Goal: Task Accomplishment & Management: Complete application form

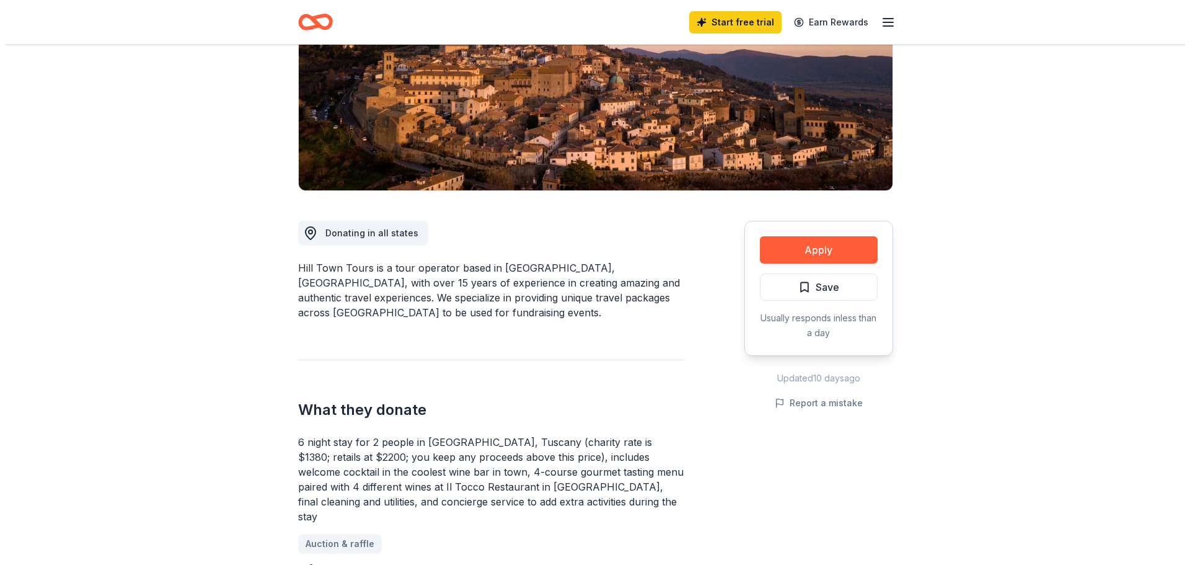
scroll to position [248, 0]
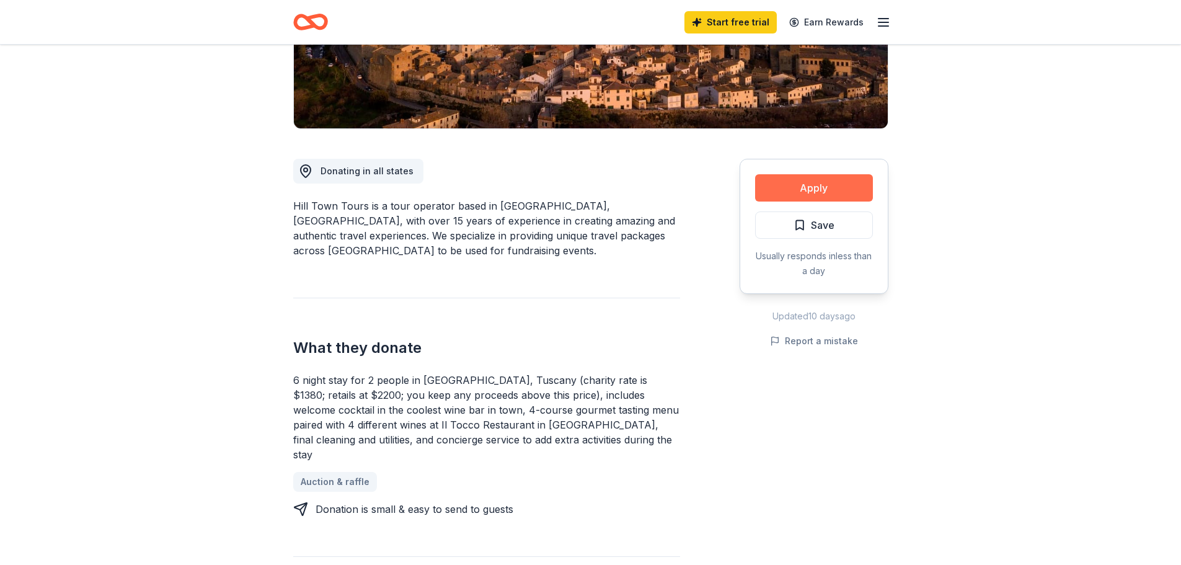
click at [818, 185] on button "Apply" at bounding box center [814, 187] width 118 height 27
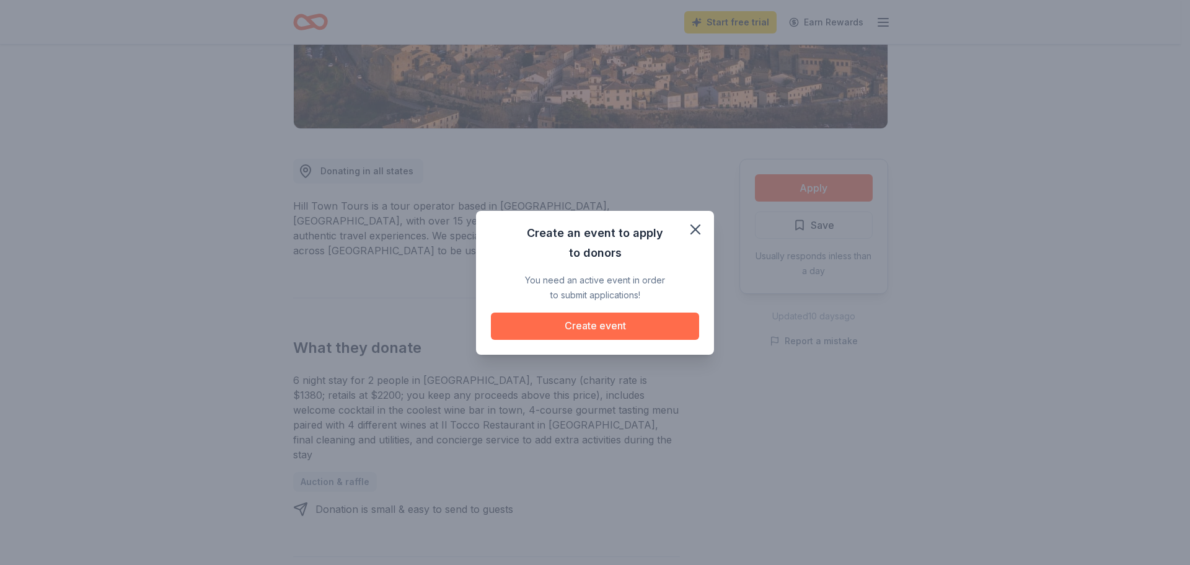
click at [592, 317] on button "Create event" at bounding box center [595, 325] width 208 height 27
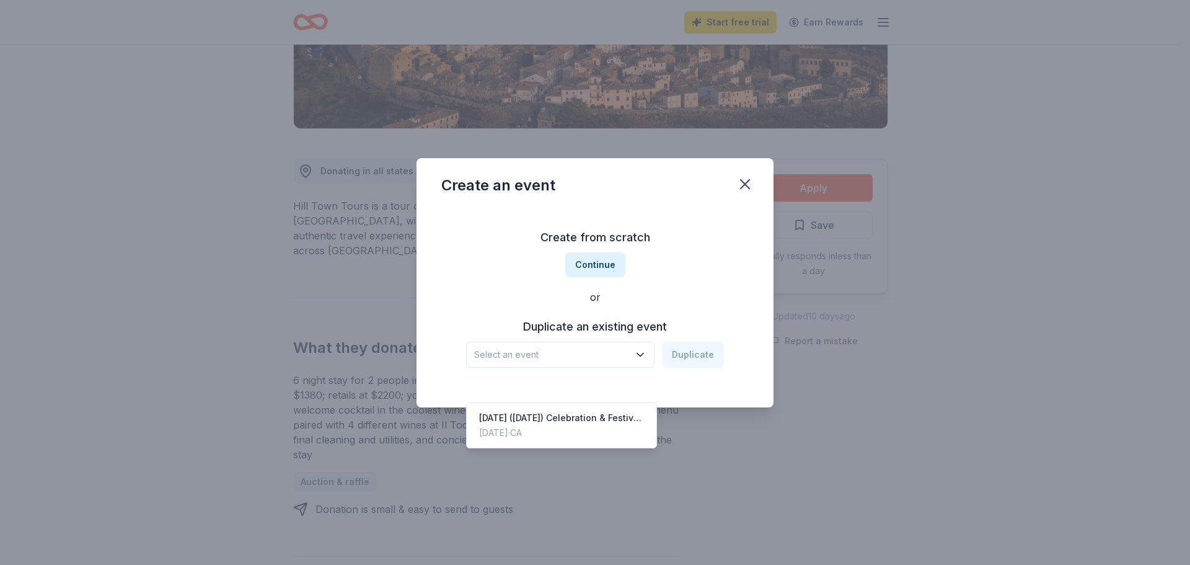
click at [645, 350] on icon "button" at bounding box center [640, 354] width 12 height 12
click at [521, 410] on div "[DATE] ([DATE]) Celebration & Festival Fundraiser" at bounding box center [561, 417] width 165 height 15
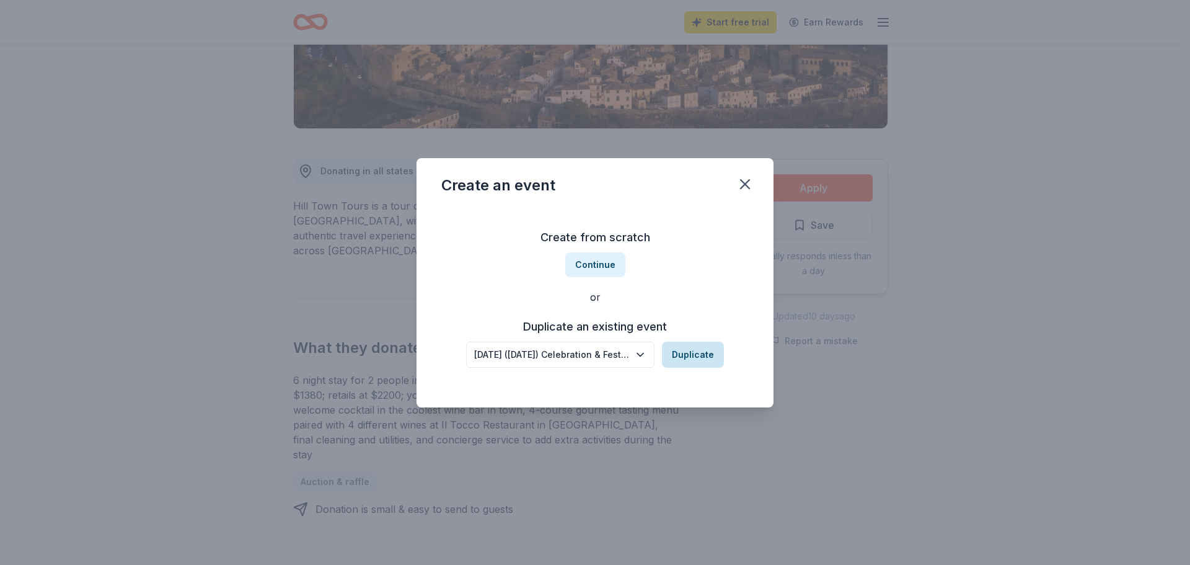
click at [700, 350] on button "Duplicate" at bounding box center [693, 354] width 62 height 26
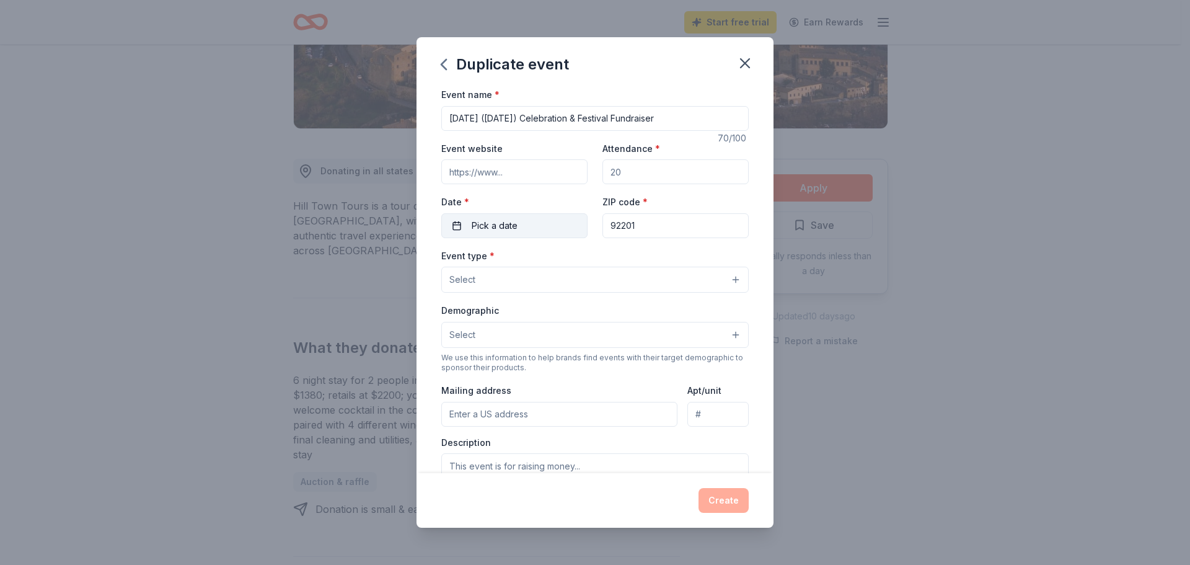
click at [504, 219] on span "Pick a date" at bounding box center [495, 225] width 46 height 15
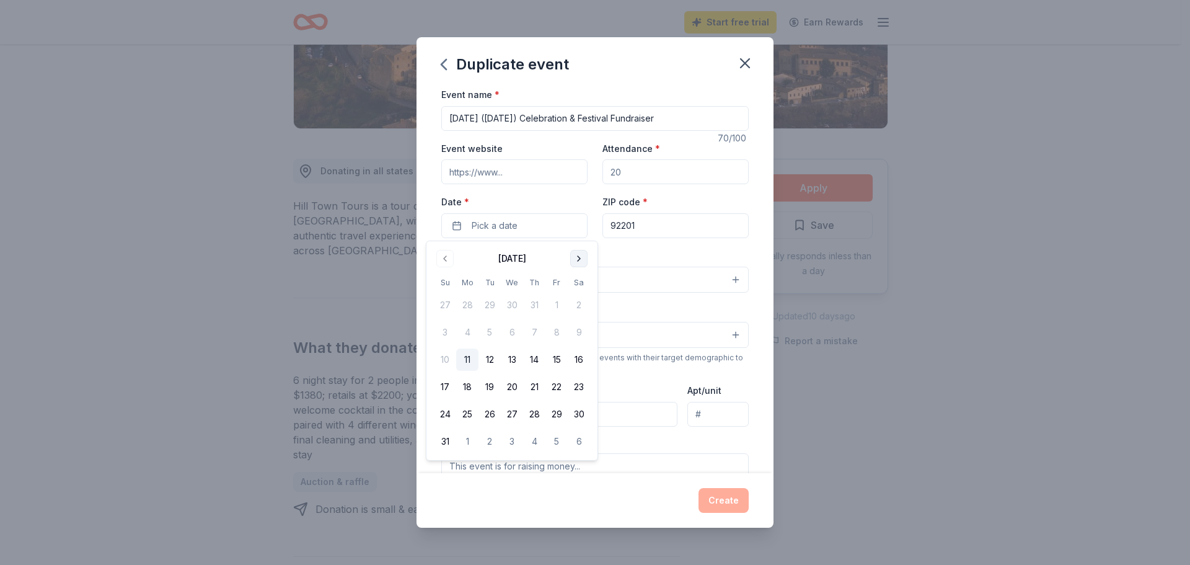
click at [581, 255] on button "Go to next month" at bounding box center [578, 258] width 17 height 17
click at [558, 330] on button "7" at bounding box center [556, 332] width 22 height 22
click at [694, 177] on input "Attendance *" at bounding box center [675, 171] width 146 height 25
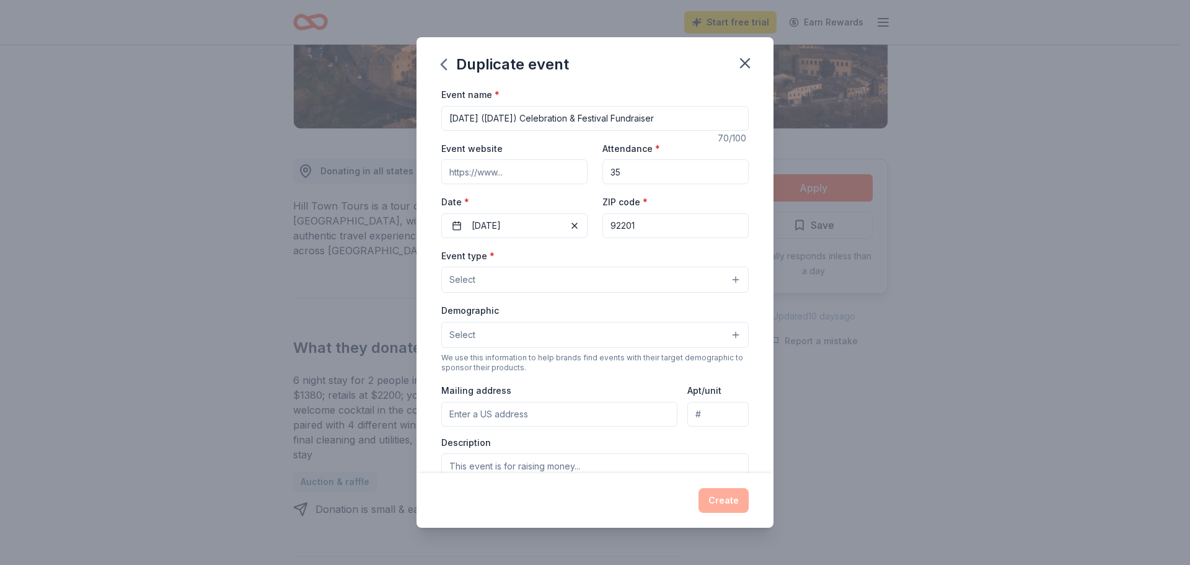
type input "3"
type input "4"
type input "375"
click at [572, 177] on input "Event website" at bounding box center [514, 171] width 146 height 25
click at [555, 175] on input "Event website" at bounding box center [514, 171] width 146 height 25
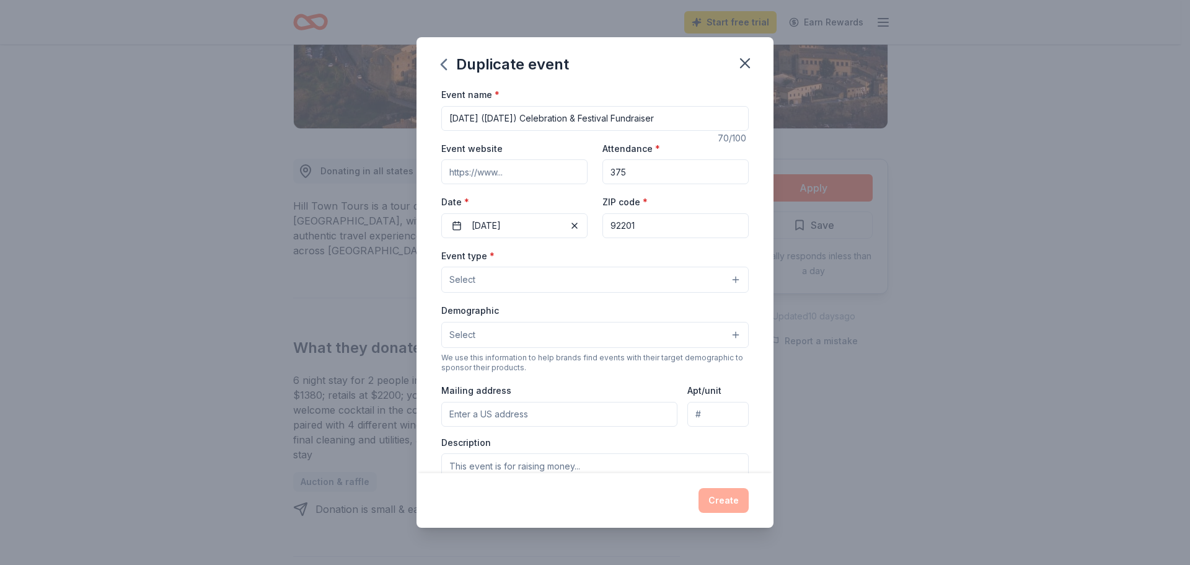
click at [567, 169] on input "Event website" at bounding box center [514, 171] width 146 height 25
type input "www.cvhm.porg"
click at [724, 277] on button "Select" at bounding box center [594, 279] width 307 height 26
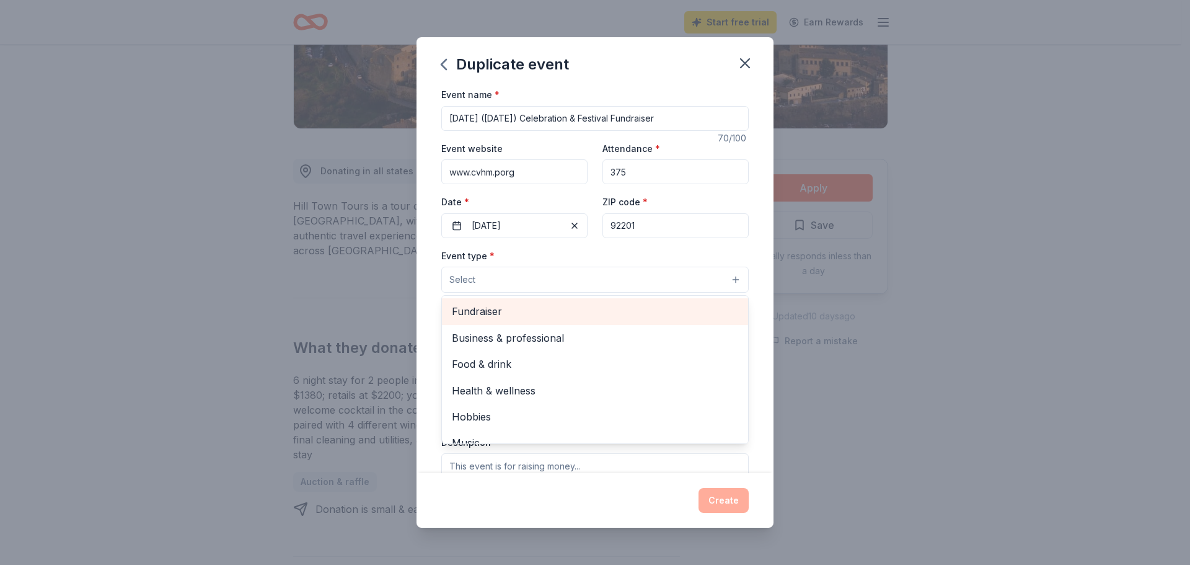
click at [498, 315] on span "Fundraiser" at bounding box center [595, 311] width 286 height 16
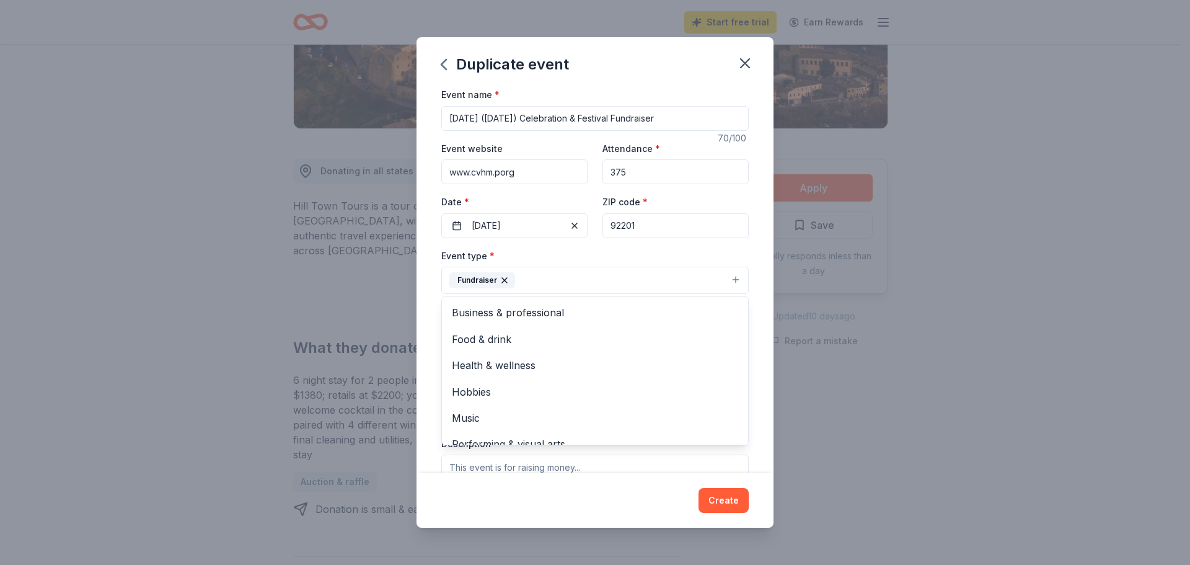
click at [905, 377] on div "Duplicate event Event name * [DATE] ([DATE]) Celebration & Festival Fundraiser …" at bounding box center [595, 282] width 1190 height 565
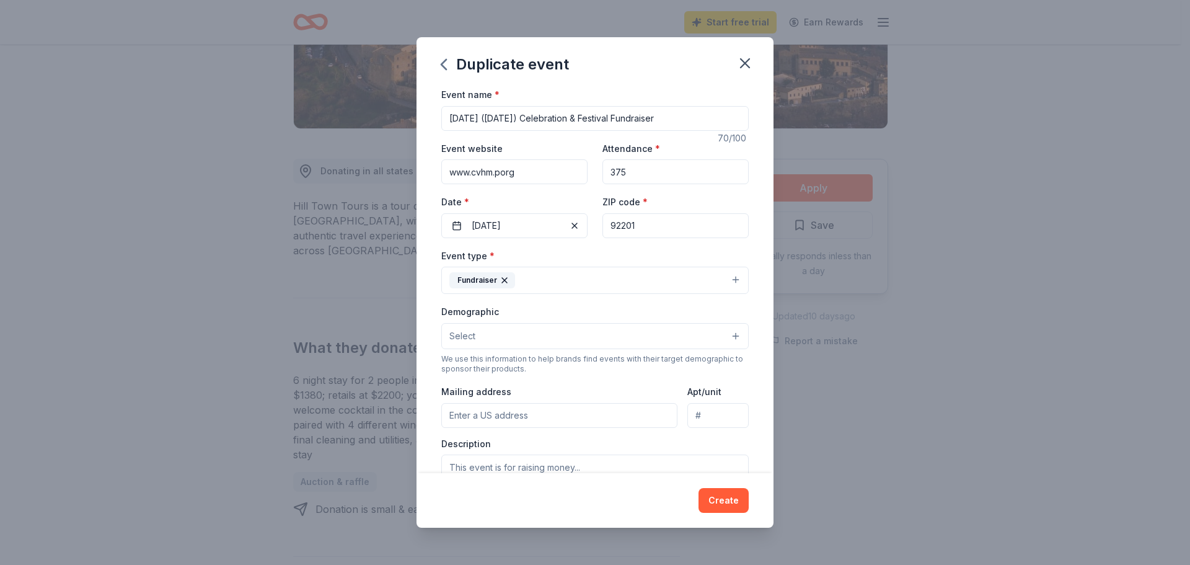
click at [730, 280] on button "Fundraiser" at bounding box center [594, 279] width 307 height 27
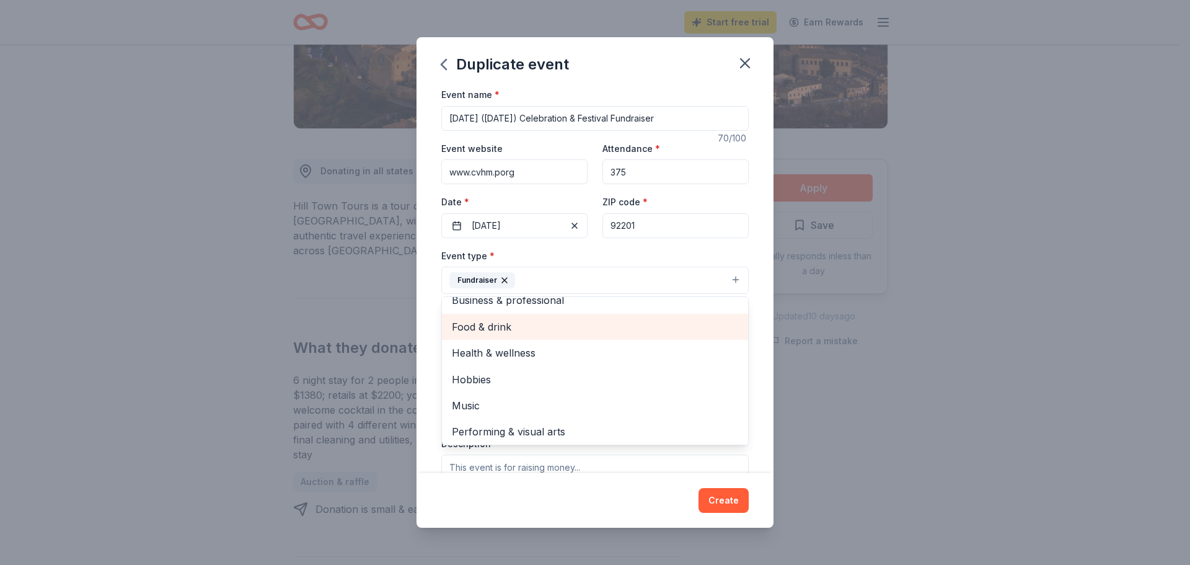
scroll to position [15, 0]
click at [954, 361] on div "Duplicate event Event name * [DATE] ([DATE]) Celebration & Festival Fundraiser …" at bounding box center [595, 282] width 1190 height 565
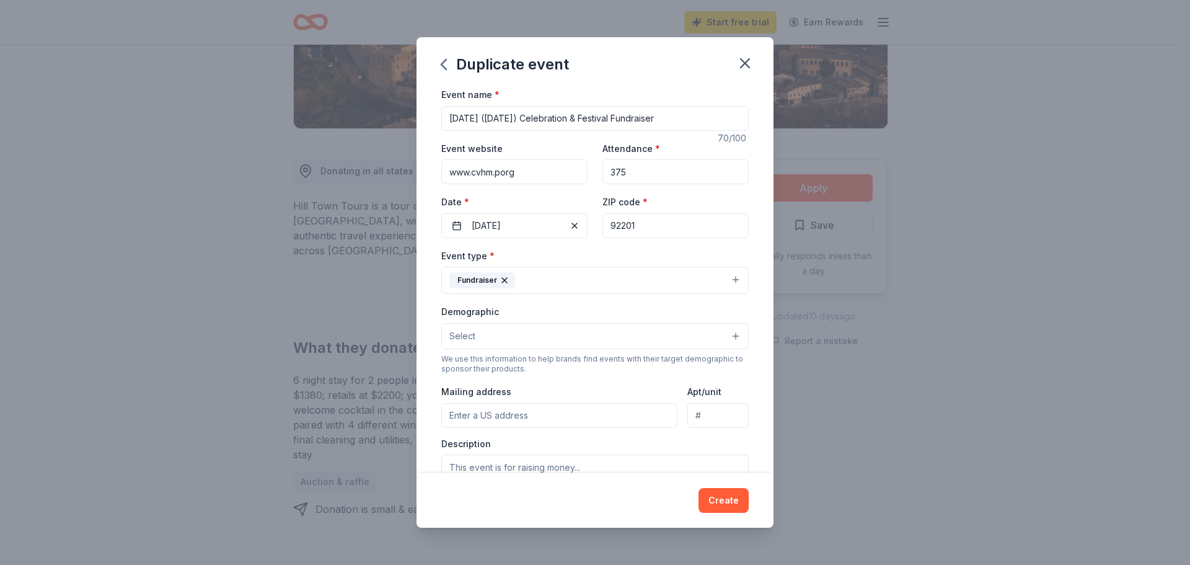
click at [726, 332] on button "Select" at bounding box center [594, 336] width 307 height 26
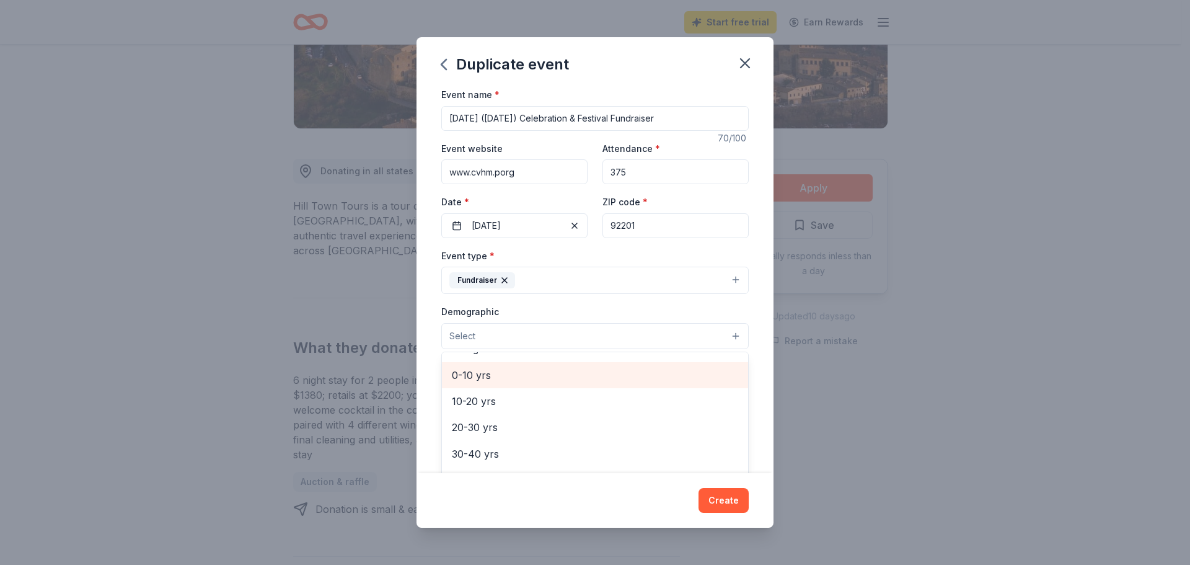
scroll to position [75, 0]
click at [483, 370] on span "All ages" at bounding box center [595, 371] width 286 height 16
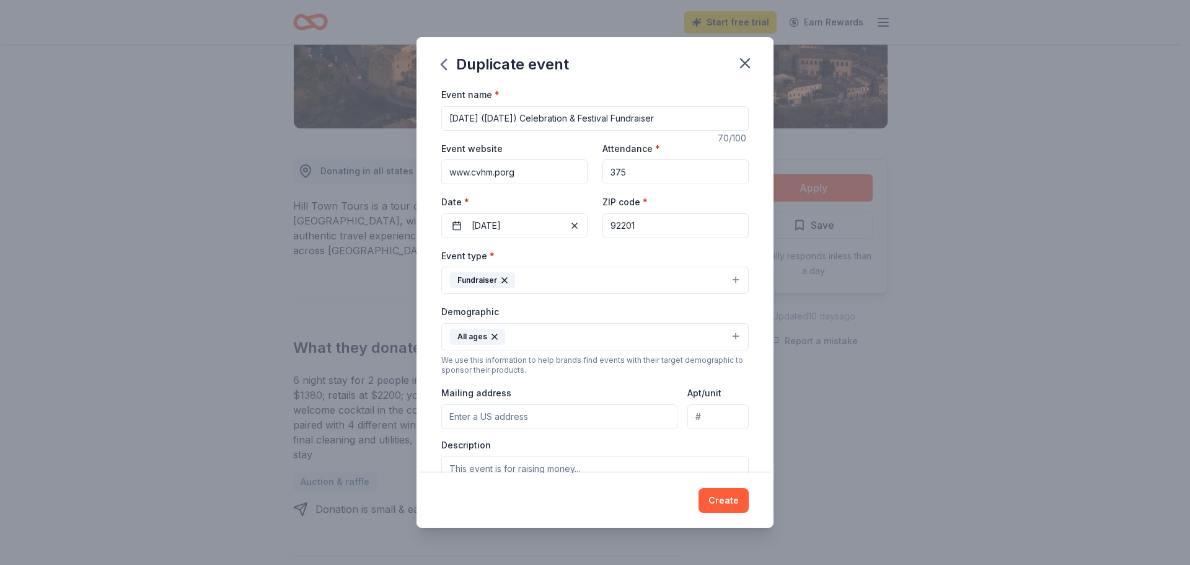
click at [530, 340] on button "All ages" at bounding box center [594, 336] width 307 height 27
click at [493, 338] on icon "button" at bounding box center [495, 337] width 10 height 10
click at [528, 336] on button "Select" at bounding box center [594, 336] width 307 height 26
click at [529, 335] on button "Select" at bounding box center [594, 336] width 307 height 26
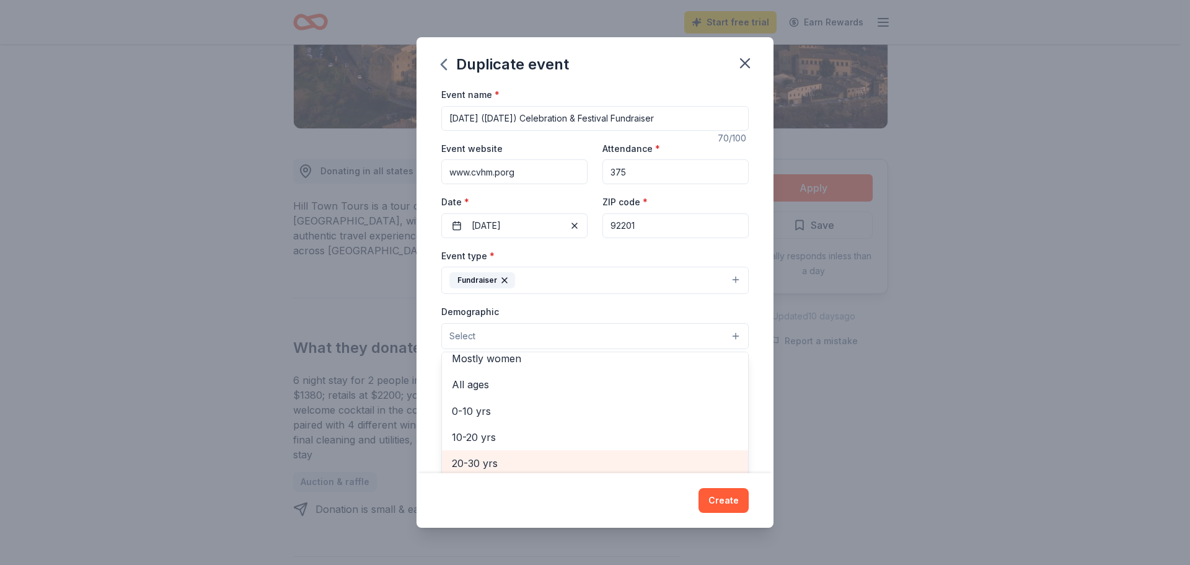
scroll to position [124, 0]
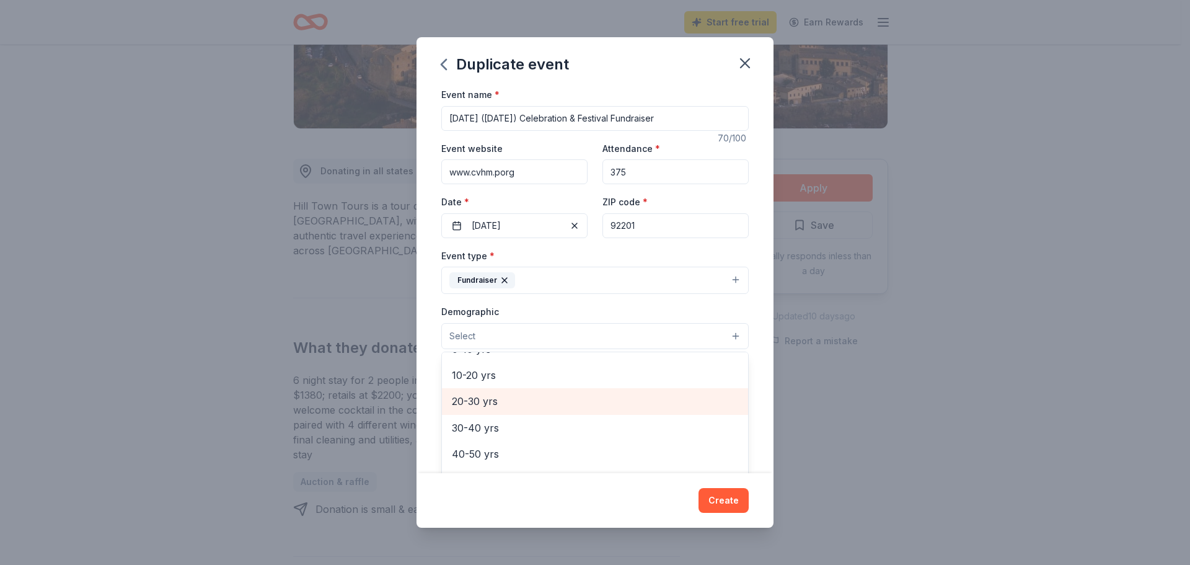
click at [460, 400] on span "20-30 yrs" at bounding box center [595, 401] width 286 height 16
click at [467, 335] on div "20-30 yrs" at bounding box center [480, 336] width 63 height 16
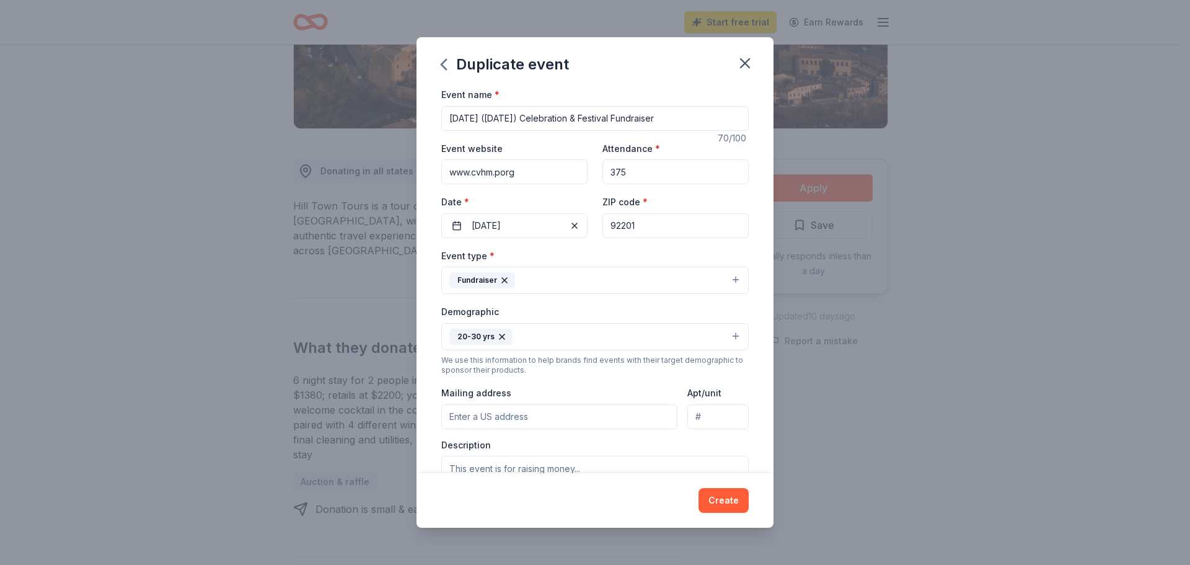
click at [504, 336] on icon "button" at bounding box center [502, 337] width 10 height 10
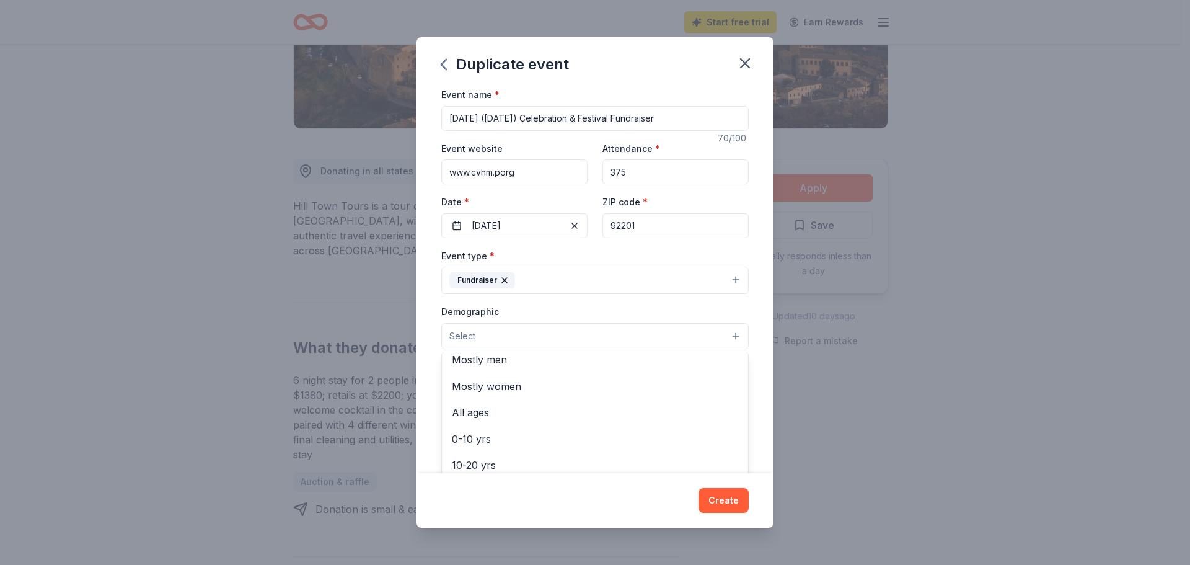
scroll to position [25, 0]
click at [761, 323] on div "Event name * [DATE] ([DATE]) Celebration & Festival Fundraiser 70 /100 Event we…" at bounding box center [594, 280] width 357 height 386
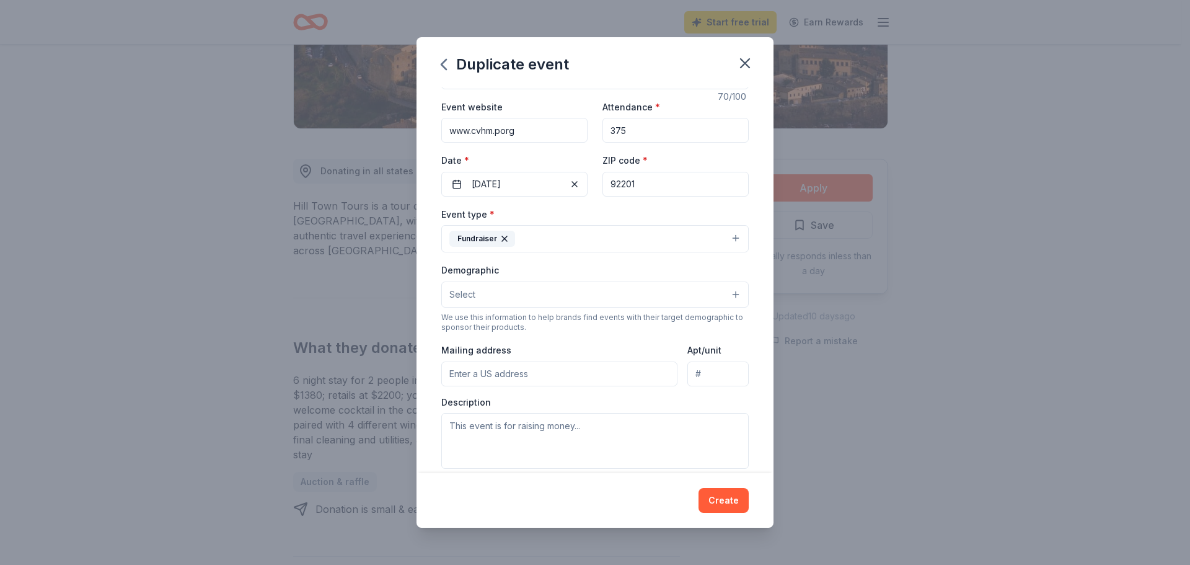
scroll to position [62, 0]
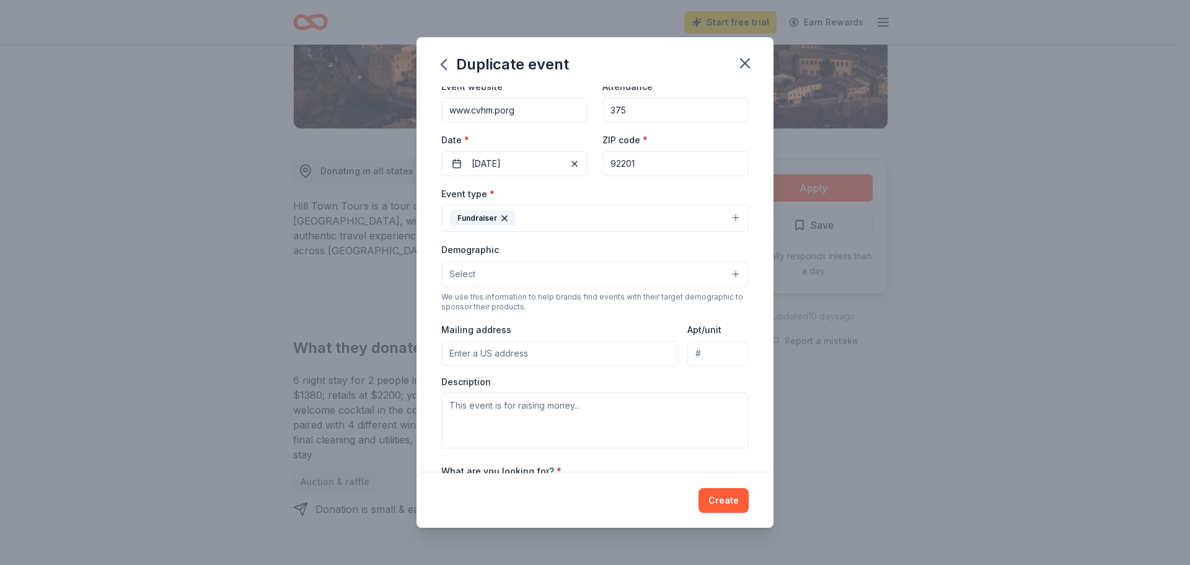
click at [520, 354] on input "Mailing address" at bounding box center [559, 353] width 236 height 25
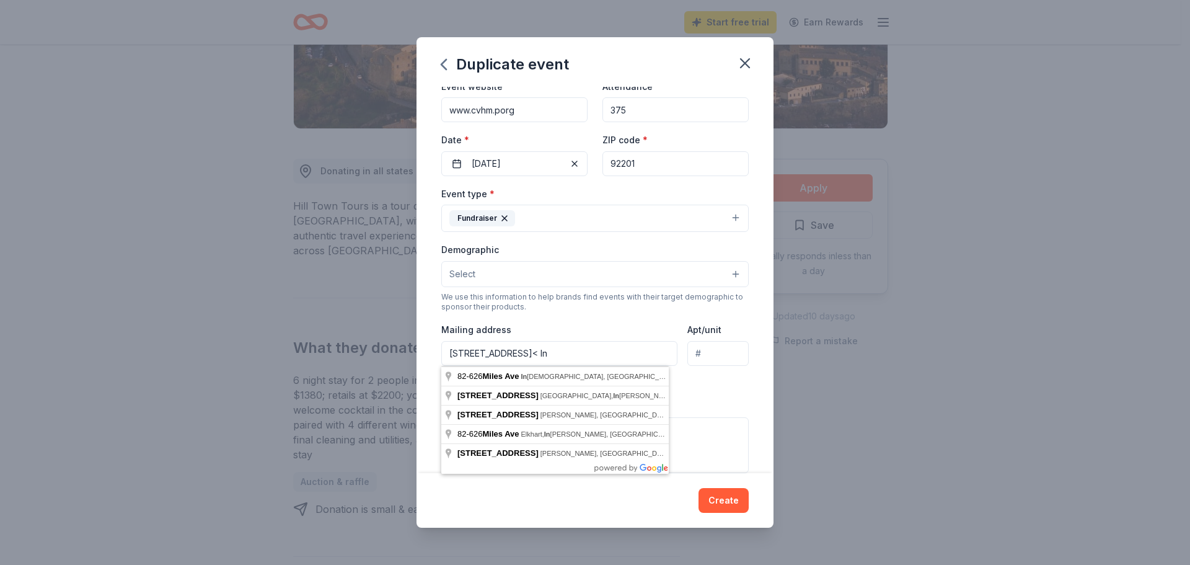
click at [594, 353] on input "[STREET_ADDRESS]< In" at bounding box center [559, 353] width 236 height 25
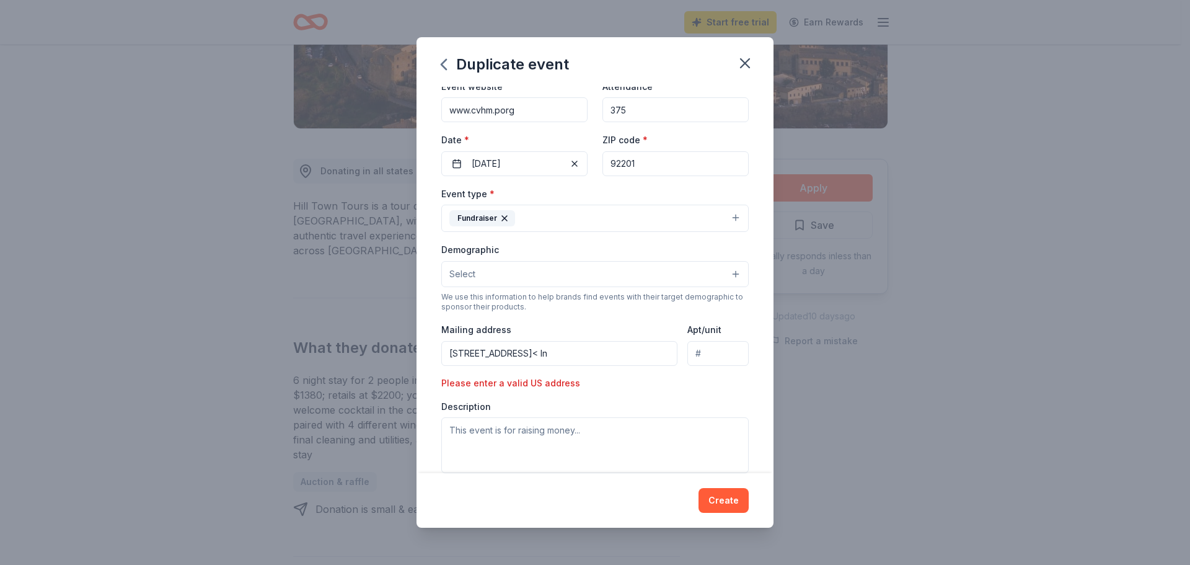
click at [546, 353] on input "[STREET_ADDRESS]< In" at bounding box center [559, 353] width 236 height 25
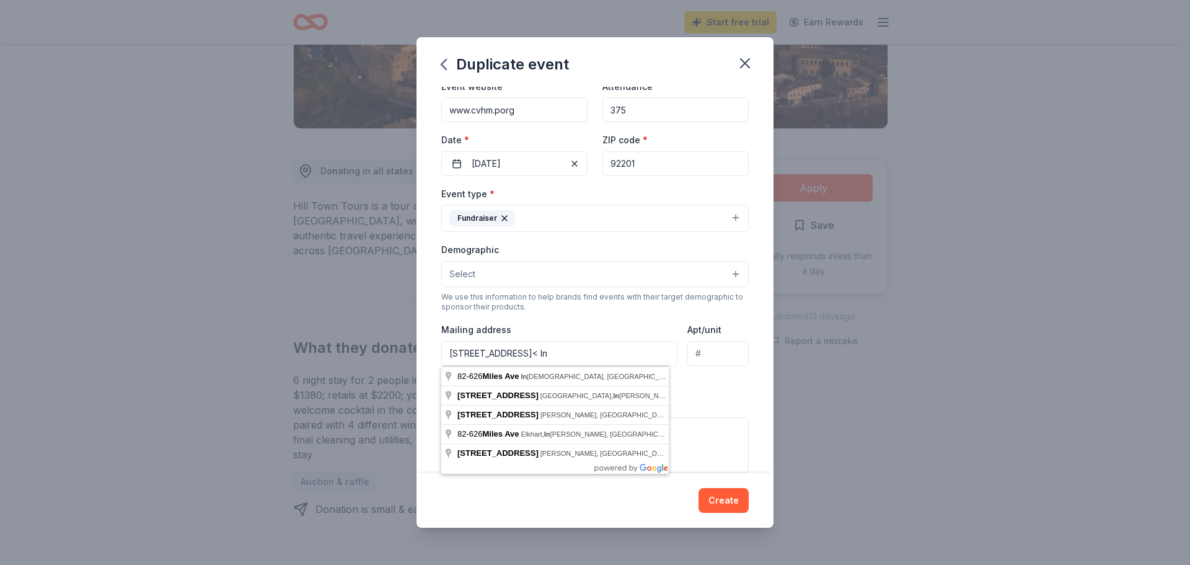
click at [530, 356] on input "[STREET_ADDRESS]< In" at bounding box center [559, 353] width 236 height 25
click at [547, 353] on input "[STREET_ADDRESS]" at bounding box center [559, 353] width 236 height 25
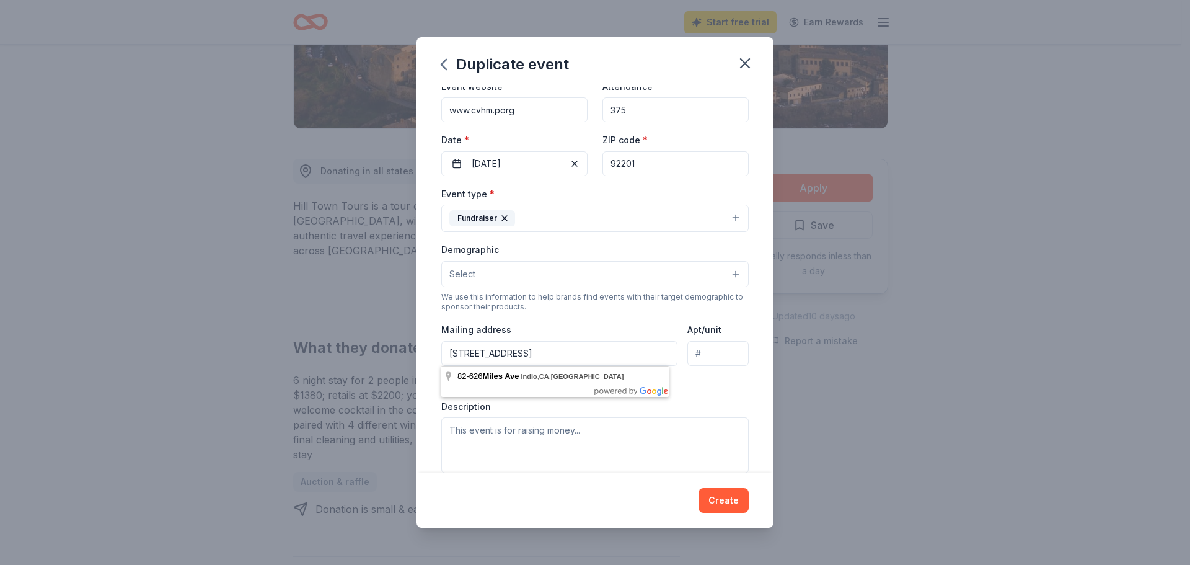
type input "[STREET_ADDRESS]"
click at [712, 394] on div "Event type * Fundraiser Demographic Select We use this information to help bran…" at bounding box center [594, 329] width 307 height 287
click at [464, 438] on textarea at bounding box center [594, 445] width 307 height 56
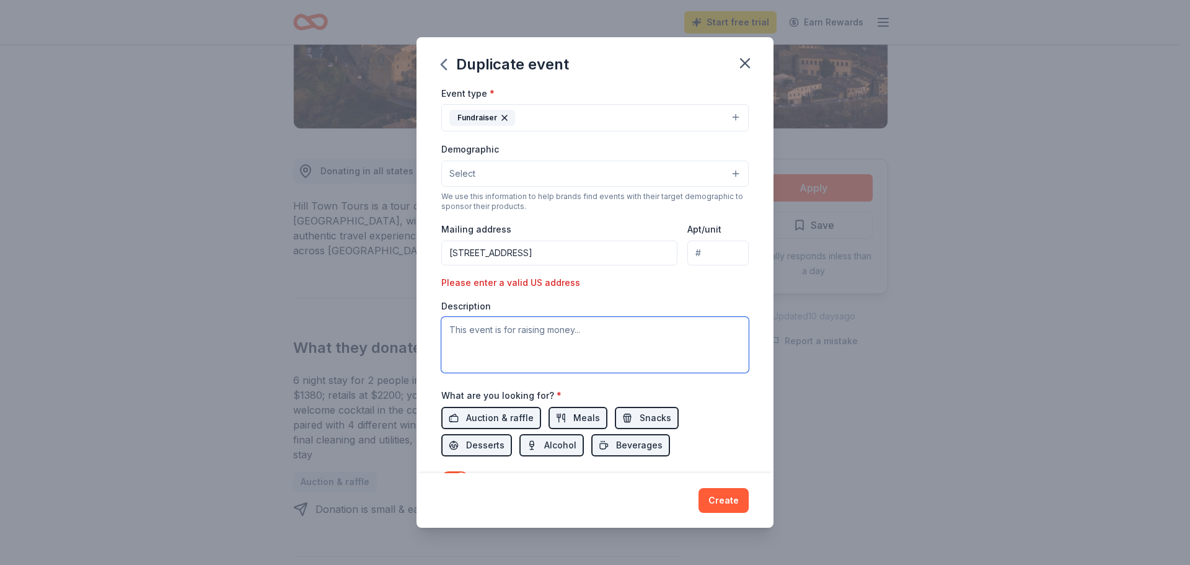
scroll to position [186, 0]
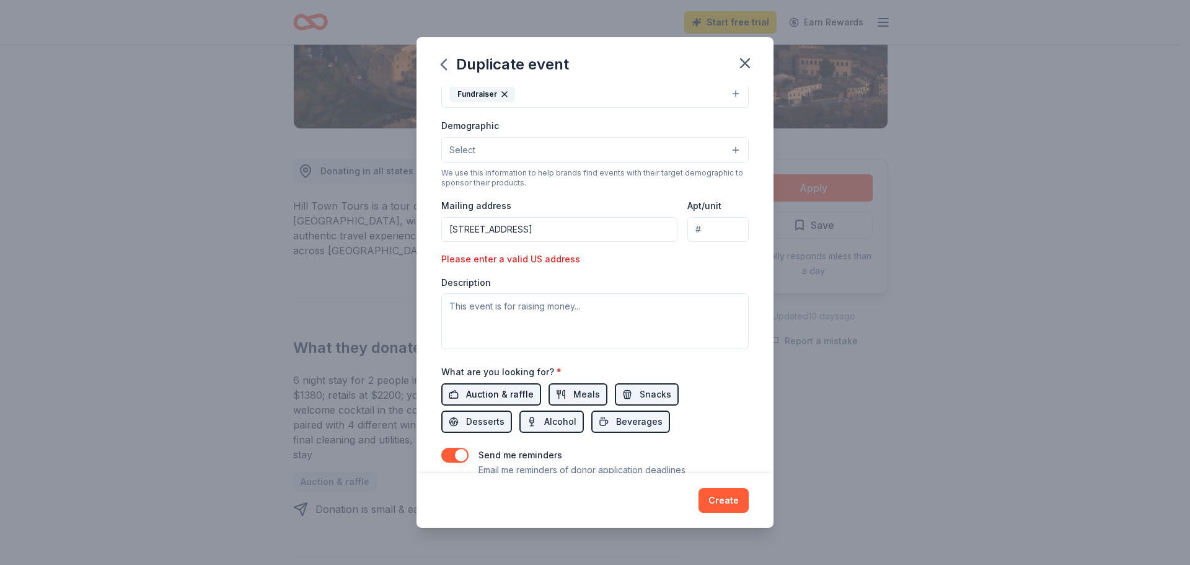
click at [489, 395] on span "Auction & raffle" at bounding box center [500, 394] width 68 height 15
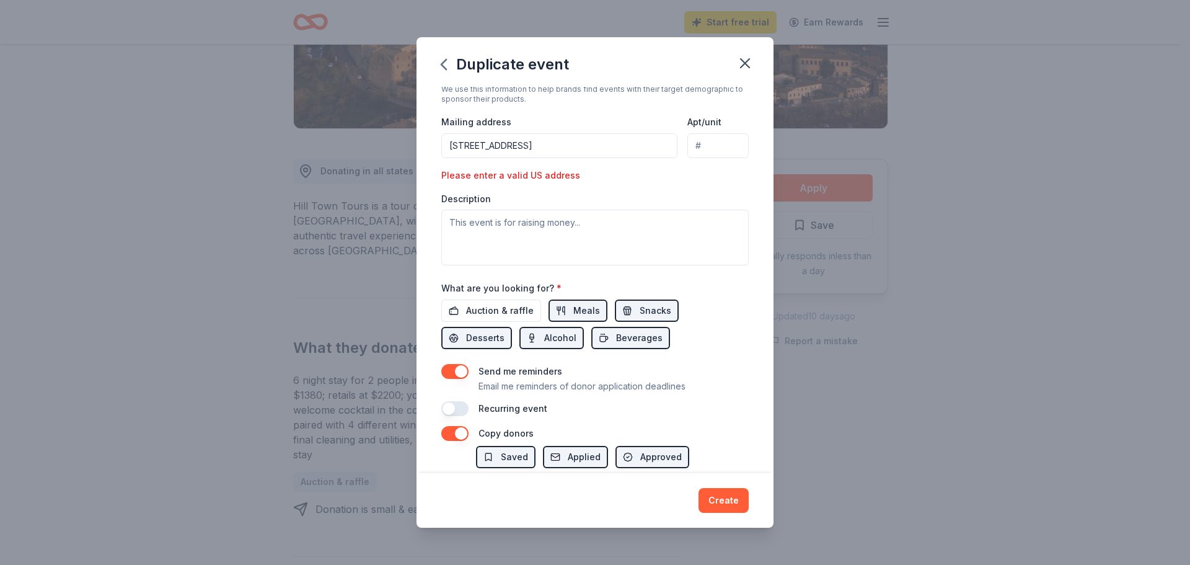
scroll to position [248, 0]
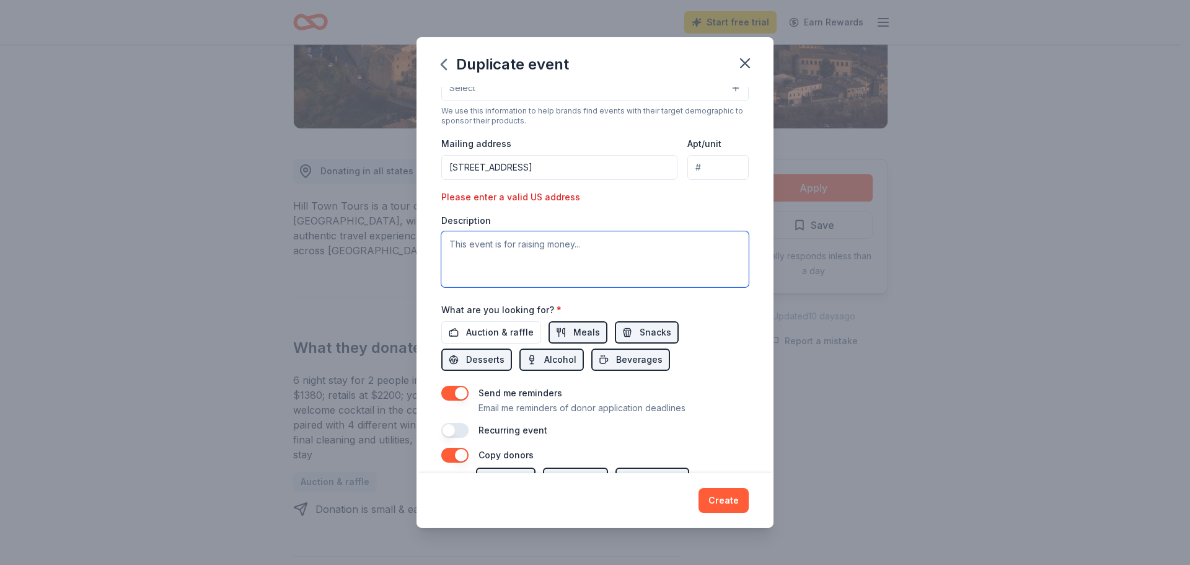
click at [604, 255] on textarea at bounding box center [594, 259] width 307 height 56
click at [486, 325] on span "Auction & raffle" at bounding box center [500, 332] width 68 height 15
click at [584, 335] on span "Meals" at bounding box center [586, 332] width 27 height 15
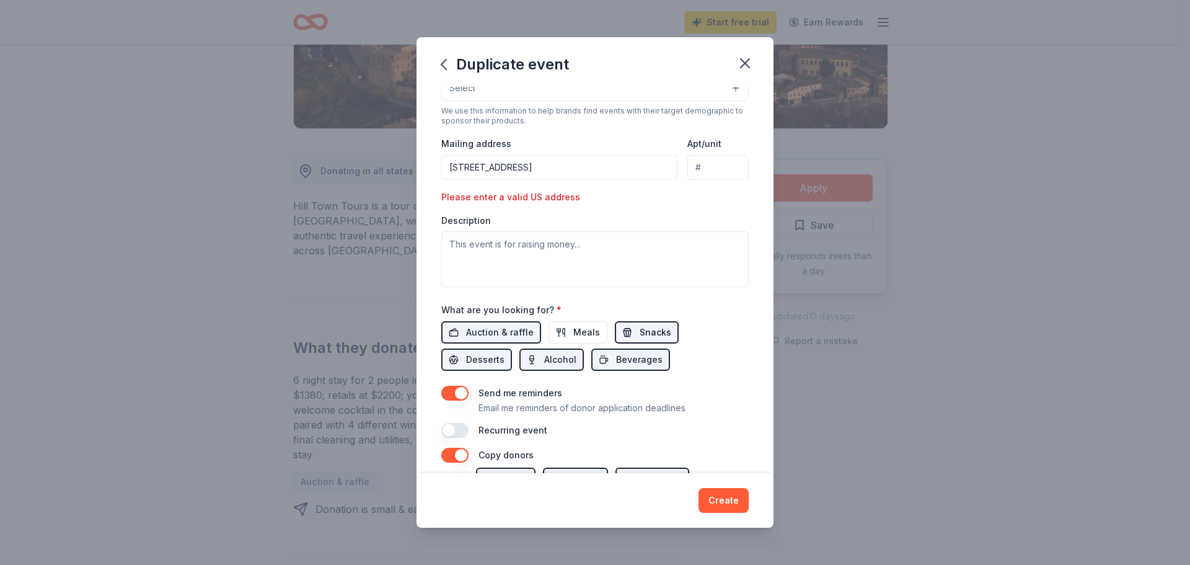
click at [643, 335] on span "Snacks" at bounding box center [656, 332] width 32 height 15
click at [646, 364] on span "Beverages" at bounding box center [639, 359] width 46 height 15
click at [566, 364] on span "Alcohol" at bounding box center [560, 359] width 32 height 15
click at [505, 365] on button "Desserts" at bounding box center [476, 359] width 71 height 22
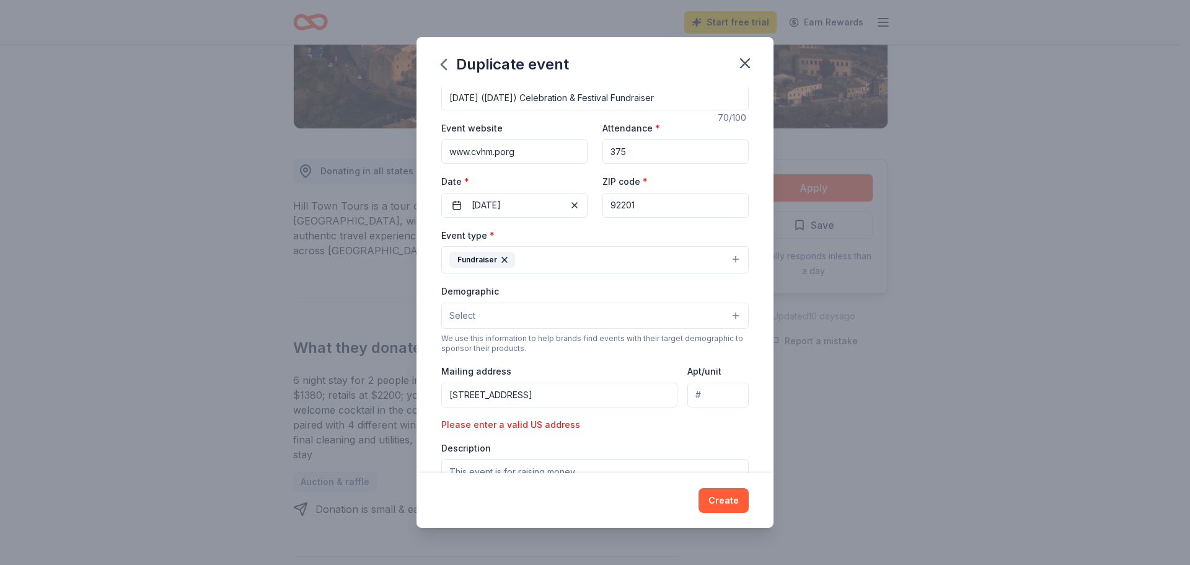
scroll to position [0, 0]
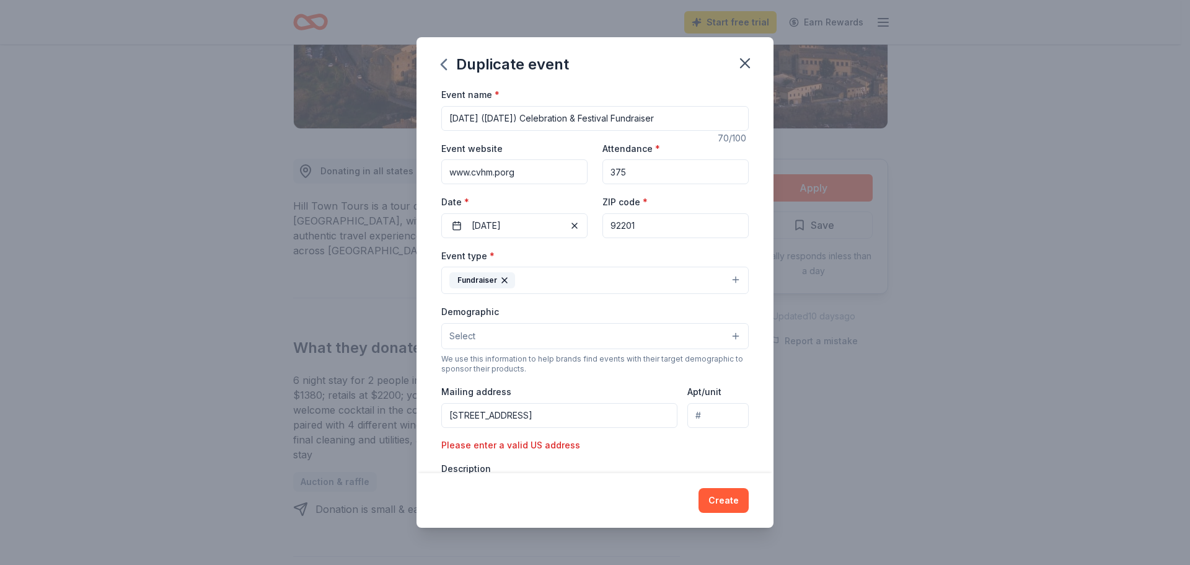
click at [504, 175] on input "www.cvhm.porg" at bounding box center [514, 171] width 146 height 25
type input "[DOMAIN_NAME]"
click at [659, 180] on input "375" at bounding box center [675, 171] width 146 height 25
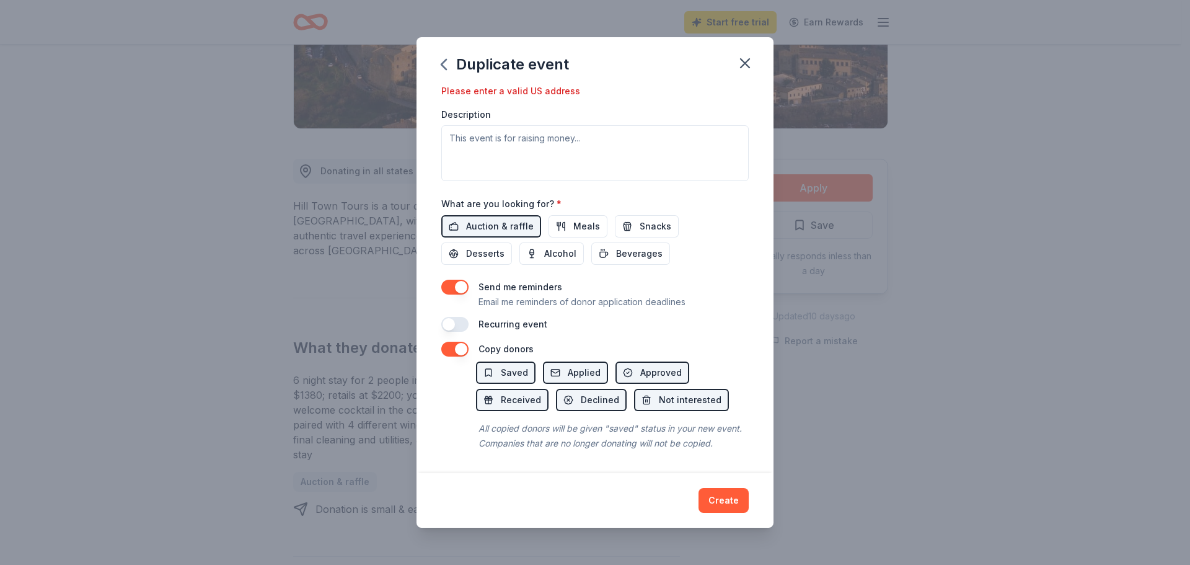
scroll to position [245, 0]
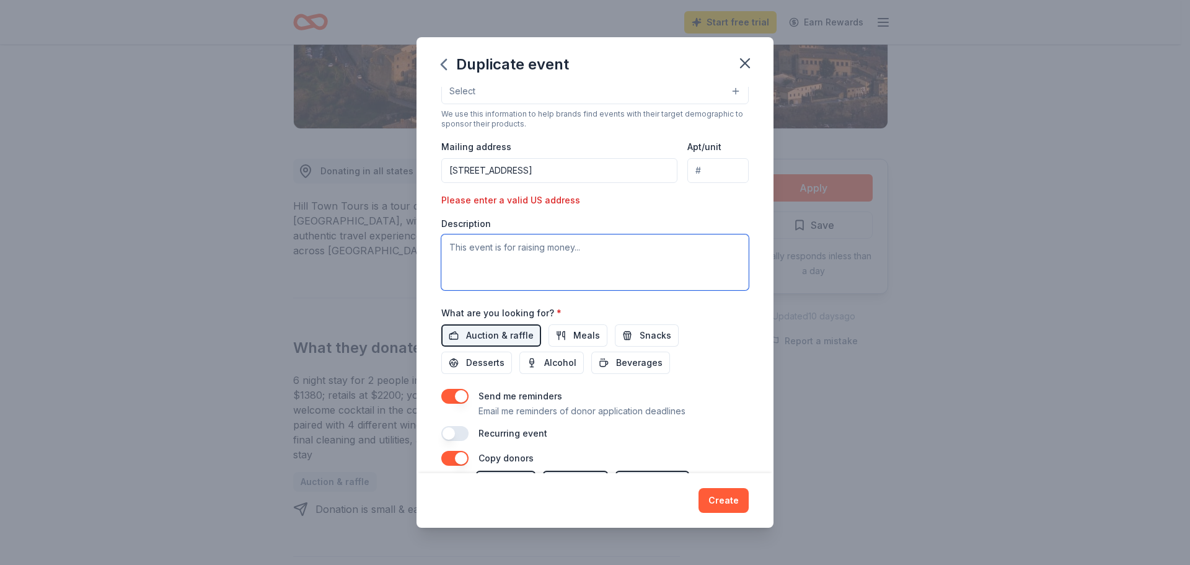
click at [467, 260] on textarea at bounding box center [594, 262] width 307 height 56
click at [708, 258] on textarea at bounding box center [594, 262] width 307 height 56
click at [457, 238] on textarea at bounding box center [594, 262] width 307 height 56
paste textarea "Lo ip dolorsi ametconse adi Elitseddo Eiusmo Tempori Utlabo’e (DOLO) 80ma aliq …"
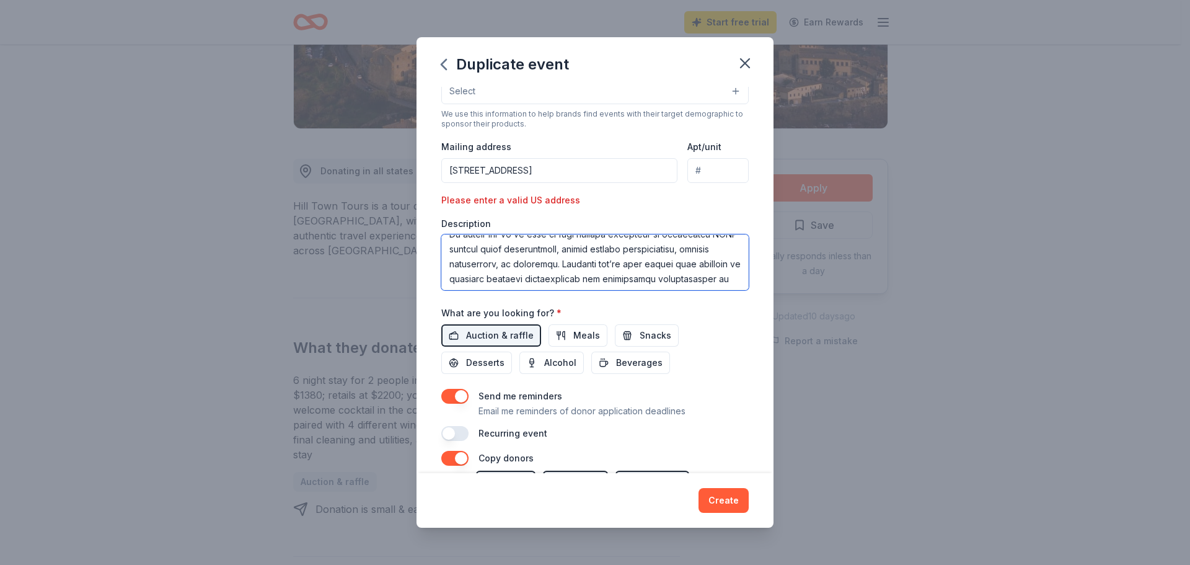
scroll to position [347, 0]
type textarea "Lo ip dolorsi ametconse adi Elitseddo Eiusmo Tempori Utlabo’e (DOLO) 80ma aliq …"
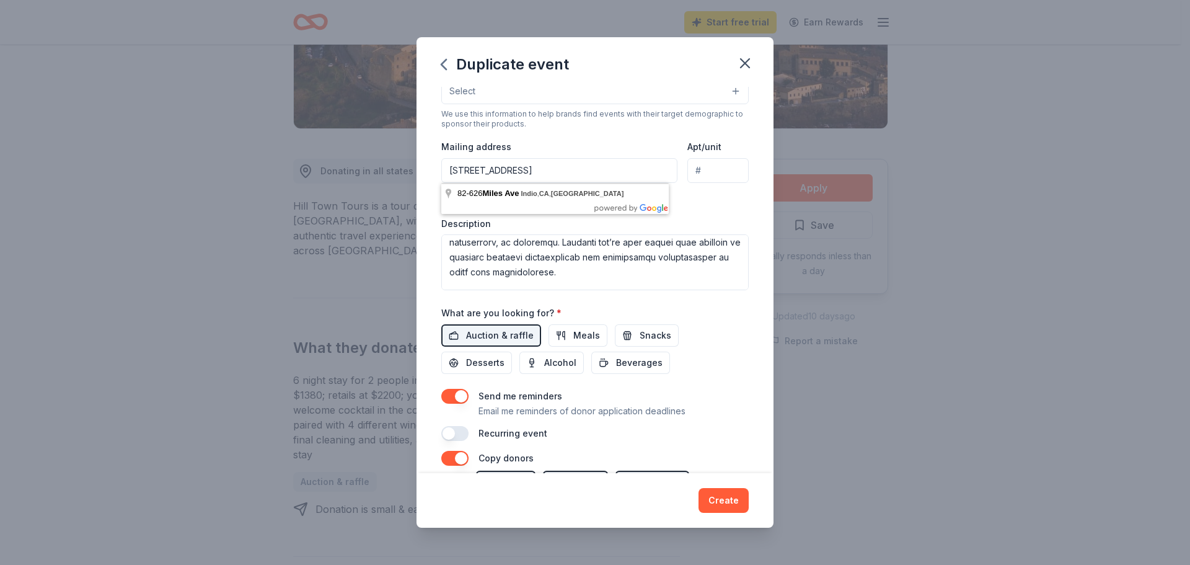
drag, startPoint x: 459, startPoint y: 170, endPoint x: 486, endPoint y: 172, distance: 27.4
click at [459, 170] on input "[STREET_ADDRESS]" at bounding box center [559, 170] width 236 height 25
click at [705, 53] on div "Duplicate event" at bounding box center [594, 62] width 357 height 50
click at [615, 170] on input "[STREET_ADDRESS]" at bounding box center [559, 170] width 236 height 25
click at [468, 172] on input "[STREET_ADDRESS]" at bounding box center [559, 170] width 236 height 25
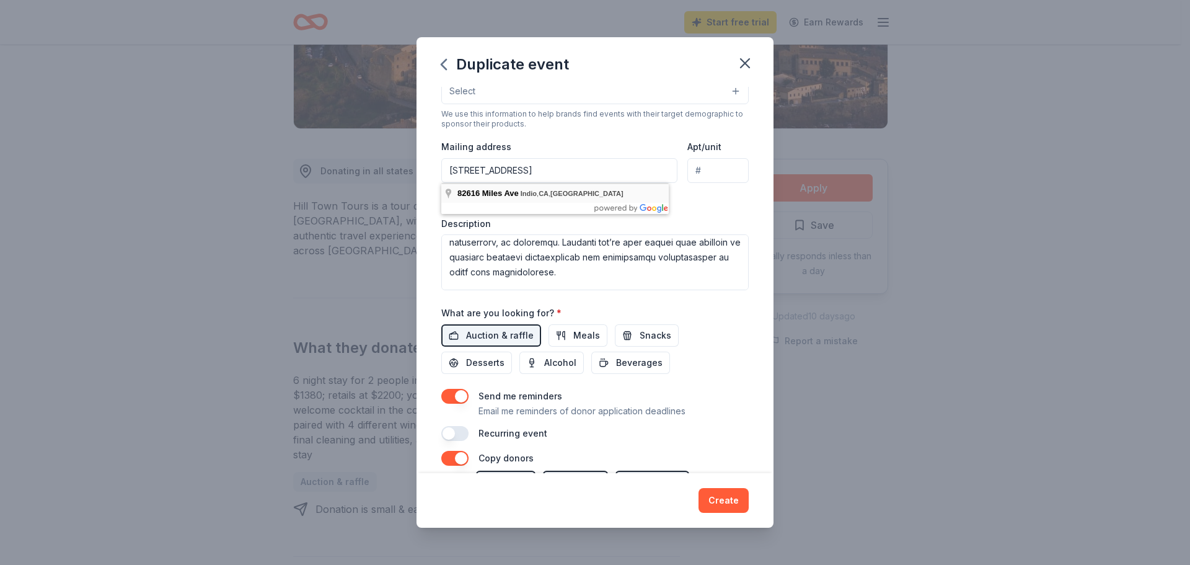
type input "[STREET_ADDRESS]"
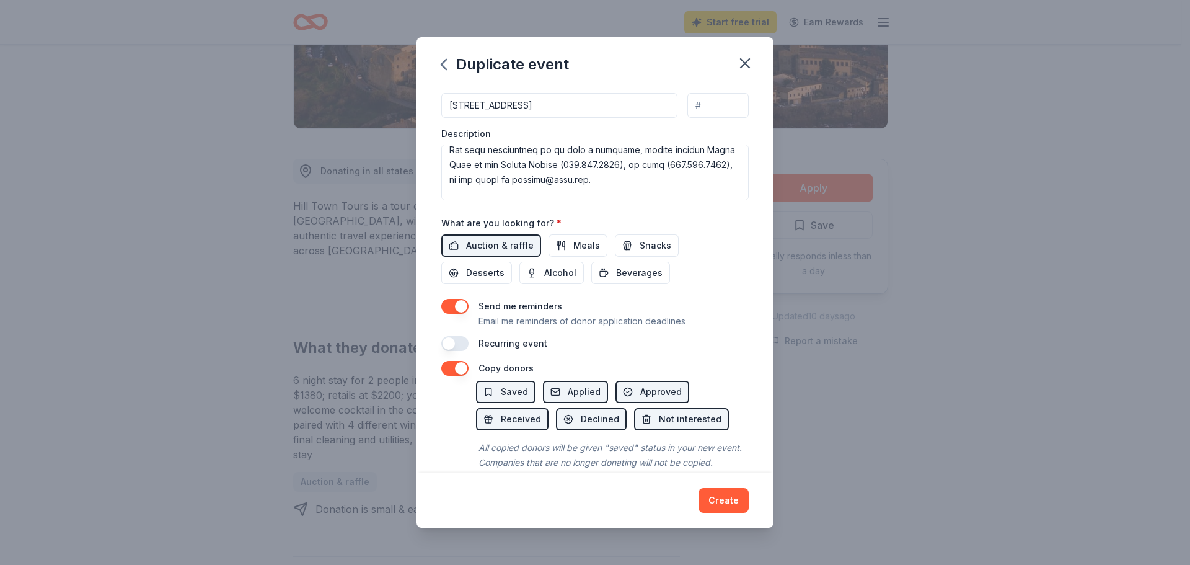
scroll to position [344, 0]
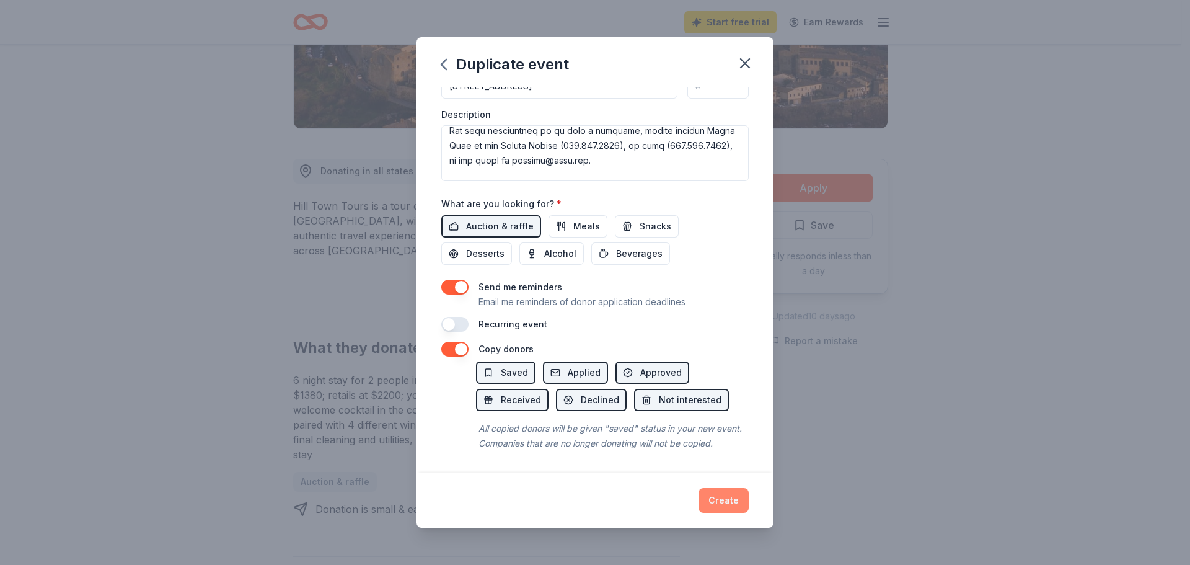
click at [728, 504] on button "Create" at bounding box center [723, 500] width 50 height 25
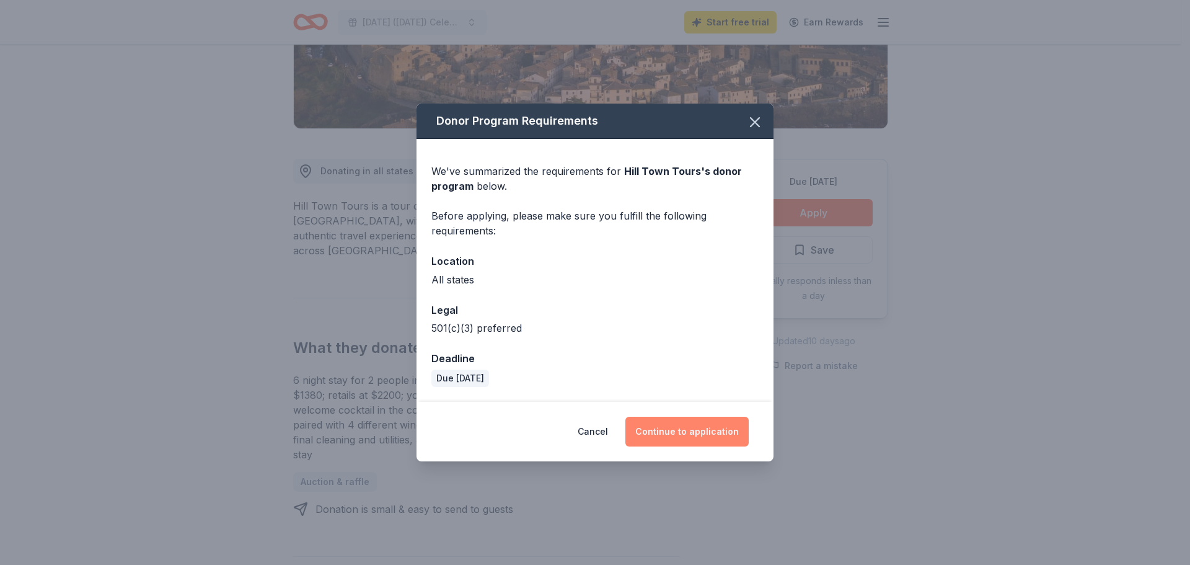
click at [693, 434] on button "Continue to application" at bounding box center [686, 431] width 123 height 30
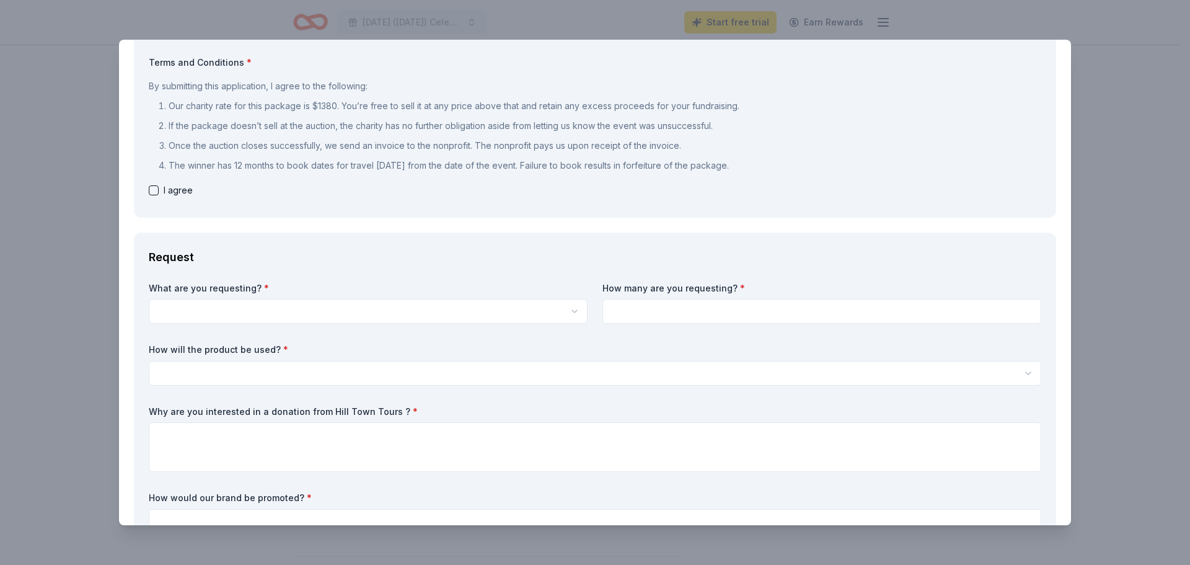
scroll to position [124, 0]
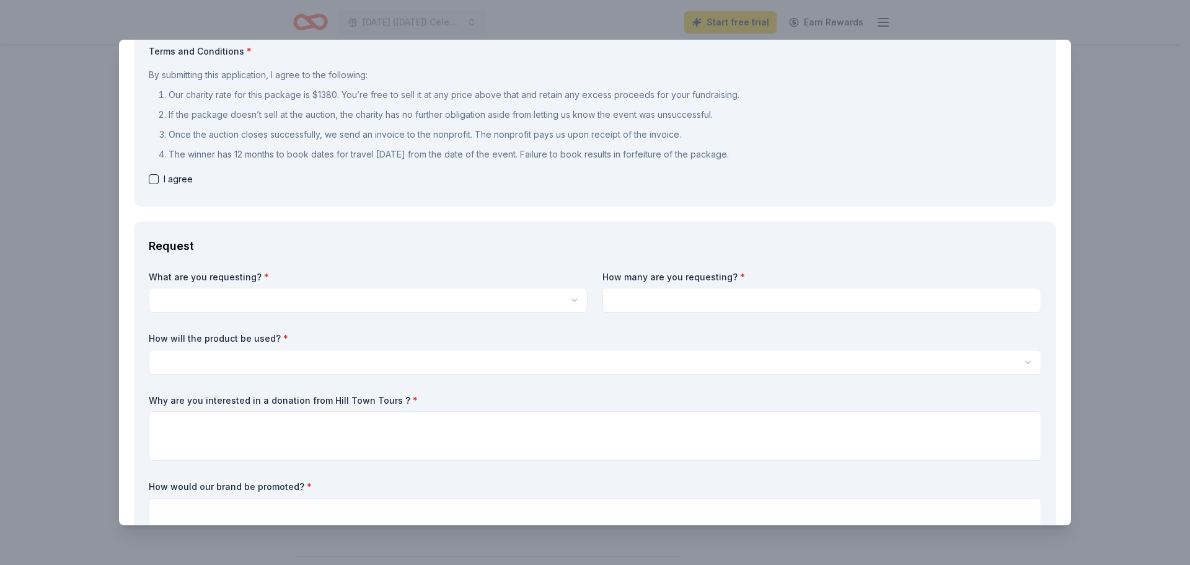
click at [151, 178] on button "button" at bounding box center [154, 179] width 10 height 10
checkbox input "true"
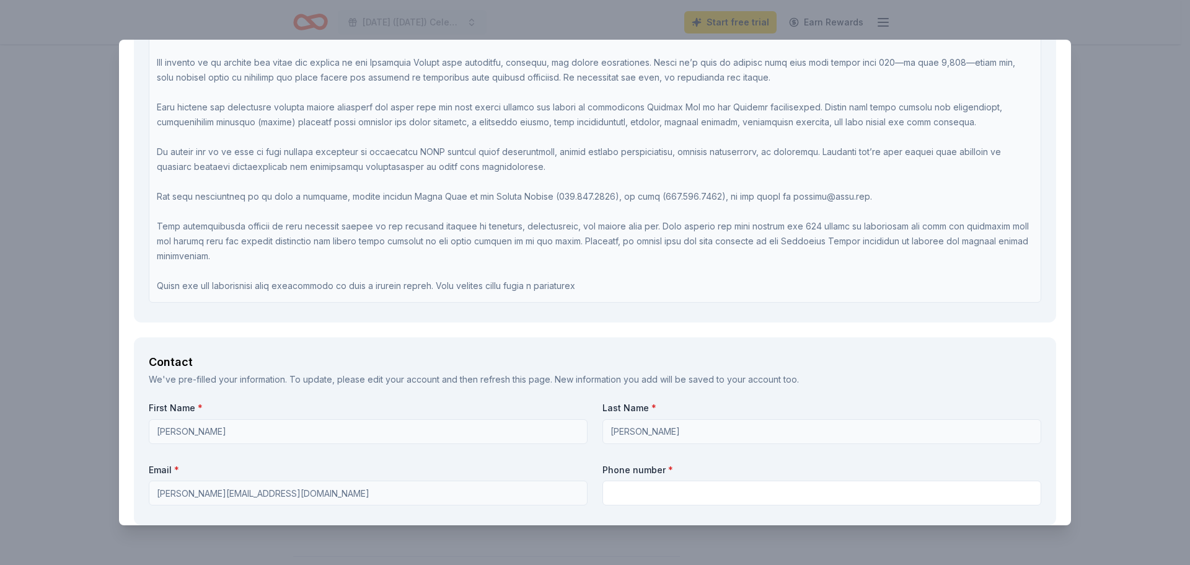
scroll to position [1053, 0]
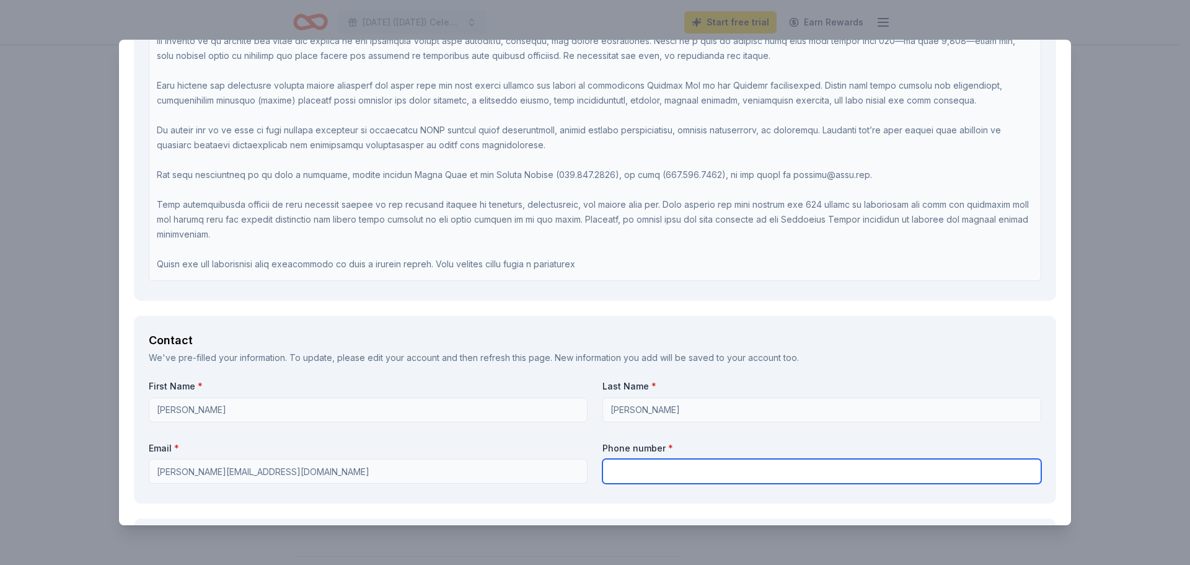
click at [679, 468] on input "text" at bounding box center [821, 471] width 439 height 25
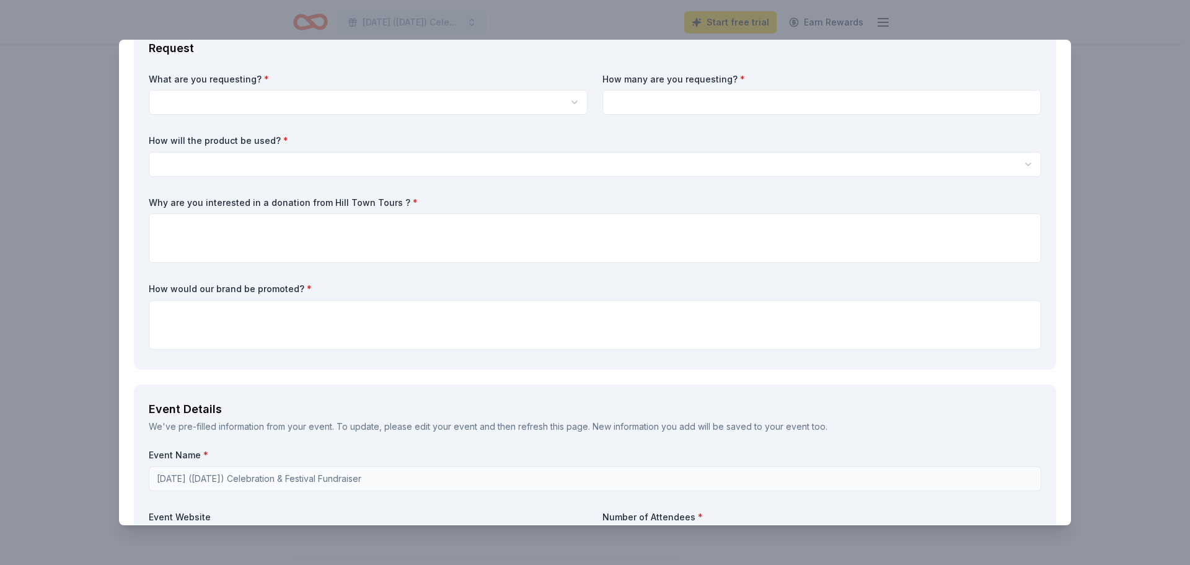
scroll to position [248, 0]
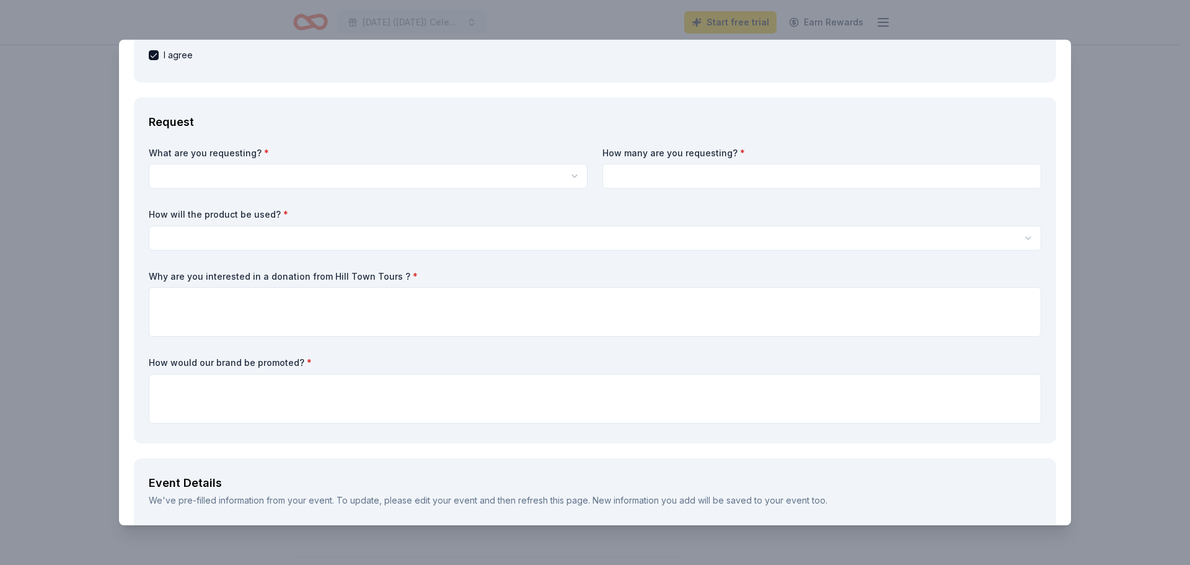
type input "[PHONE_NUMBER] (cell phone)"
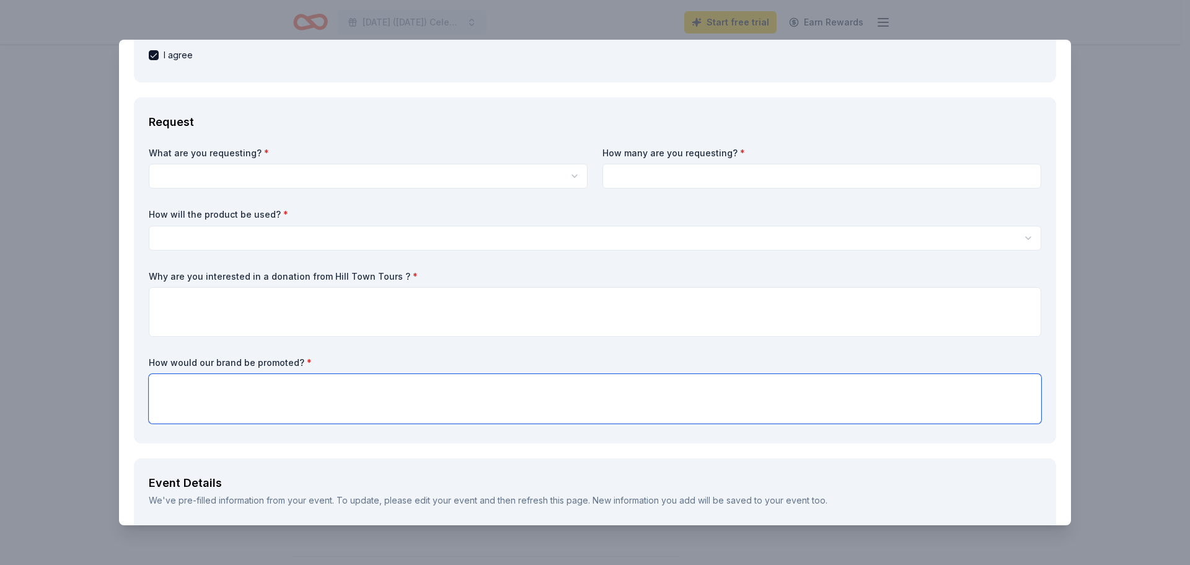
click at [200, 377] on textarea at bounding box center [595, 399] width 892 height 50
paste textarea "This unforgettable evening is only possible thanks to the generous support of s…"
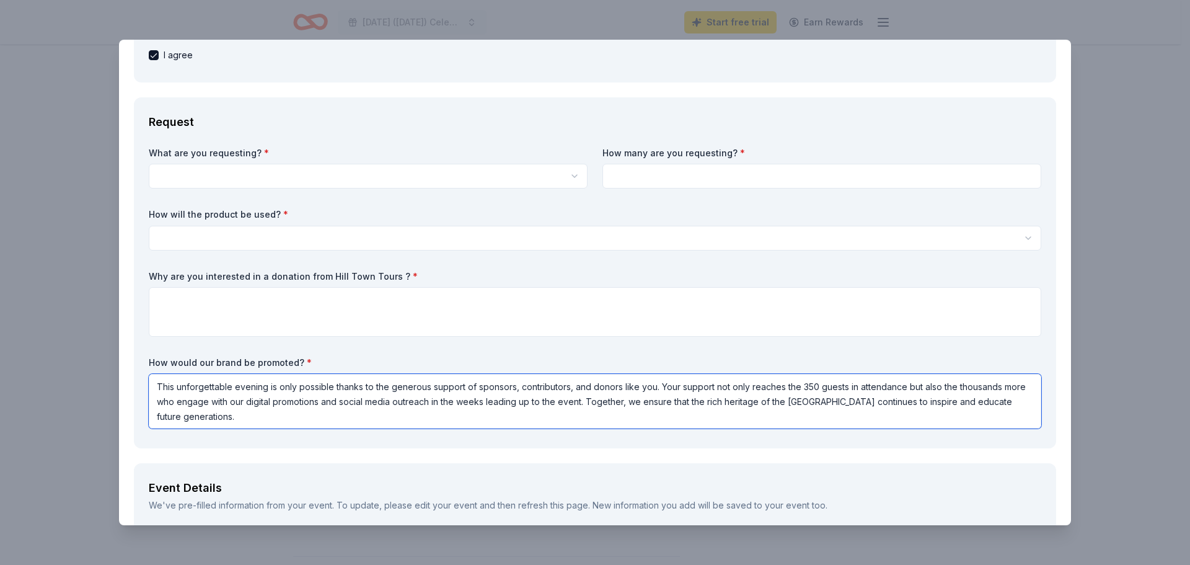
click at [602, 402] on textarea "This unforgettable evening is only possible thanks to the generous support of s…" at bounding box center [595, 401] width 892 height 55
type textarea "This unforgettable evening is only possible thanks to the generous support of s…"
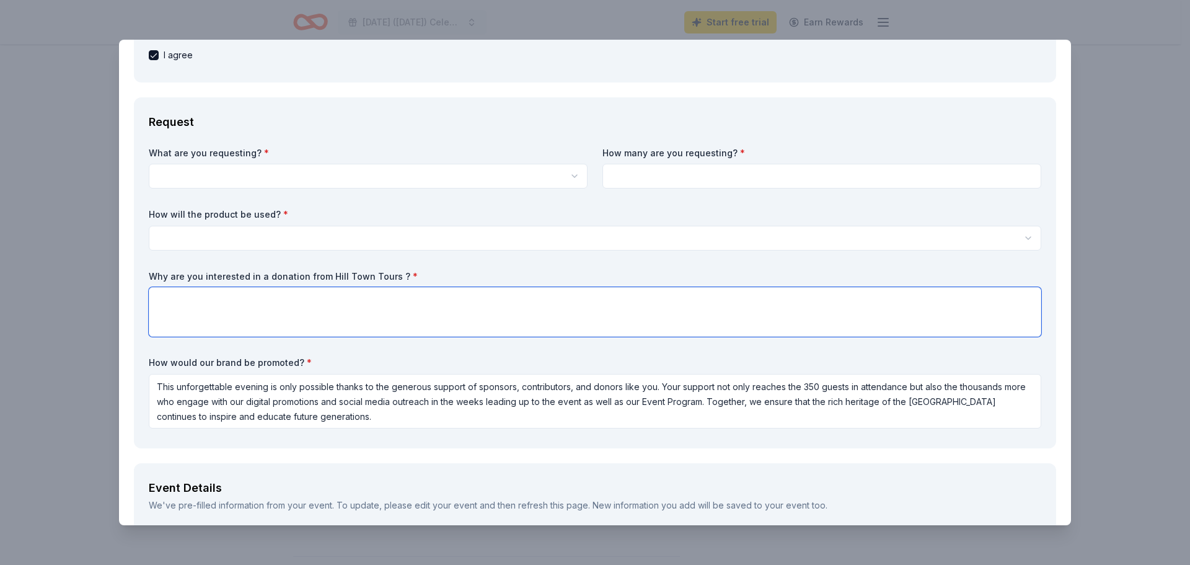
click at [461, 305] on textarea at bounding box center [595, 312] width 892 height 50
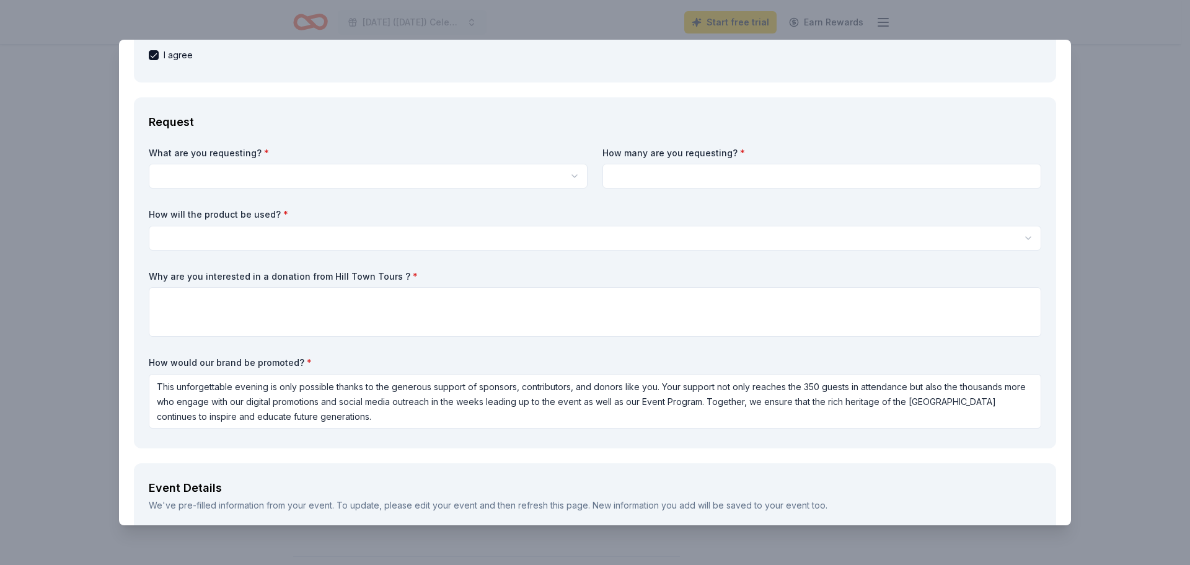
drag, startPoint x: 549, startPoint y: 53, endPoint x: 553, endPoint y: 67, distance: 14.3
click at [214, 174] on html "[DATE] ([DATE]) Celebration & Festival Fundraiser Start free trial Earn Rewards…" at bounding box center [595, 282] width 1190 height 565
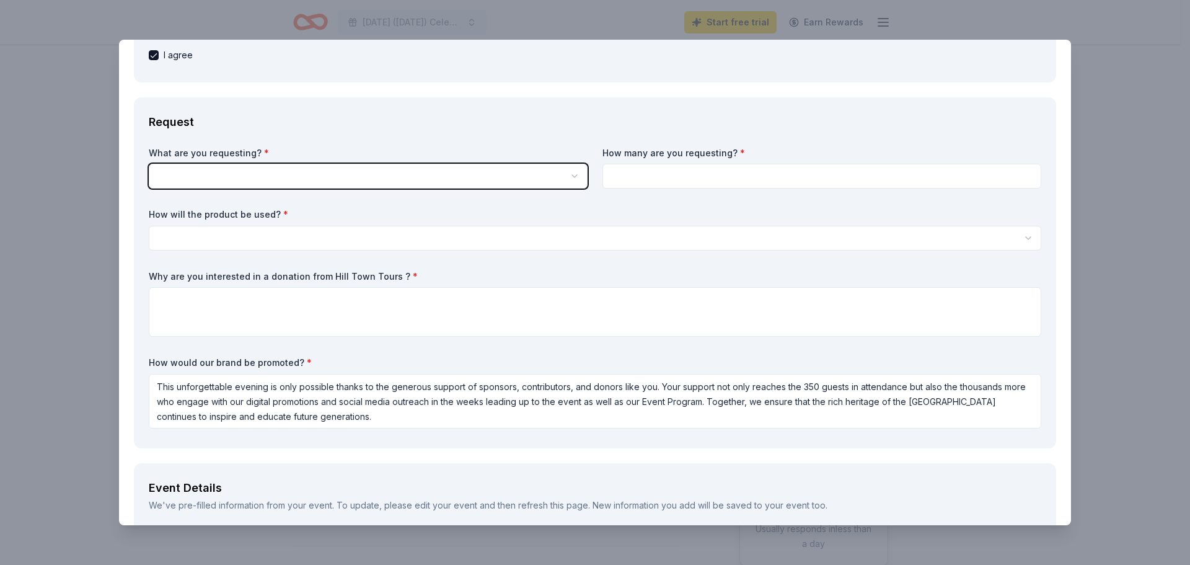
click at [214, 174] on html "[DATE] ([DATE]) Celebration & Festival Fundraiser Start free trial Earn Rewards…" at bounding box center [595, 282] width 1190 height 565
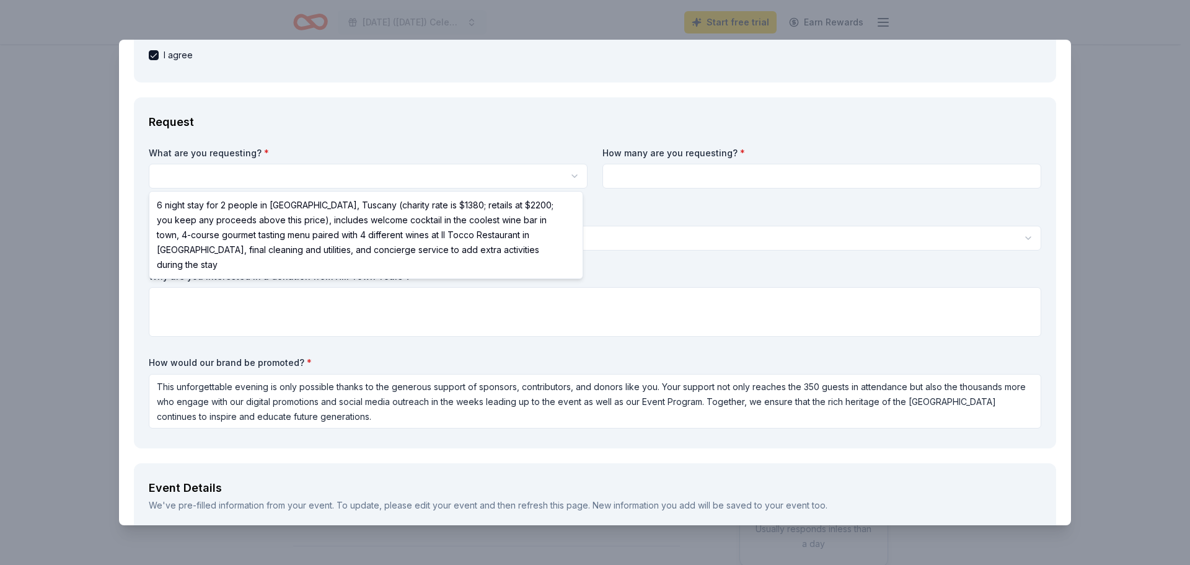
click at [347, 172] on html "[DATE] ([DATE]) Celebration & Festival Fundraiser Start free trial Earn Rewards…" at bounding box center [595, 282] width 1190 height 565
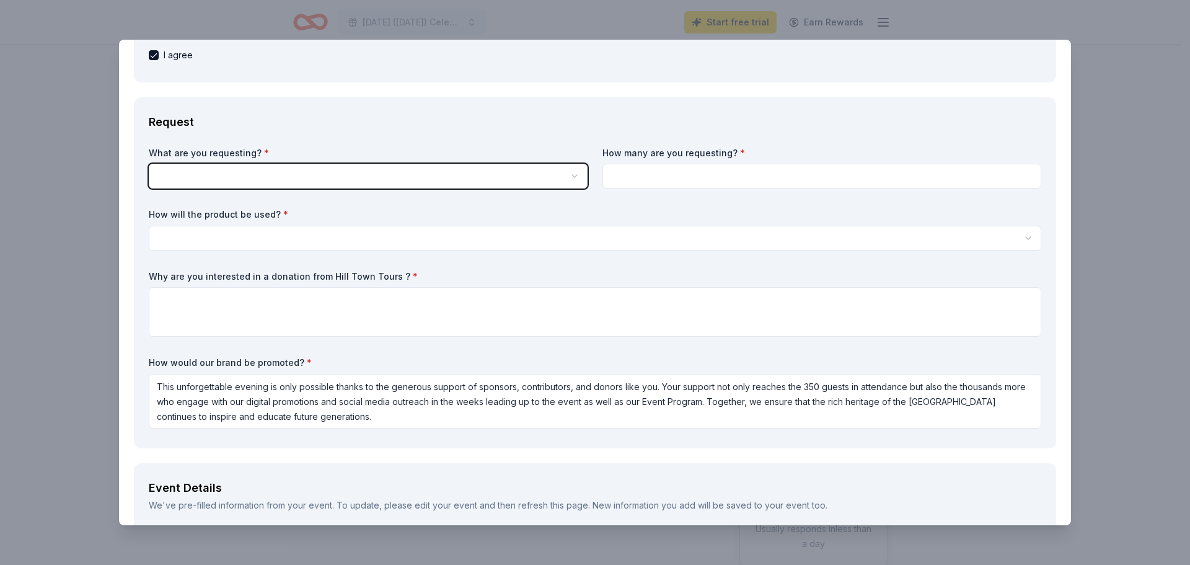
click at [196, 172] on html "[DATE] ([DATE]) Celebration & Festival Fundraiser Start free trial Earn Rewards…" at bounding box center [595, 282] width 1190 height 565
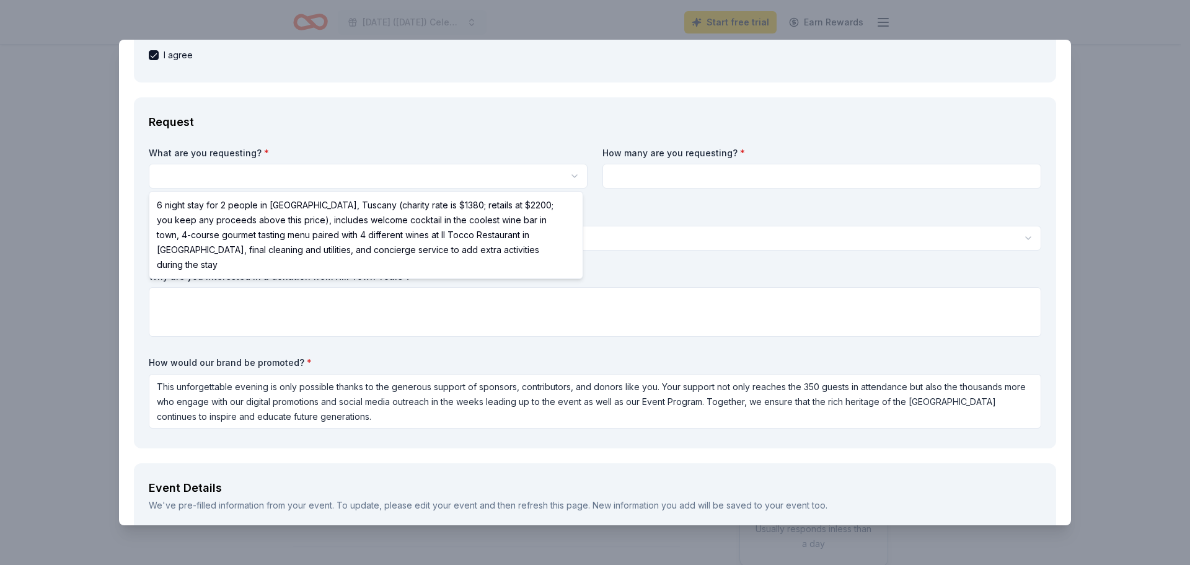
click at [273, 169] on html "[DATE] ([DATE]) Celebration & Festival Fundraiser Start free trial Earn Rewards…" at bounding box center [595, 282] width 1190 height 565
click at [188, 174] on html "[DATE] ([DATE]) Celebration & Festival Fundraiser Start free trial Earn Rewards…" at bounding box center [595, 282] width 1190 height 565
select select "6 night stay for 2 people in [GEOGRAPHIC_DATA], Tuscany (charity rate is $1380;…"
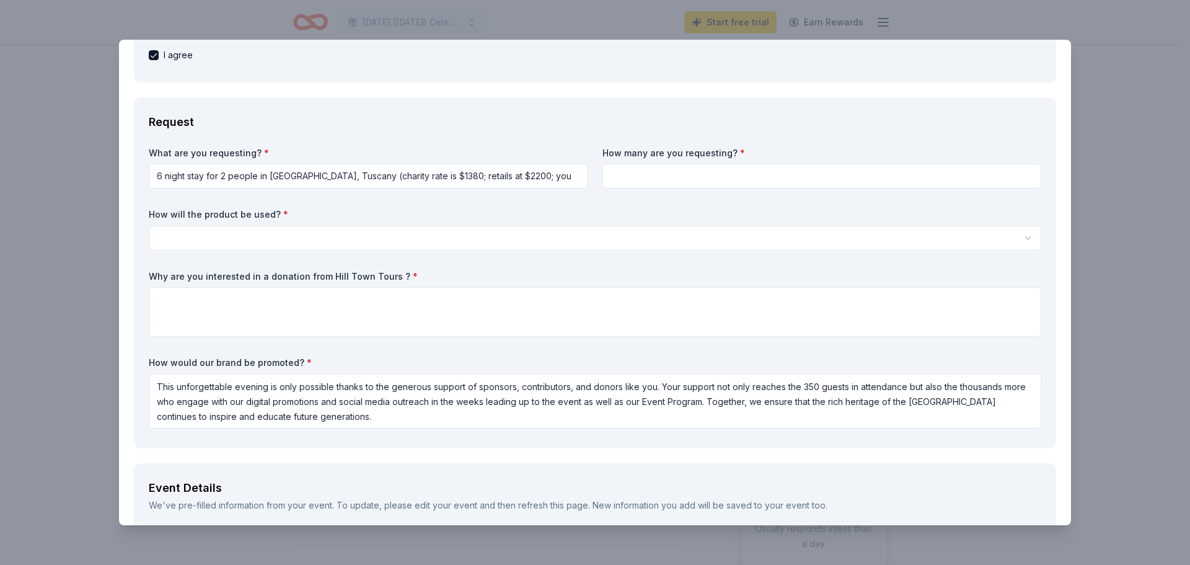
click at [716, 174] on input at bounding box center [821, 176] width 439 height 25
type input "1"
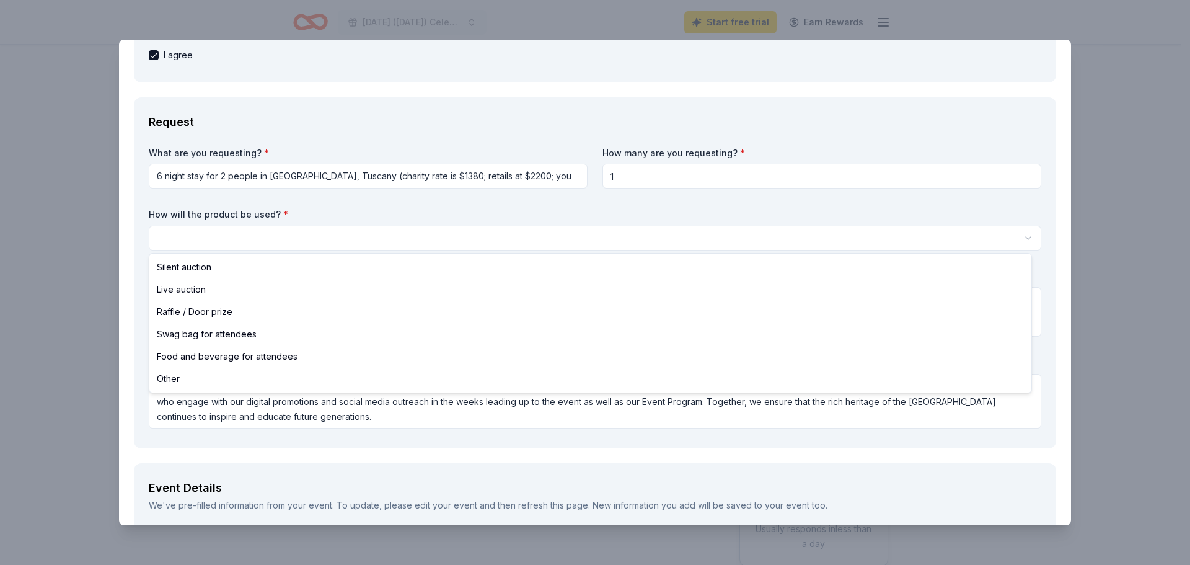
click at [193, 242] on html "[DATE] ([DATE]) Celebration & Festival Fundraiser Start free trial Earn Rewards…" at bounding box center [595, 282] width 1190 height 565
click at [240, 237] on html "[DATE] ([DATE]) Celebration & Festival Fundraiser Start free trial Earn Rewards…" at bounding box center [595, 282] width 1190 height 565
select select "liveAuction"
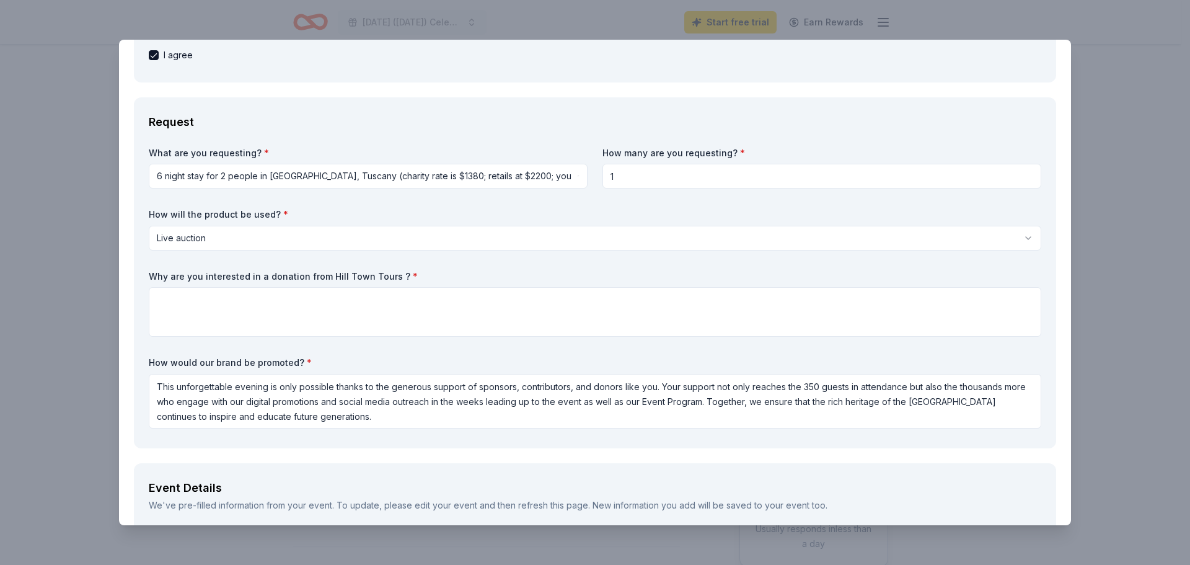
click at [216, 239] on html "[DATE] ([DATE]) Celebration & Festival Fundraiser Start free trial Earn Rewards…" at bounding box center [595, 282] width 1190 height 565
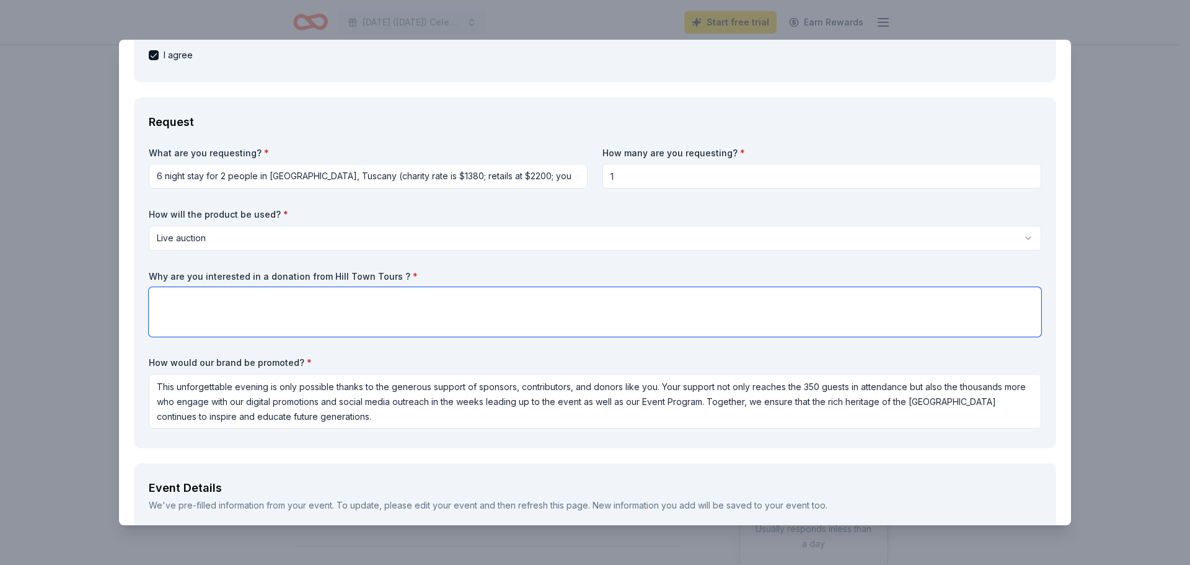
click at [202, 297] on textarea at bounding box center [595, 312] width 892 height 50
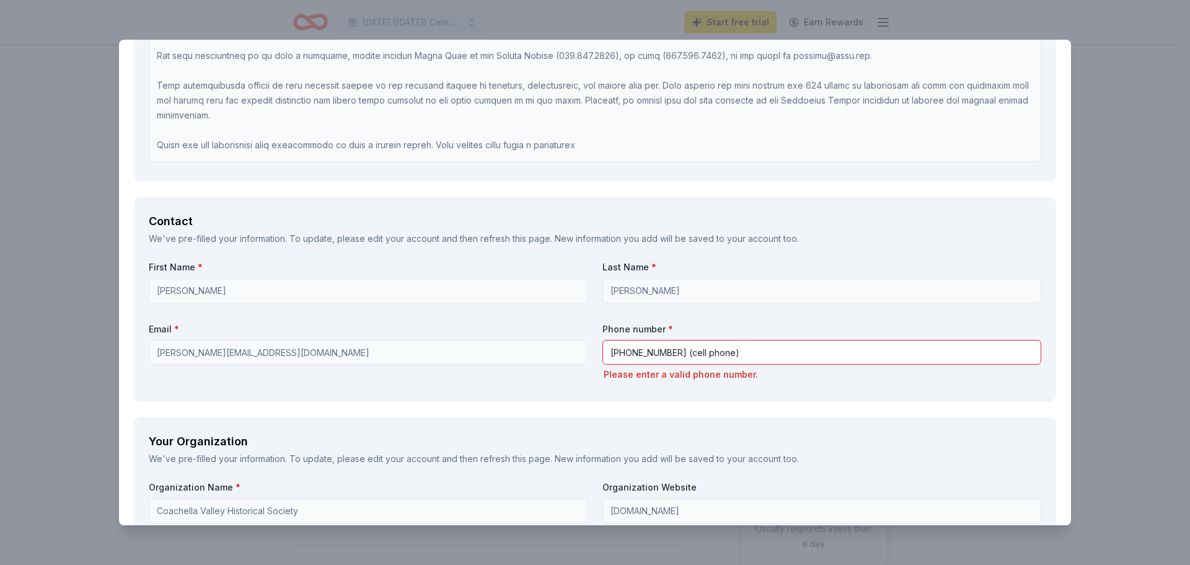
scroll to position [11, 0]
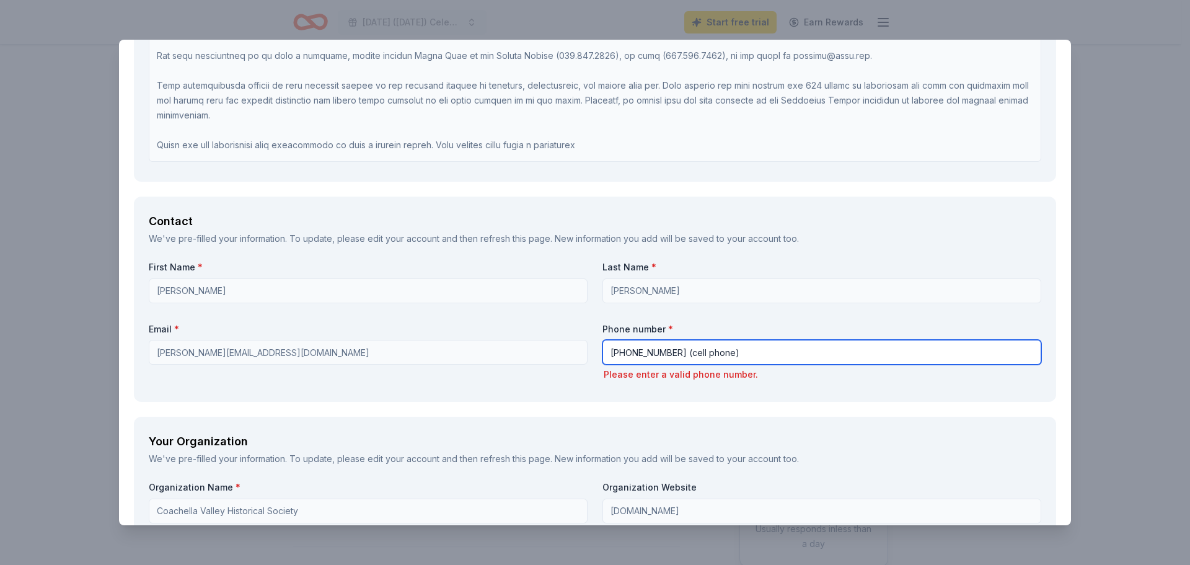
drag, startPoint x: 667, startPoint y: 353, endPoint x: 817, endPoint y: 328, distance: 151.4
click at [811, 334] on div "Phone number * [PHONE_NUMBER] (cell phone) Please enter a valid phone number." at bounding box center [821, 352] width 439 height 59
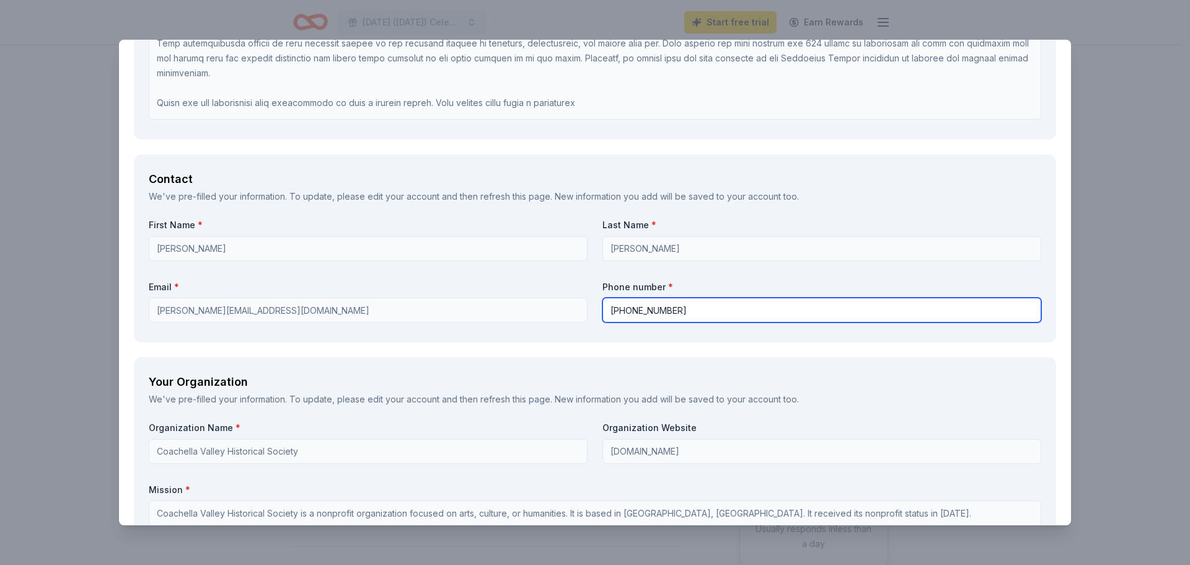
scroll to position [1239, 0]
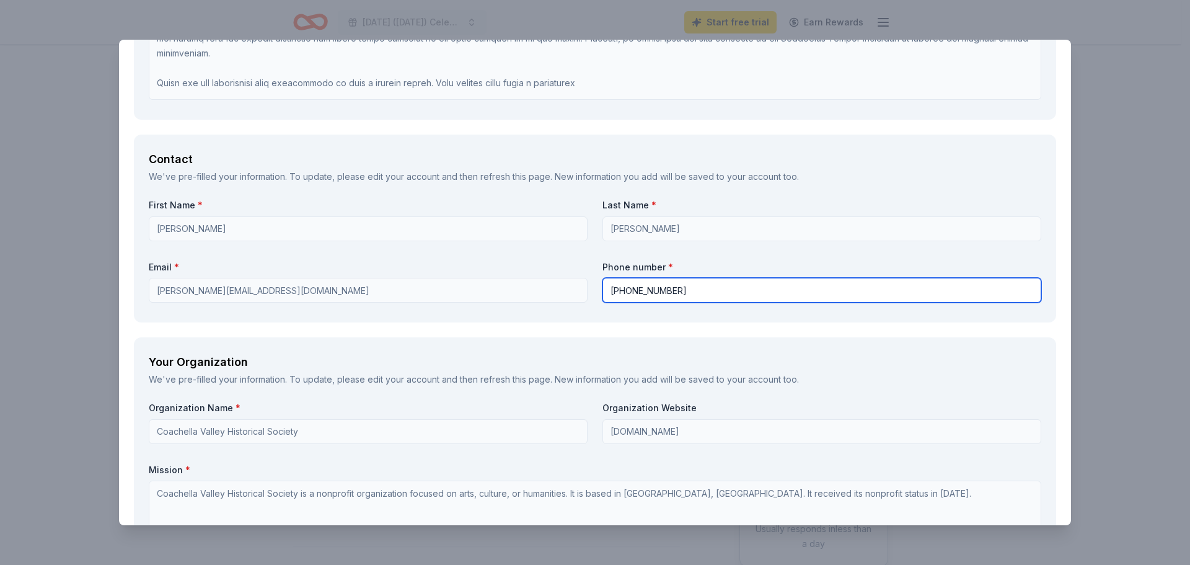
type input "[PHONE_NUMBER]"
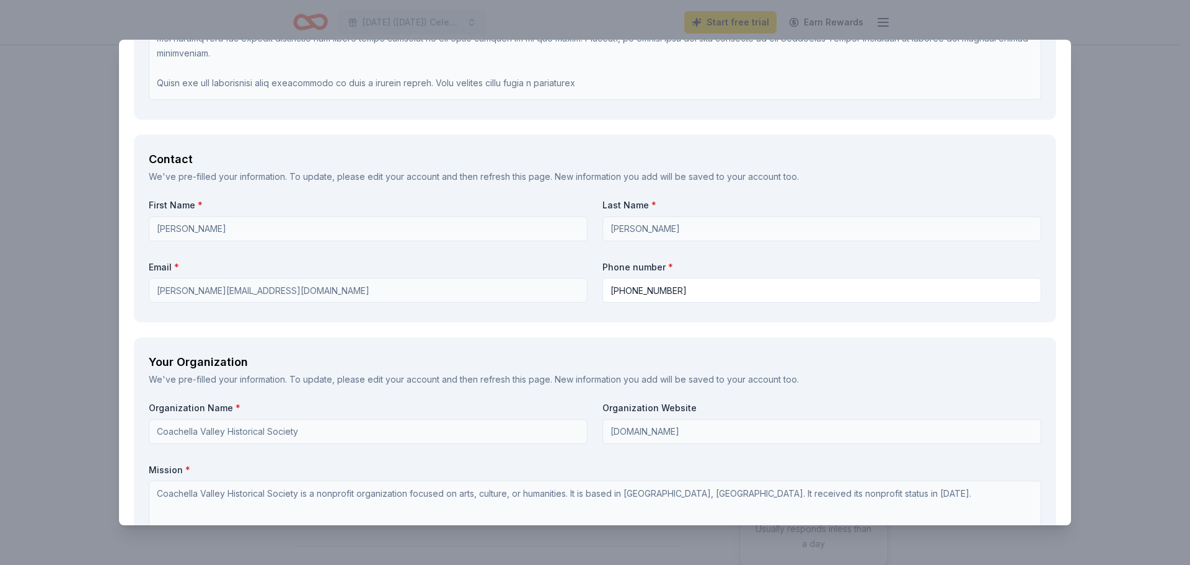
click at [523, 350] on div "Your Organization We've pre-filled your information. To update, please edit you…" at bounding box center [595, 521] width 922 height 368
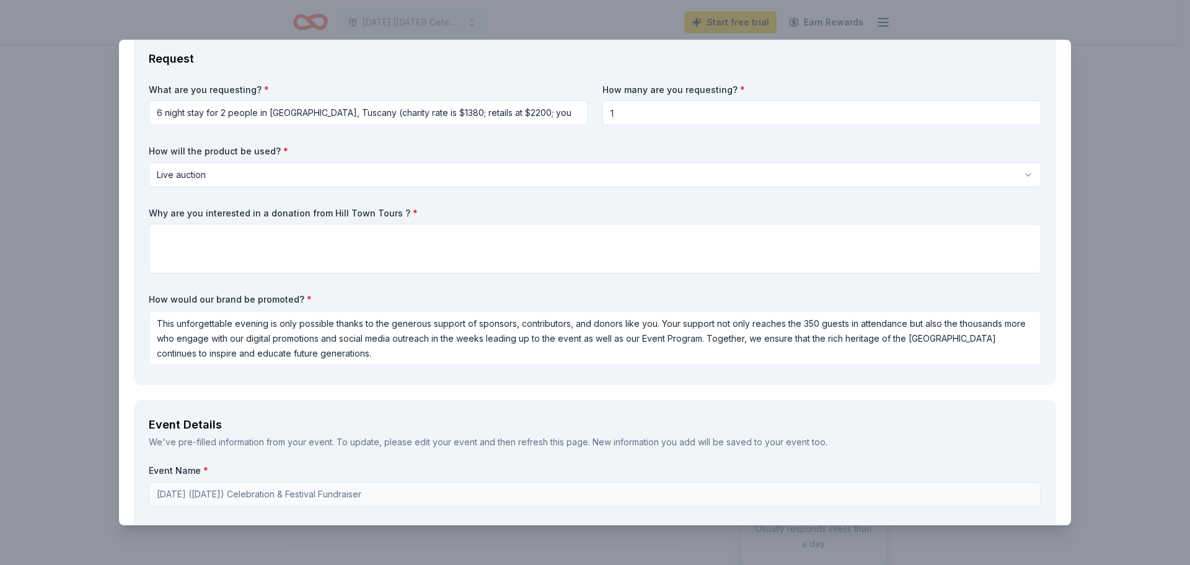
scroll to position [310, 0]
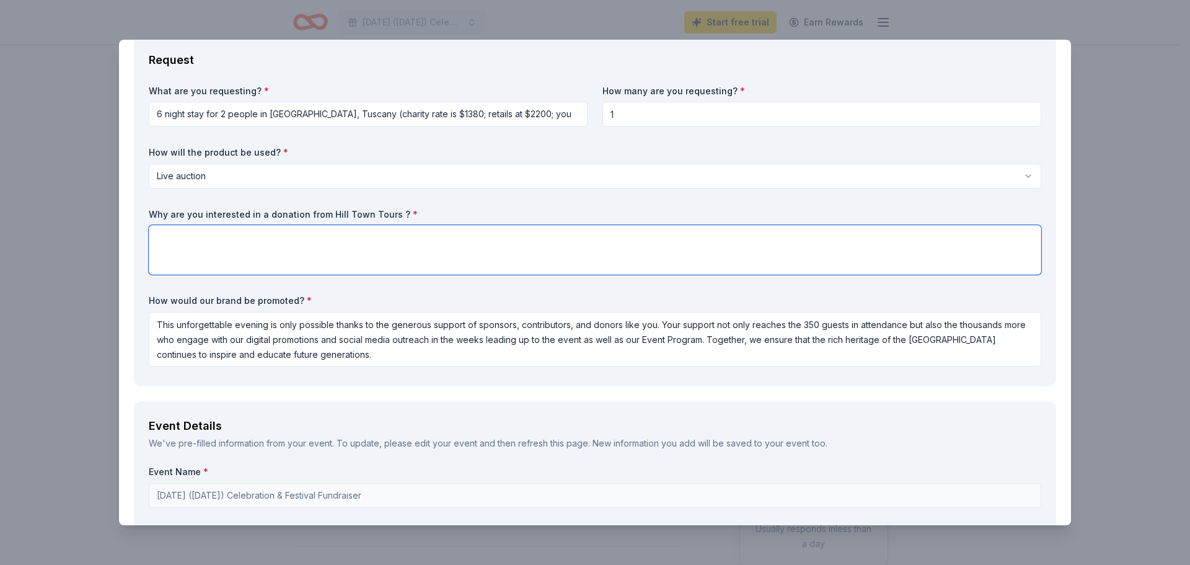
click at [210, 238] on textarea at bounding box center [595, 250] width 892 height 50
paste textarea "We specialize in providing unique travel packages across [GEOGRAPHIC_DATA] to b…"
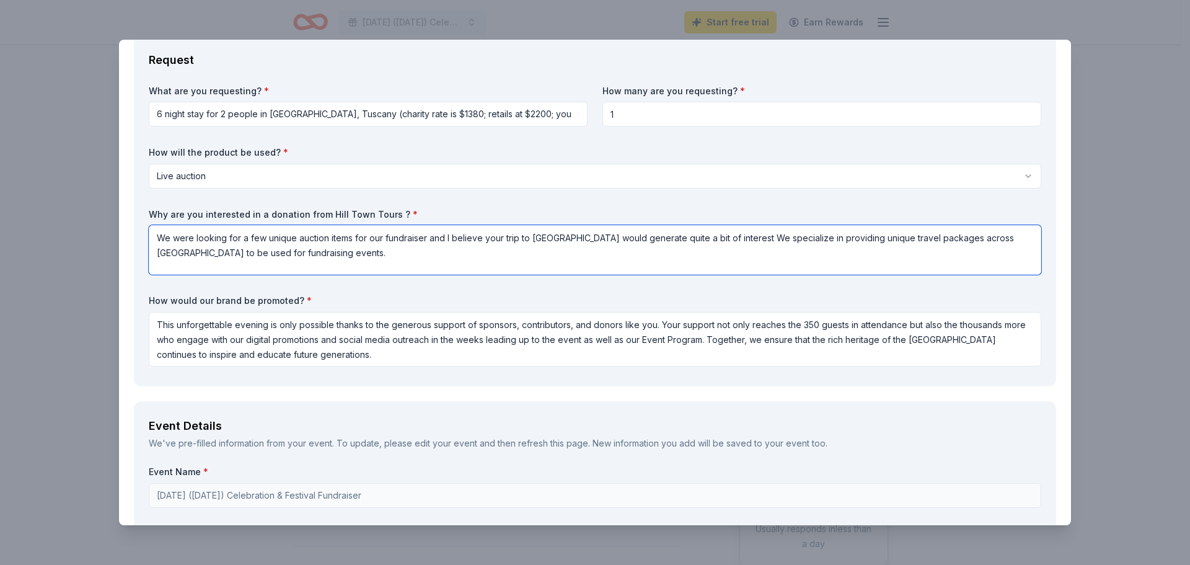
drag, startPoint x: 157, startPoint y: 237, endPoint x: 719, endPoint y: 224, distance: 561.6
click at [717, 234] on textarea "We were looking for a few unique auction items for our fundraiser and I believe…" at bounding box center [595, 250] width 892 height 50
click at [159, 240] on textarea "We specialize in providing unique travel packages across [GEOGRAPHIC_DATA] to b…" at bounding box center [595, 250] width 892 height 50
click at [590, 236] on textarea "Since you specialize in providing unique travel packages across [GEOGRAPHIC_DAT…" at bounding box center [595, 250] width 892 height 50
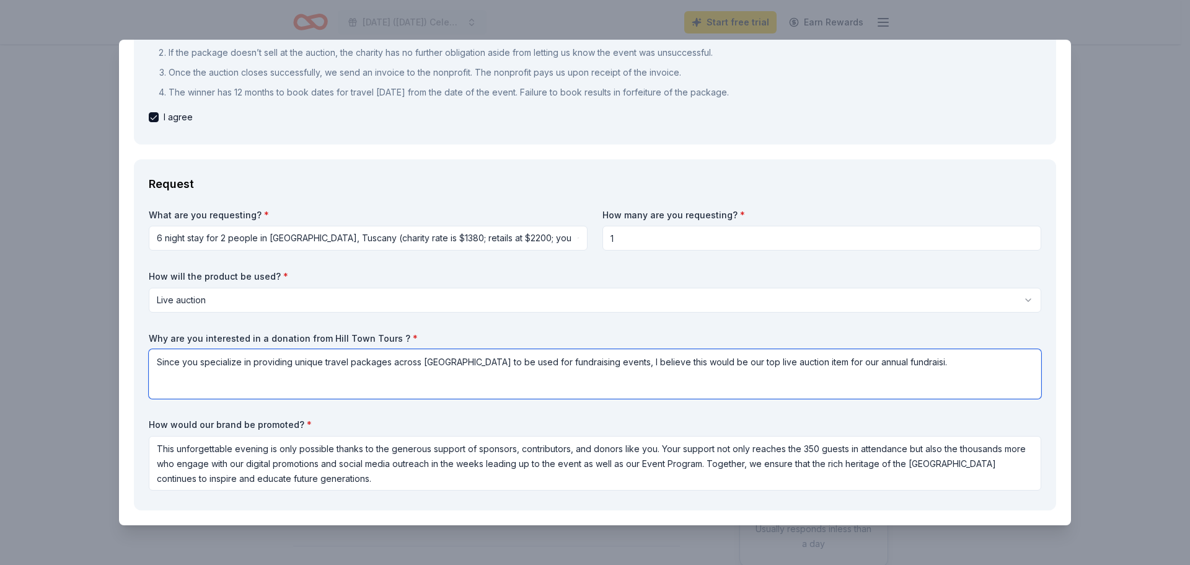
scroll to position [124, 0]
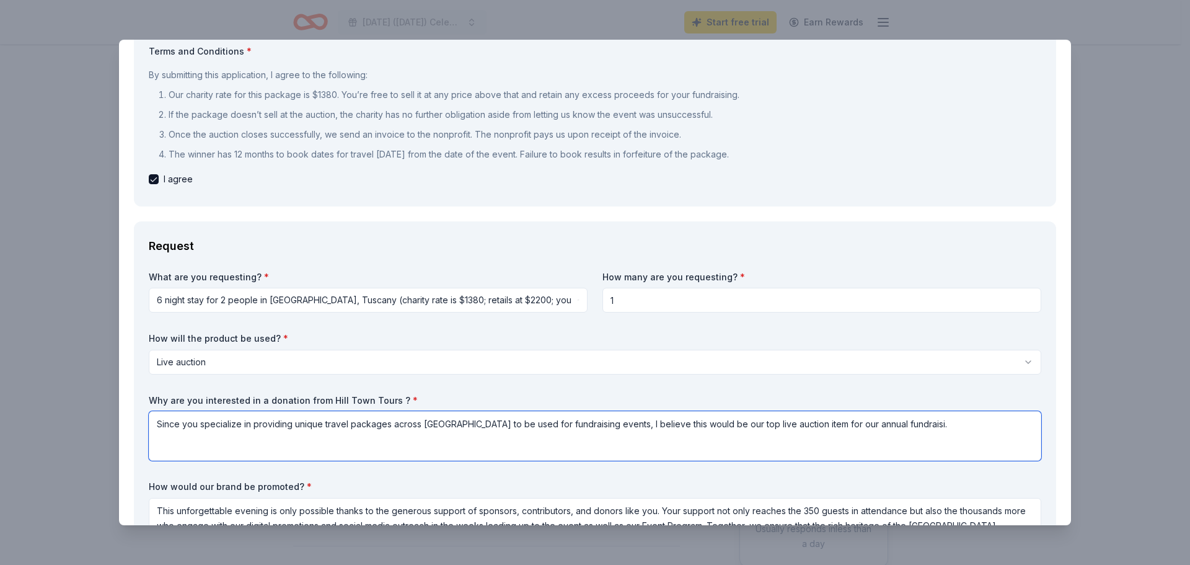
click at [848, 429] on textarea "Since you specialize in providing unique travel packages across [GEOGRAPHIC_DAT…" at bounding box center [595, 436] width 892 height 50
click at [297, 447] on textarea "Since you specialize in providing unique travel packages across [GEOGRAPHIC_DAT…" at bounding box center [595, 436] width 892 height 50
click at [1019, 423] on textarea "Since you specialize in providing unique travel packages across [GEOGRAPHIC_DAT…" at bounding box center [595, 436] width 892 height 50
drag, startPoint x: 1009, startPoint y: 421, endPoint x: 116, endPoint y: 414, distance: 893.0
click at [116, 414] on div "Hill Town Tours Save Report a mistake Due [DATE] Requirements Brand Requirement…" at bounding box center [595, 282] width 1190 height 565
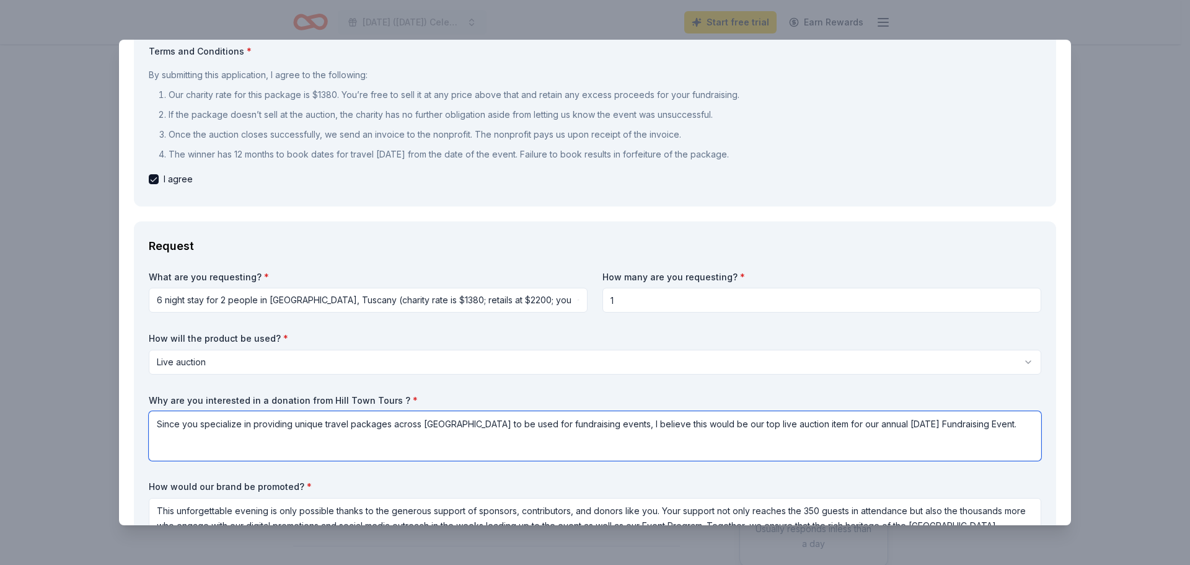
scroll to position [186, 0]
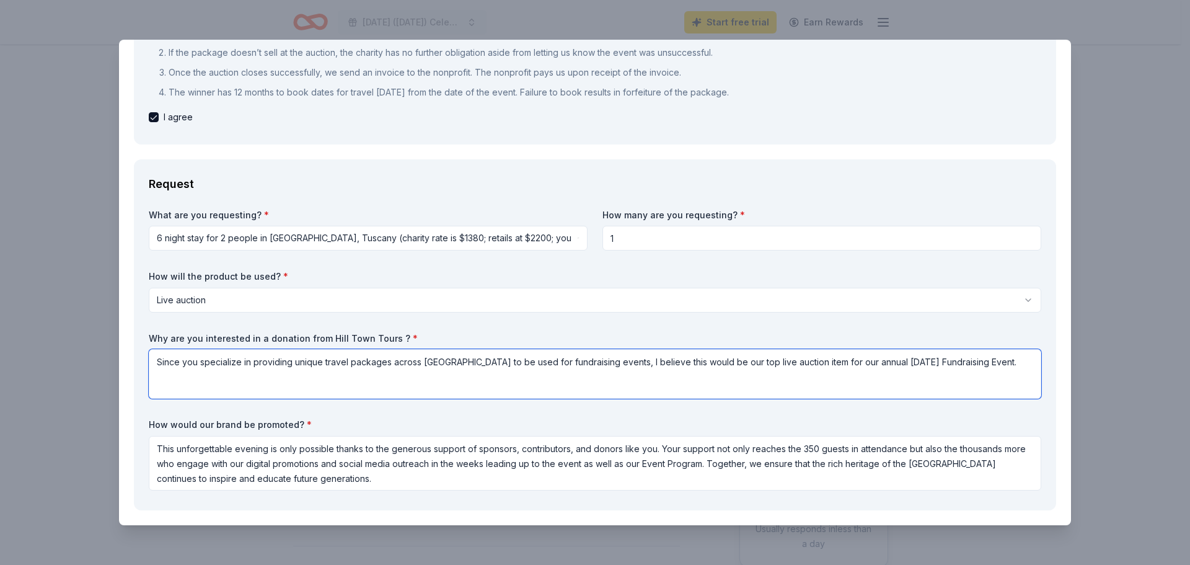
click at [157, 362] on textarea "Since you specialize in providing unique travel packages across [GEOGRAPHIC_DAT…" at bounding box center [595, 374] width 892 height 50
drag, startPoint x: 517, startPoint y: 365, endPoint x: 138, endPoint y: 346, distance: 379.7
click at [146, 348] on div "Request What are you requesting? * 6 night stay for 2 people in [GEOGRAPHIC_DAT…" at bounding box center [595, 334] width 922 height 351
drag, startPoint x: 539, startPoint y: 382, endPoint x: 144, endPoint y: 353, distance: 395.2
click at [144, 353] on div "Request What are you requesting? * 6 night stay for 2 people in [GEOGRAPHIC_DAT…" at bounding box center [595, 334] width 922 height 351
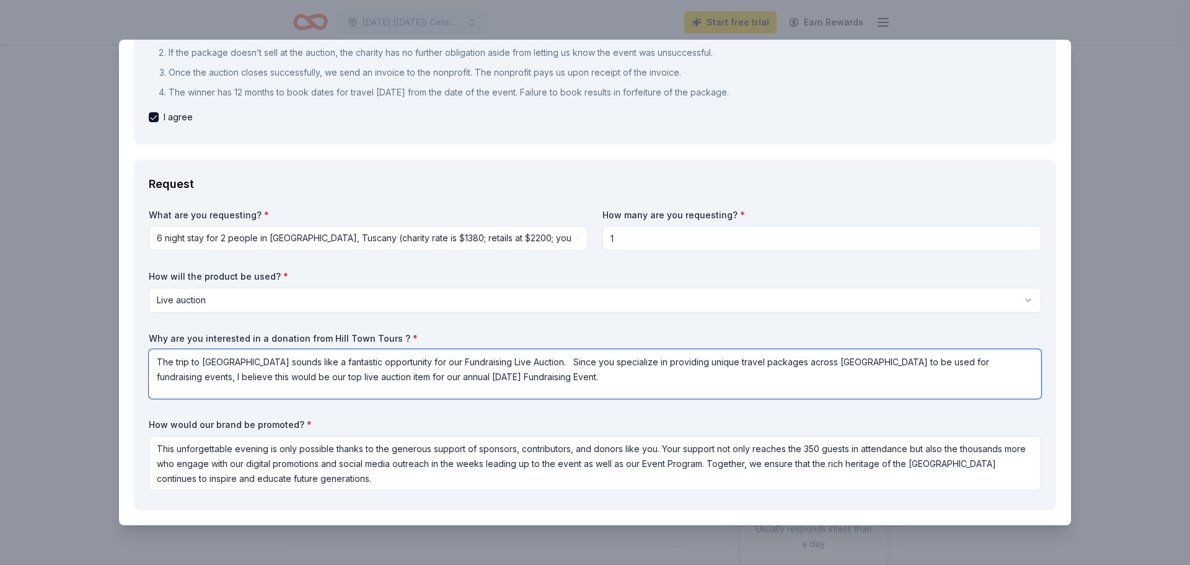
paste textarea "Your 6-night stay for two in [GEOGRAPHIC_DATA], Tuscany feels like the perfect …"
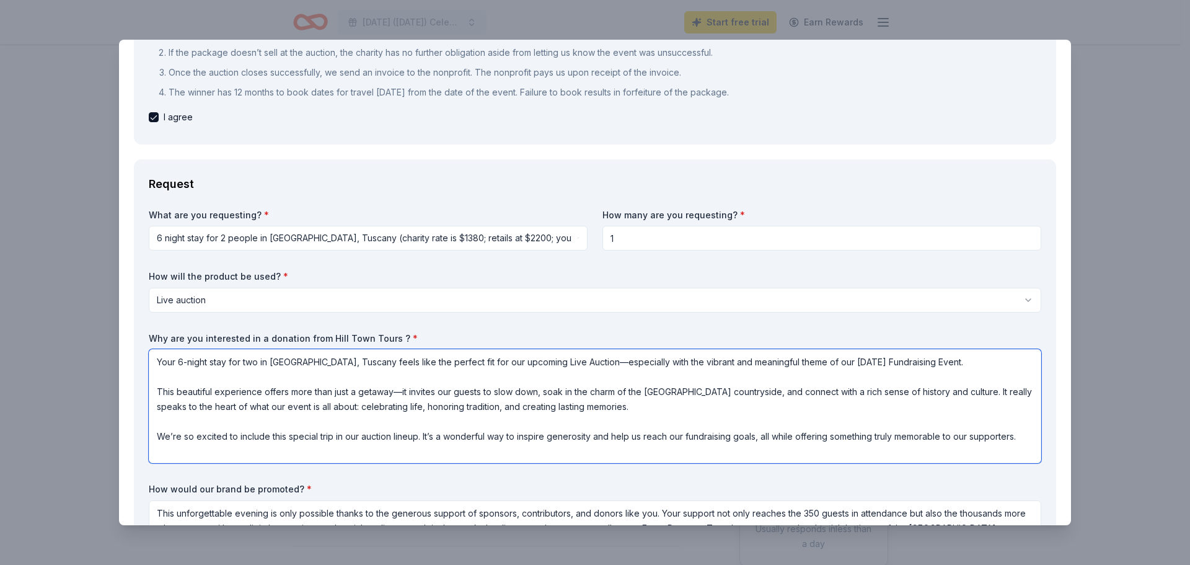
click at [235, 379] on textarea "Your 6-night stay for two in [GEOGRAPHIC_DATA], Tuscany feels like the perfect …" at bounding box center [595, 406] width 892 height 114
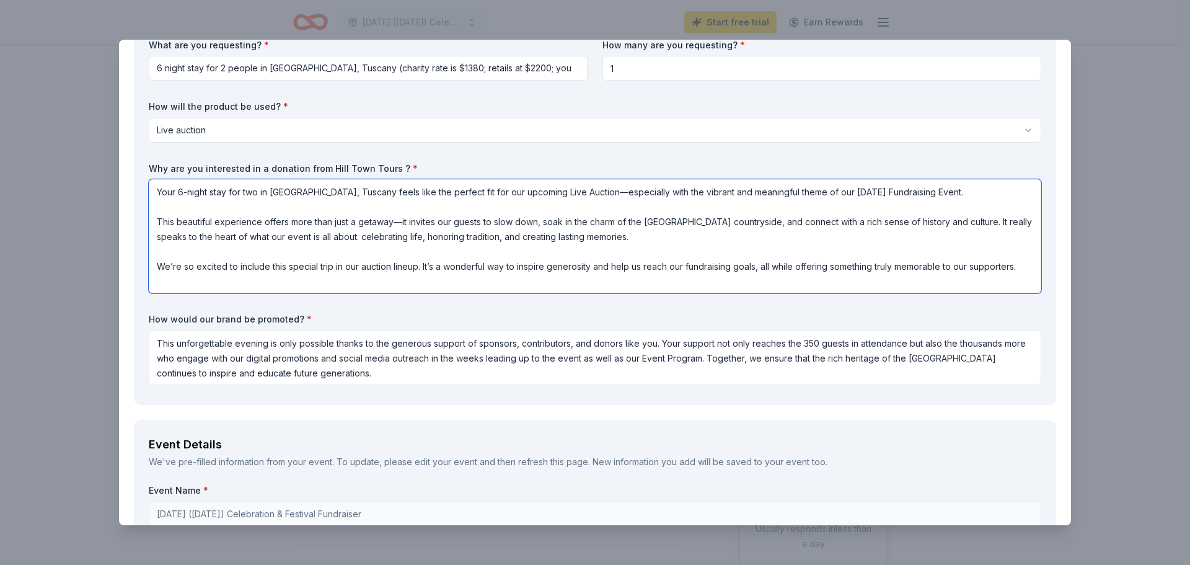
scroll to position [372, 0]
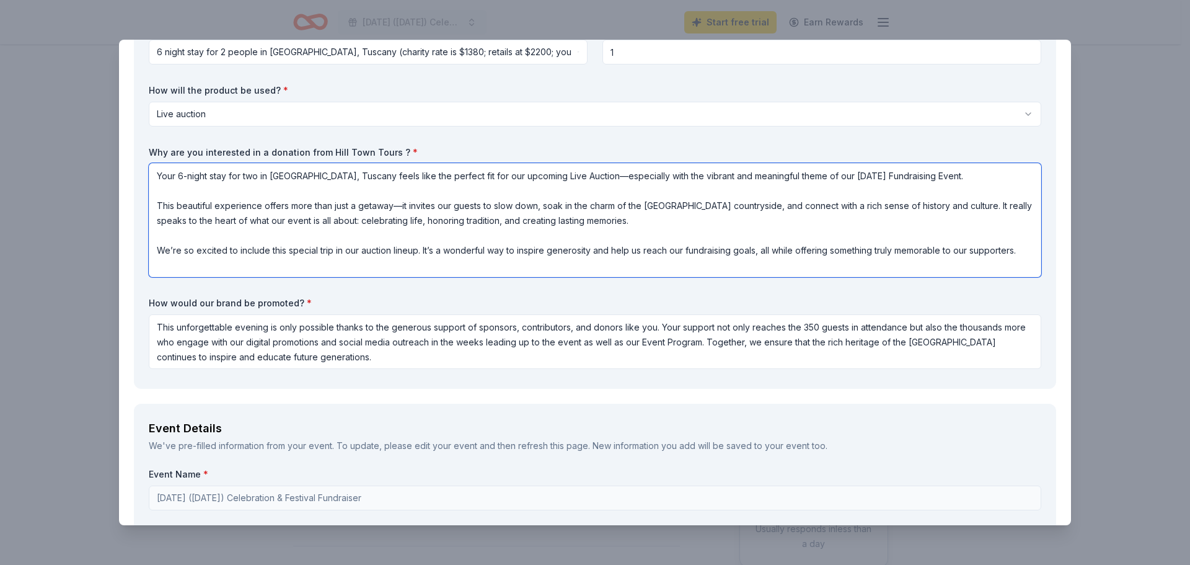
type textarea "Your 6-night stay for two in [GEOGRAPHIC_DATA], Tuscany feels like the perfect …"
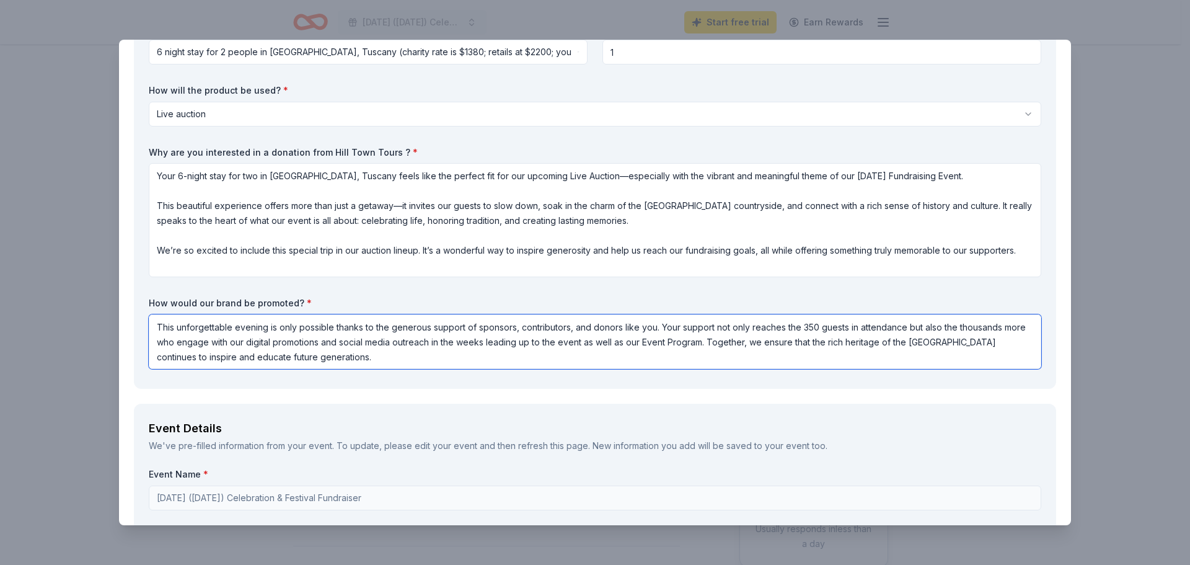
click at [724, 342] on textarea "This unforgettable evening is only possible thanks to the generous support of s…" at bounding box center [595, 341] width 892 height 55
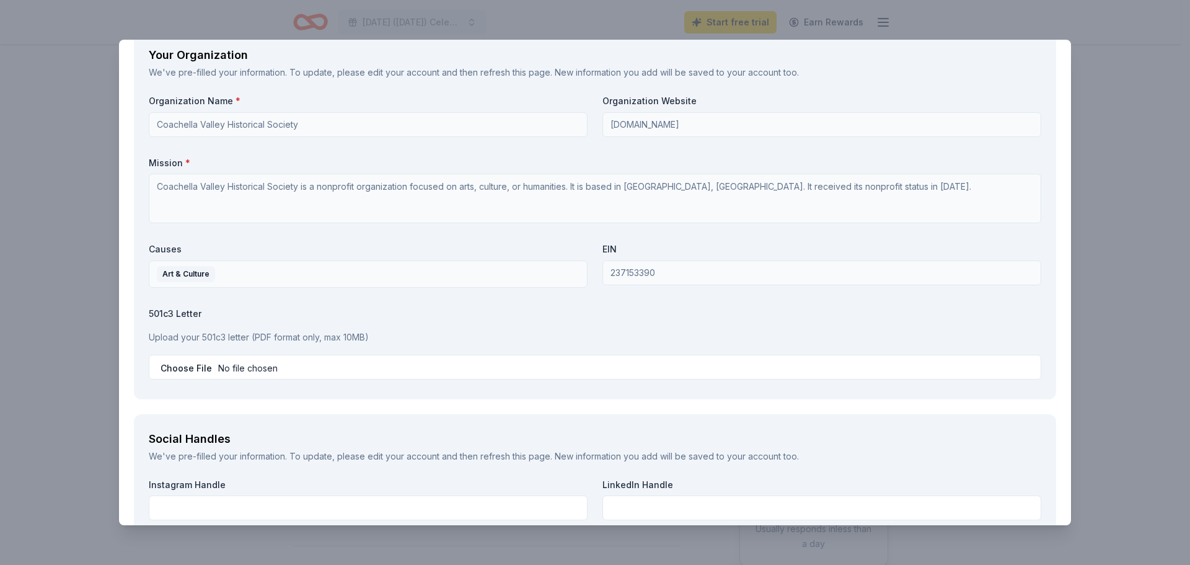
scroll to position [1611, 0]
click at [198, 336] on p "Upload your 501c3 letter (PDF format only, max 10MB)" at bounding box center [595, 336] width 892 height 15
click at [225, 335] on p "Upload your 501c3 letter (PDF format only, max 10MB)" at bounding box center [595, 336] width 892 height 15
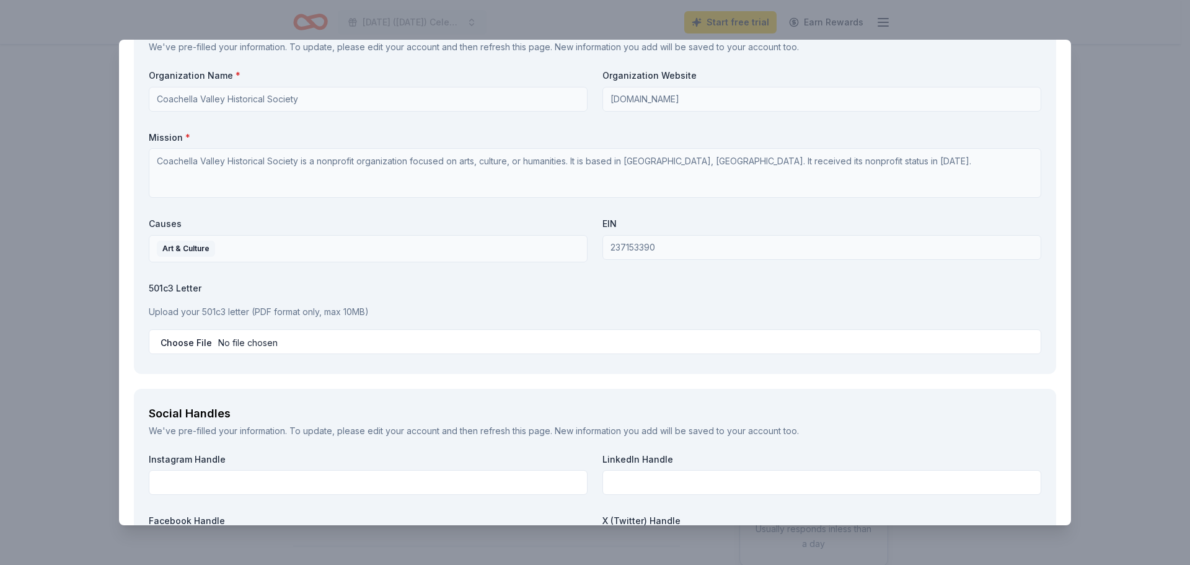
scroll to position [1655, 0]
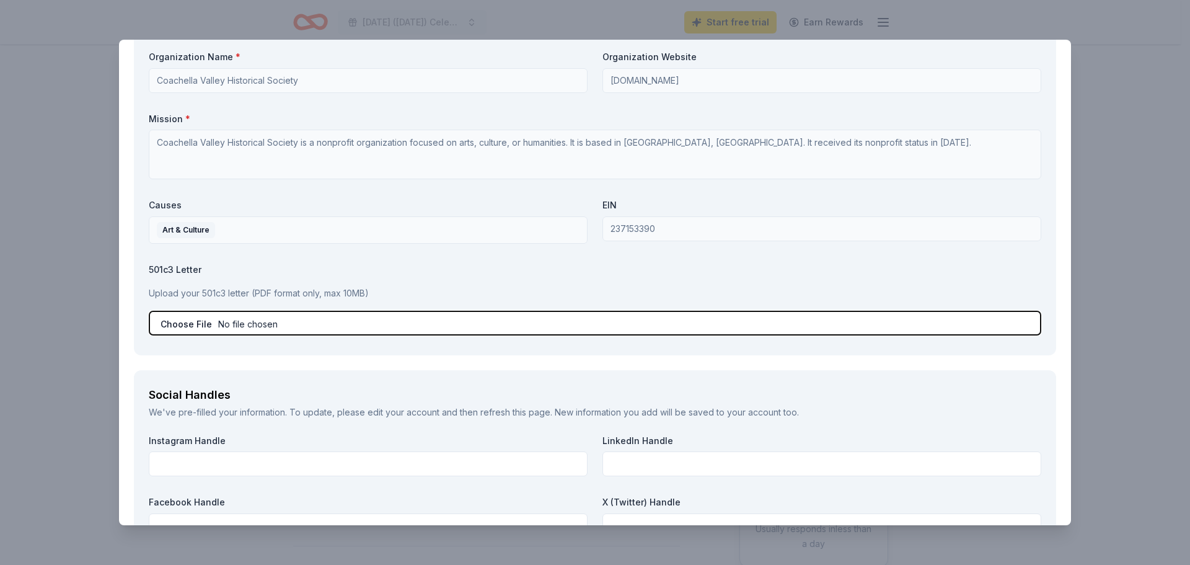
click at [186, 317] on input "file" at bounding box center [595, 322] width 892 height 25
type input "C:\fakepath\1972 IRS Letter of Federal Exemption.pdf"
click at [288, 326] on input "file" at bounding box center [595, 322] width 892 height 25
click at [297, 314] on input "file" at bounding box center [595, 322] width 892 height 25
click at [295, 322] on input "file" at bounding box center [595, 322] width 892 height 25
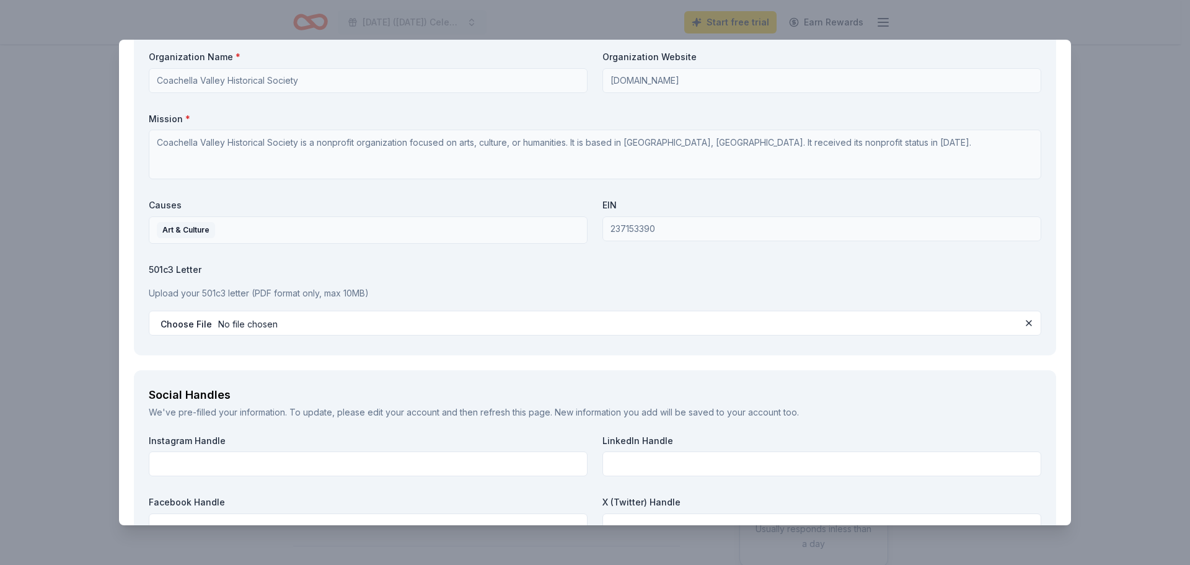
click at [306, 295] on p "Upload your 501c3 letter (PDF format only, max 10MB)" at bounding box center [595, 293] width 892 height 15
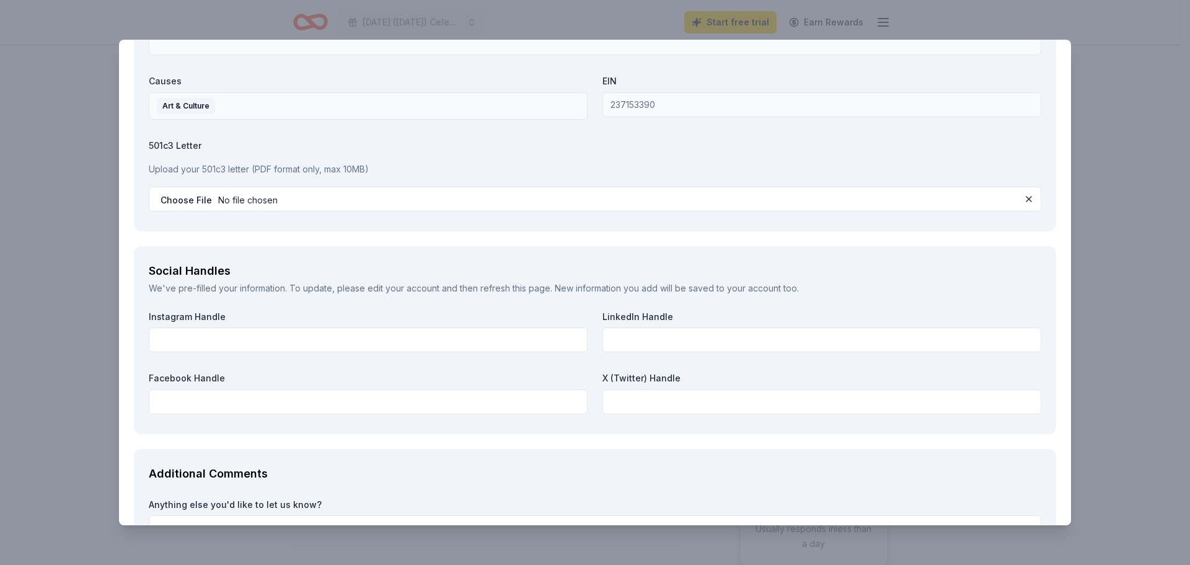
scroll to position [1717, 0]
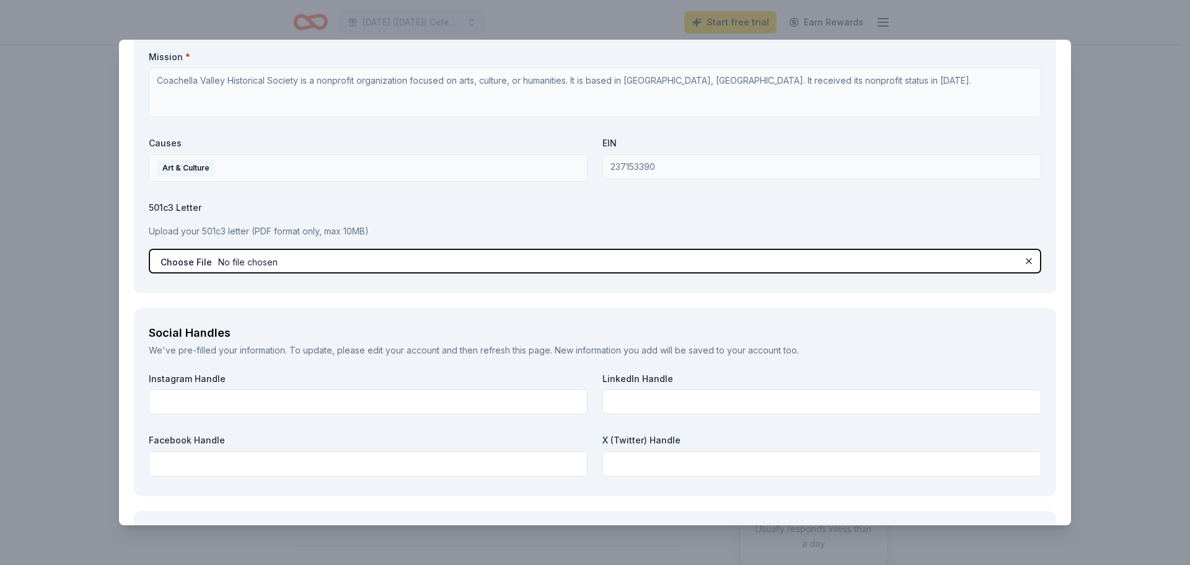
click at [252, 262] on input "file" at bounding box center [595, 260] width 892 height 25
type input "C:\fakepath\1972 IRS Letter of Federal Exemption.pdf"
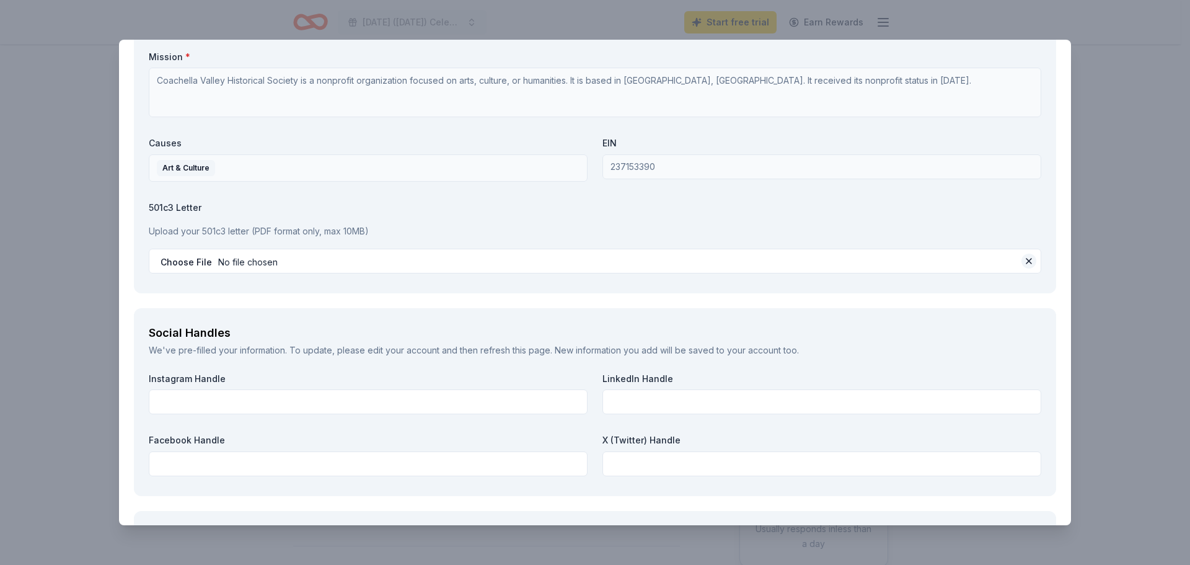
drag, startPoint x: 366, startPoint y: 260, endPoint x: 1023, endPoint y: 262, distance: 656.9
click at [1023, 262] on button at bounding box center [1028, 260] width 15 height 15
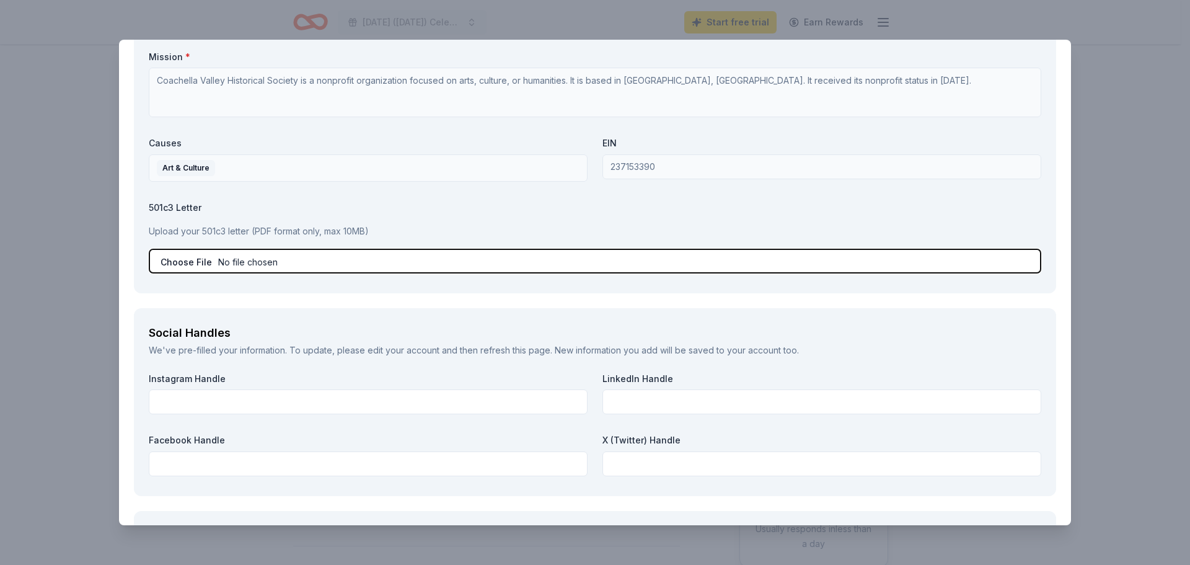
click at [1023, 262] on input "file" at bounding box center [595, 260] width 892 height 25
type input "C:\fakepath\1972 IRS Letter of Federal Exemption.pdf"
click at [391, 257] on input "file" at bounding box center [595, 260] width 892 height 25
click at [438, 261] on input "file" at bounding box center [595, 260] width 892 height 25
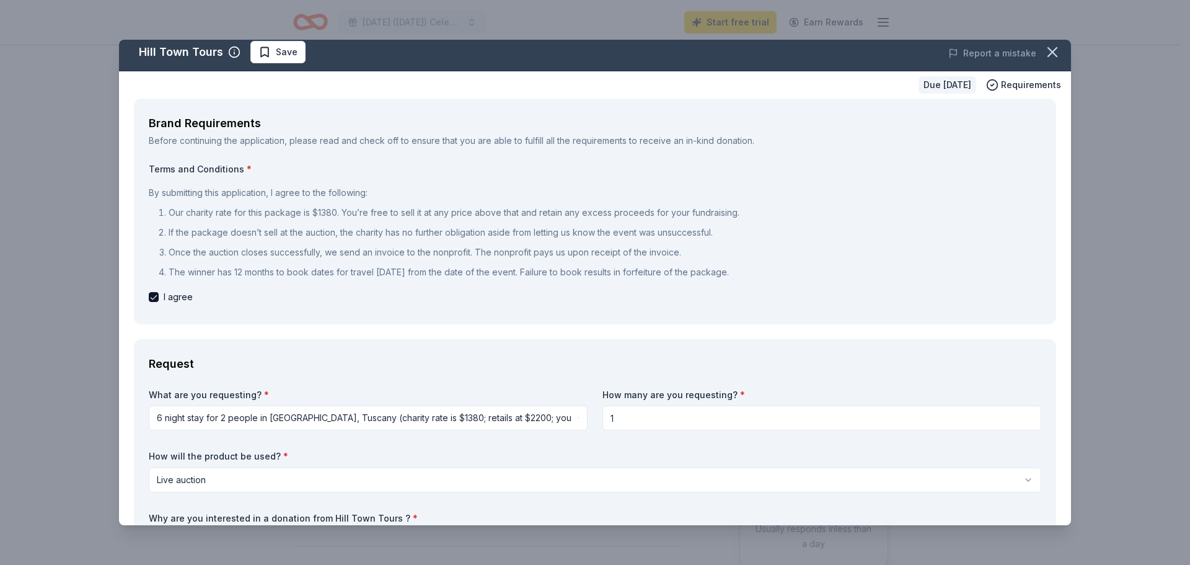
scroll to position [0, 0]
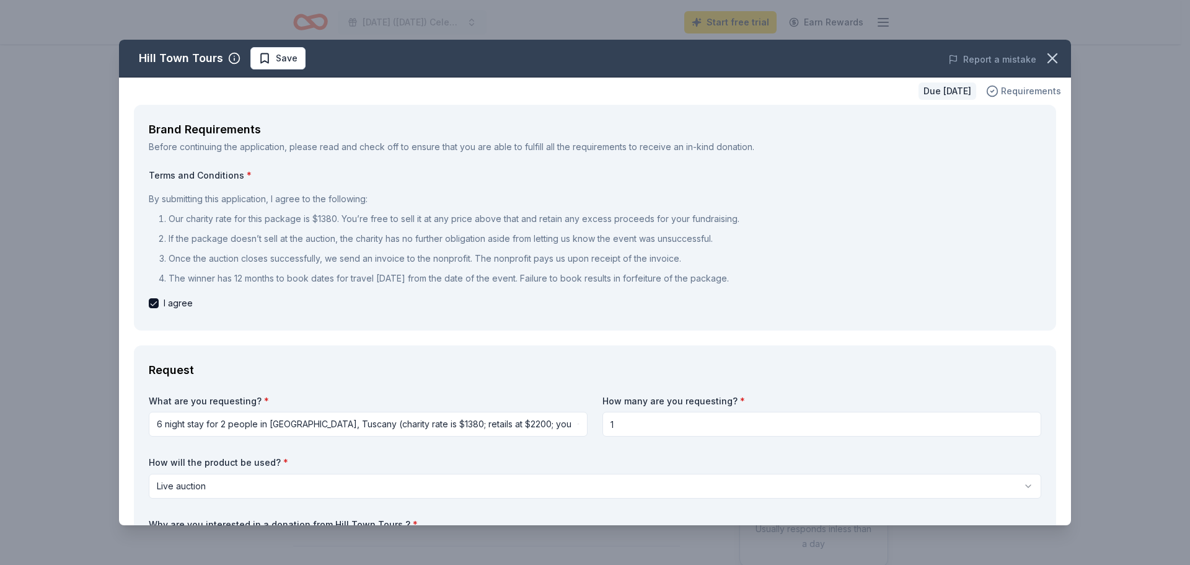
click at [1008, 87] on span "Requirements" at bounding box center [1031, 91] width 60 height 15
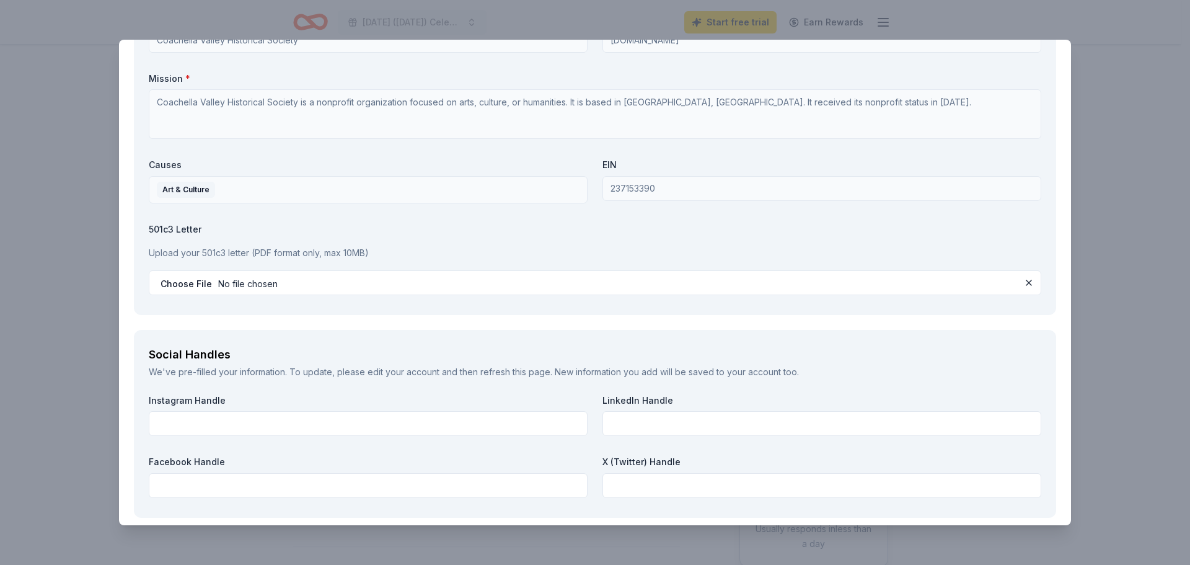
scroll to position [1859, 0]
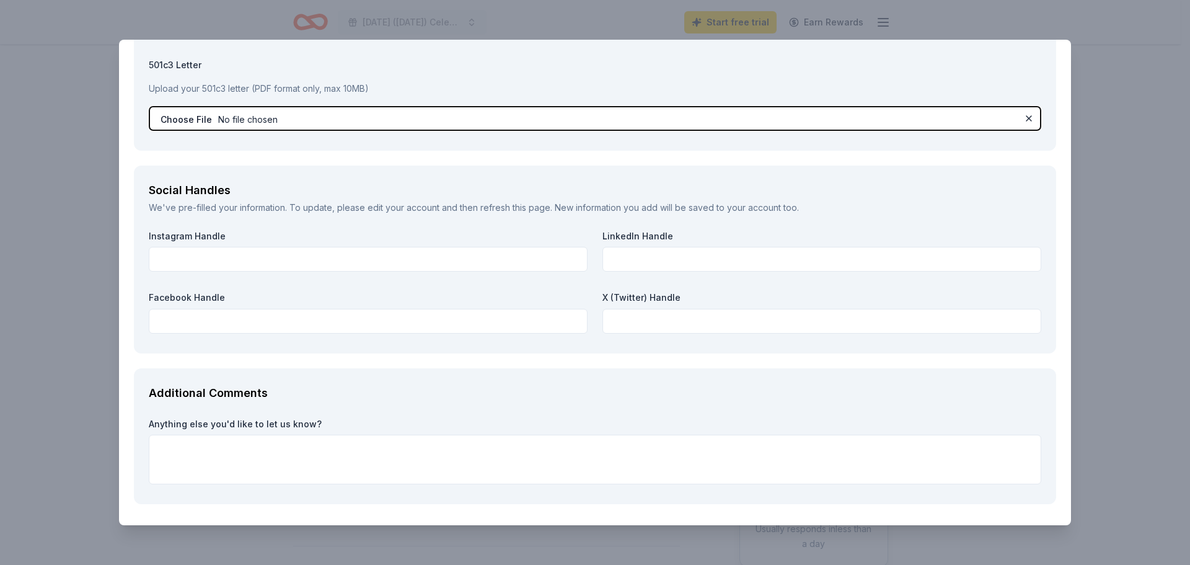
click at [175, 117] on input "file" at bounding box center [595, 118] width 892 height 25
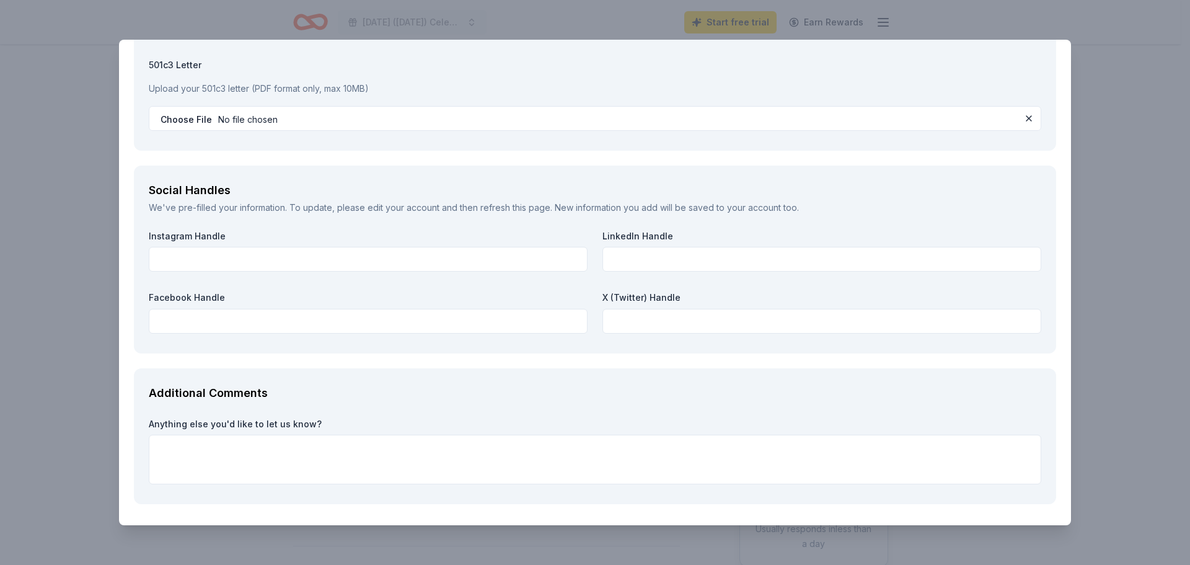
click at [174, 86] on p "Upload your 501c3 letter (PDF format only, max 10MB)" at bounding box center [595, 88] width 892 height 15
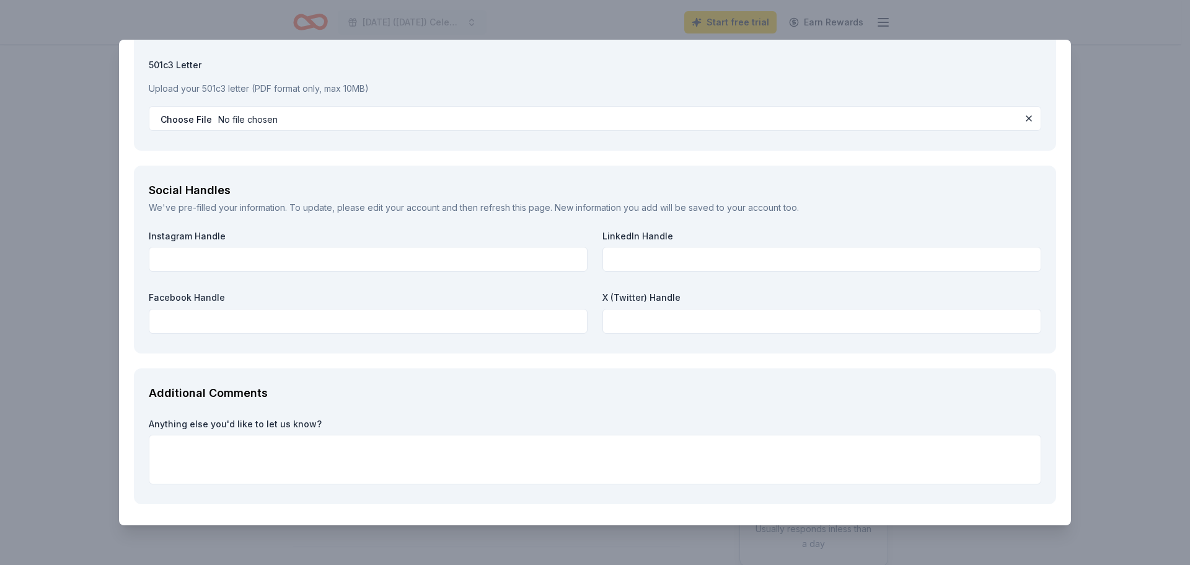
click at [174, 86] on p "Upload your 501c3 letter (PDF format only, max 10MB)" at bounding box center [595, 88] width 892 height 15
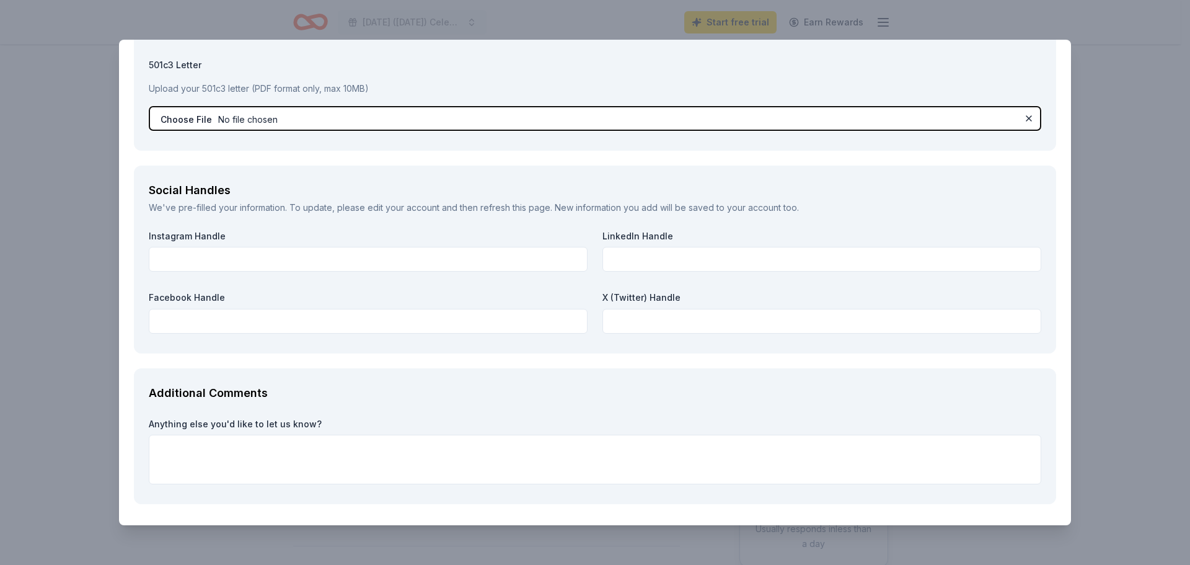
click at [204, 121] on input "file" at bounding box center [595, 118] width 892 height 25
click at [265, 116] on input "file" at bounding box center [595, 118] width 892 height 25
drag, startPoint x: 287, startPoint y: 116, endPoint x: 214, endPoint y: 117, distance: 73.1
click at [214, 117] on input "file" at bounding box center [595, 118] width 892 height 25
click at [371, 123] on input "file" at bounding box center [595, 118] width 892 height 25
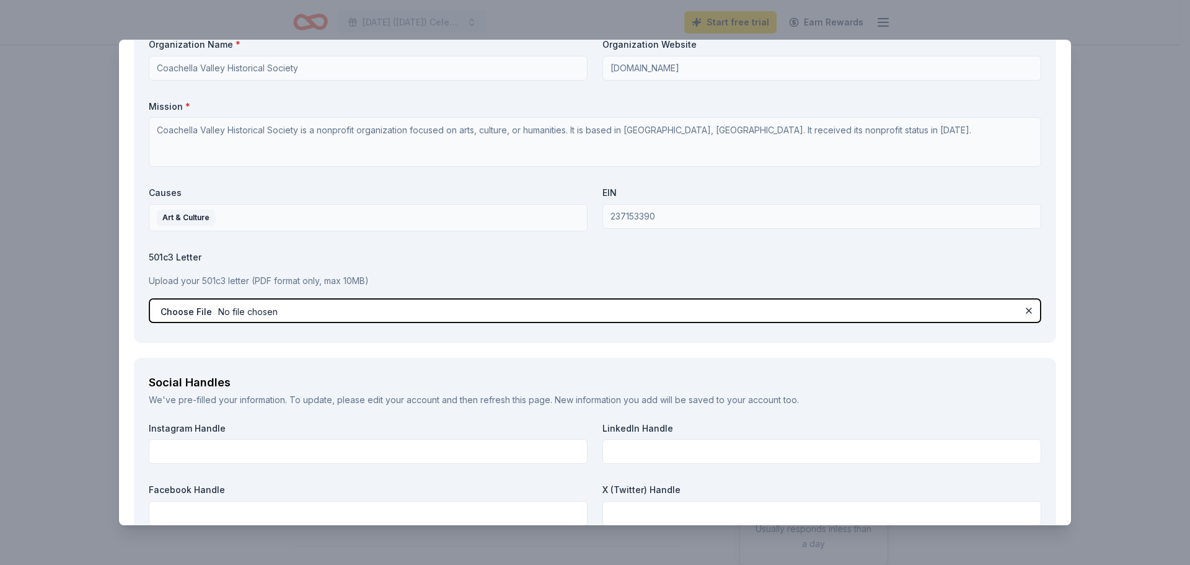
scroll to position [1735, 0]
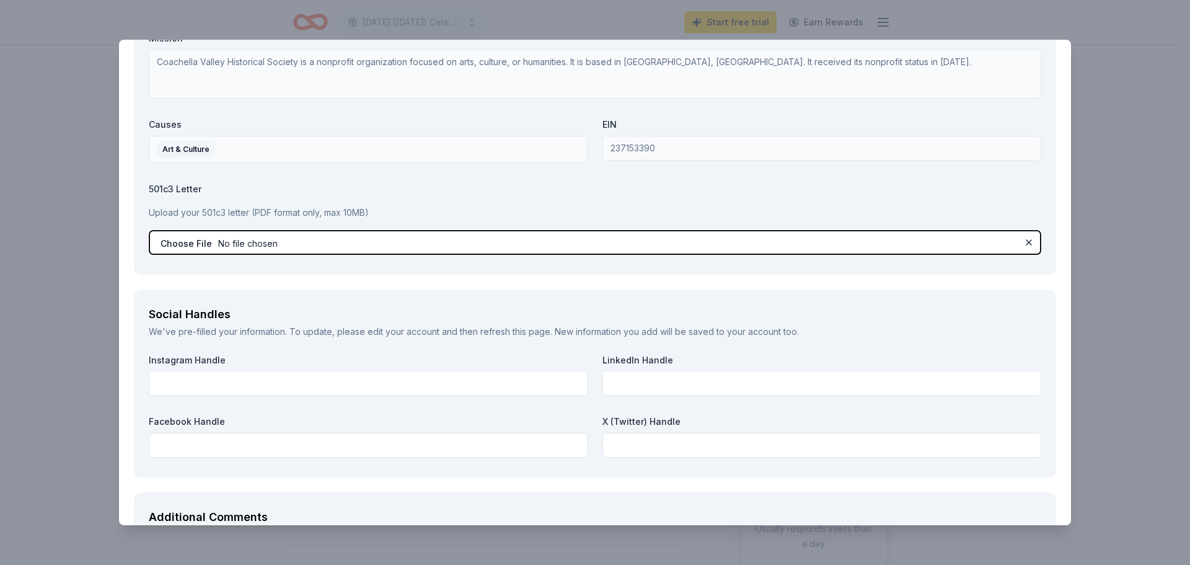
click at [277, 243] on input "file" at bounding box center [595, 242] width 892 height 25
type input "C:\fakepath\1972 IRS Letter of Federal Exemption.pdf"
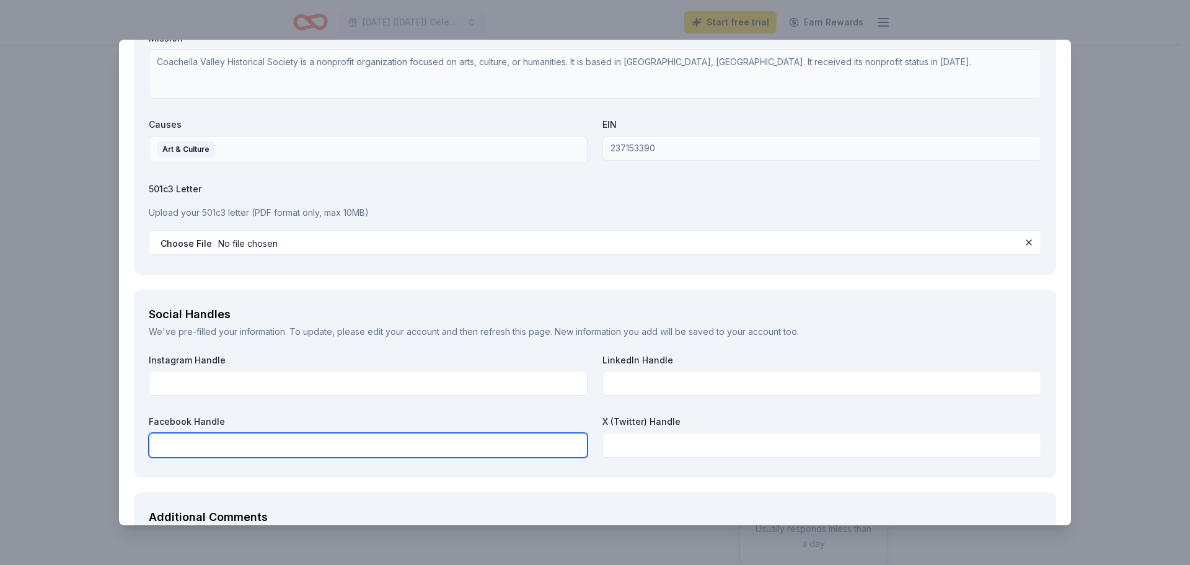
click at [356, 442] on input "text" at bounding box center [368, 445] width 439 height 25
paste input "[URL][DOMAIN_NAME]"
type input "[URL][DOMAIN_NAME]"
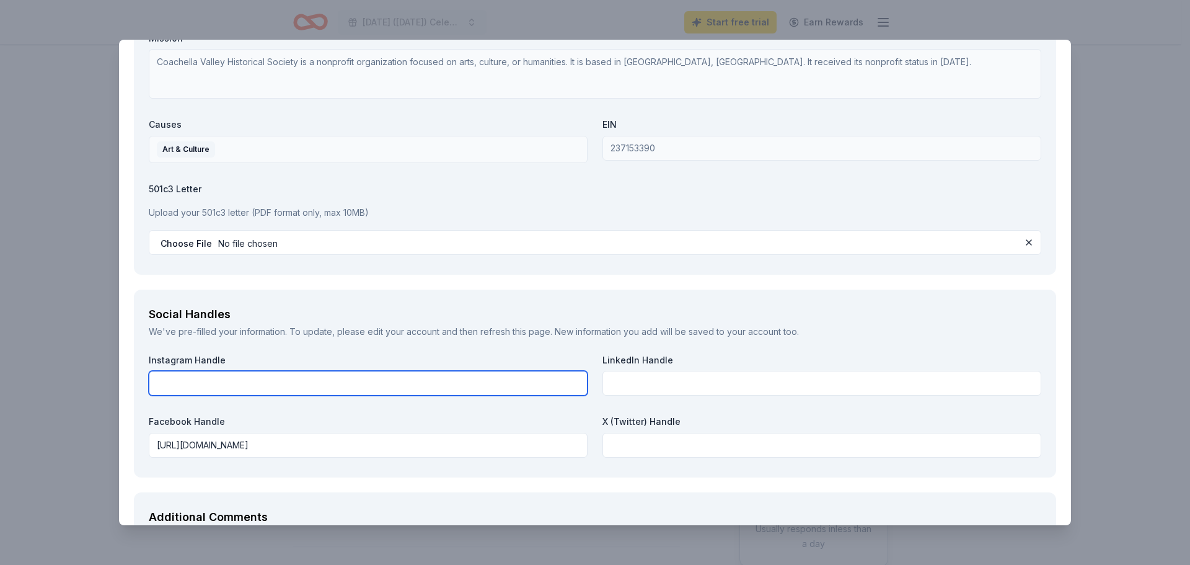
click at [256, 379] on input "text" at bounding box center [368, 383] width 439 height 25
paste input "[URL][DOMAIN_NAME]"
type input "[URL][DOMAIN_NAME]"
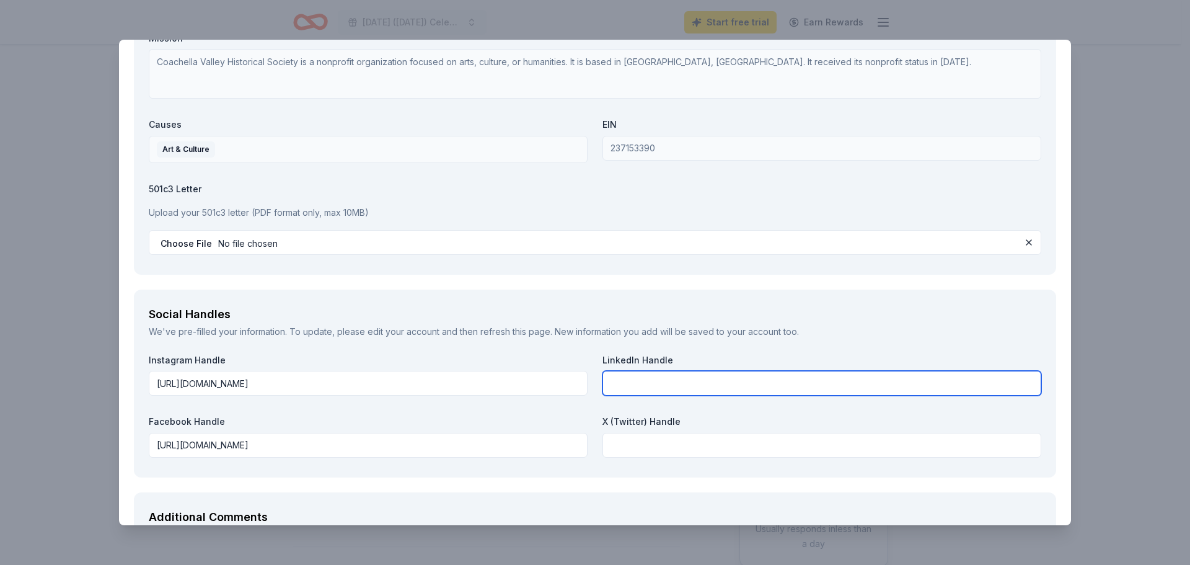
click at [672, 382] on input "text" at bounding box center [821, 383] width 439 height 25
paste input "[URL][DOMAIN_NAME]"
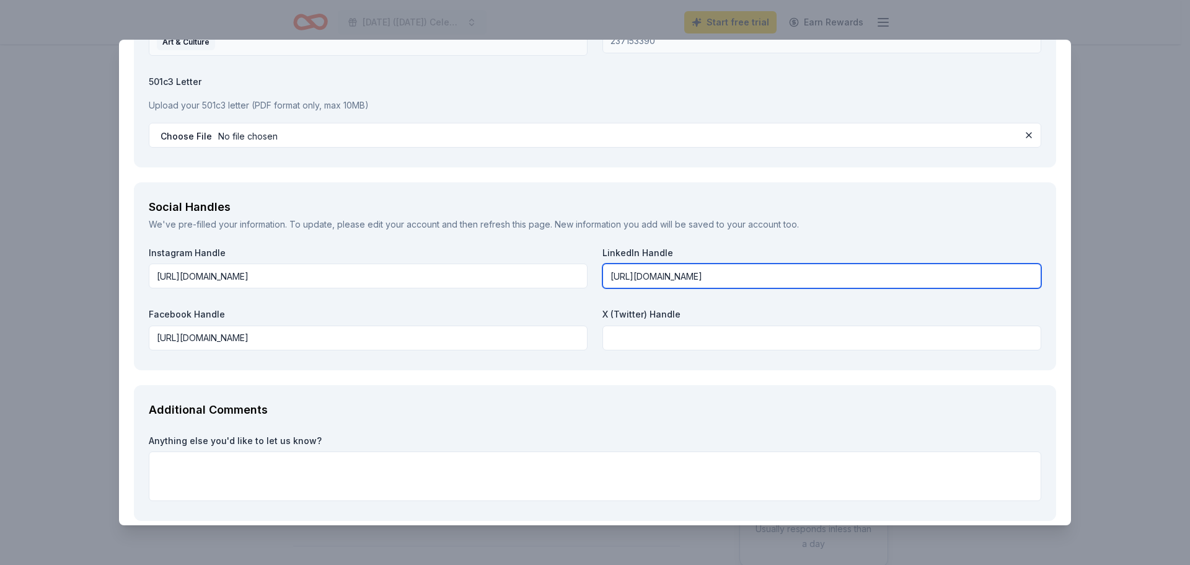
scroll to position [1902, 0]
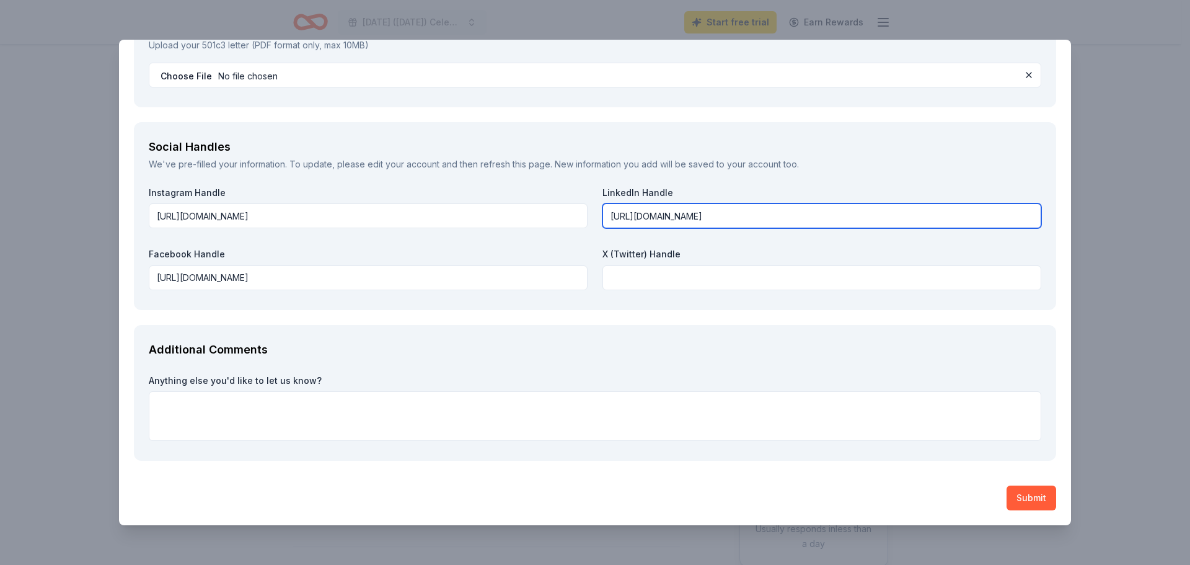
type input "[URL][DOMAIN_NAME]"
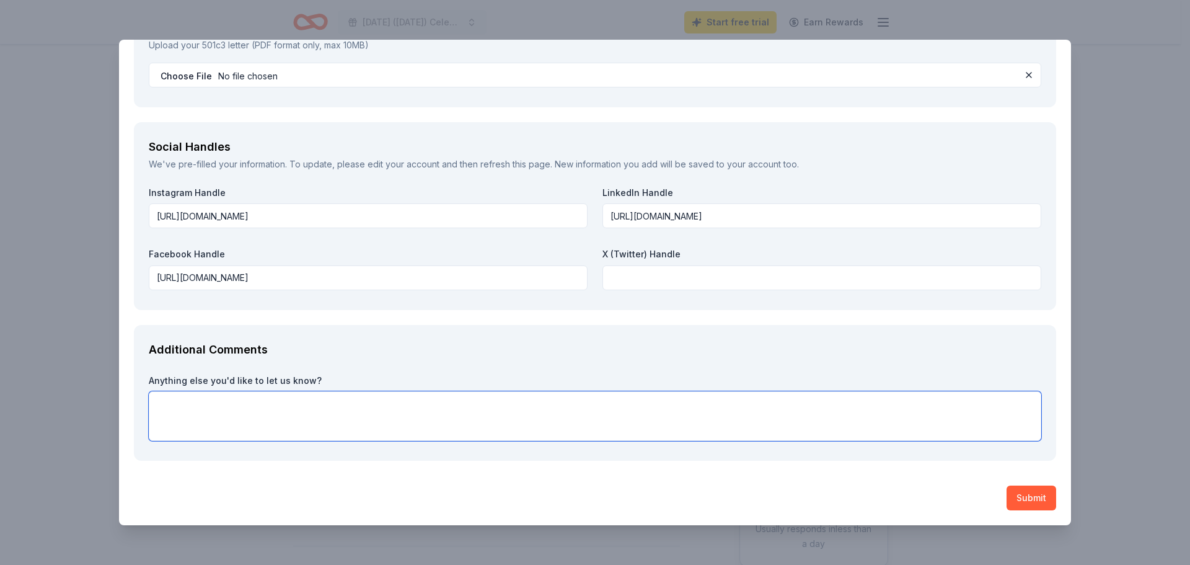
click at [235, 409] on textarea at bounding box center [595, 416] width 892 height 50
paste textarea "13th Annual Celebration & Event Join us for the festivities that include dinner…"
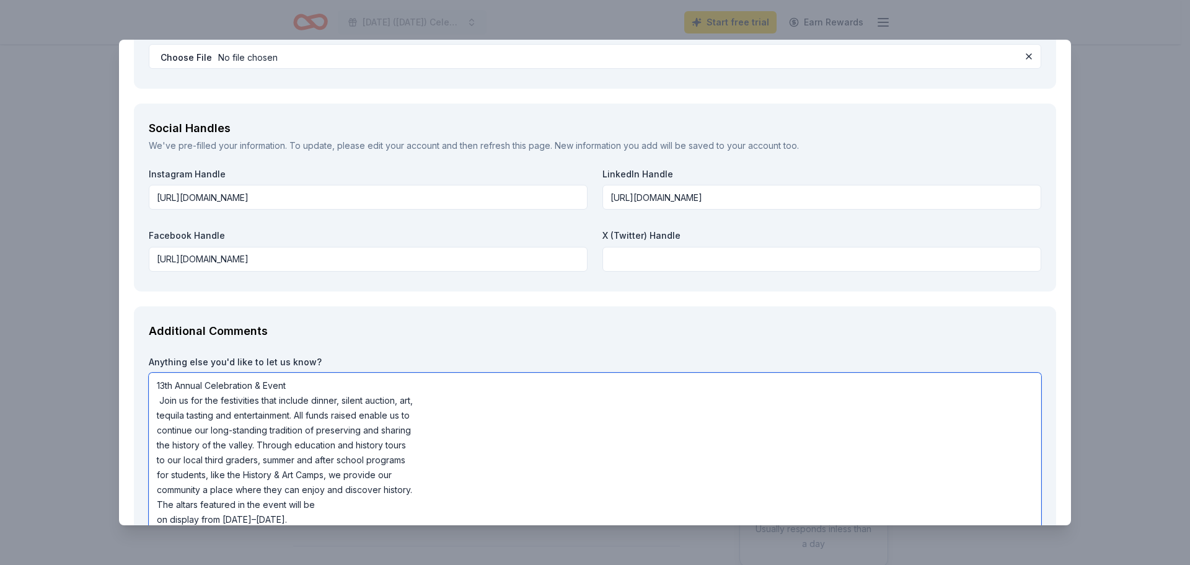
scroll to position [1, 0]
click at [448, 390] on textarea "13th Annual Celebration & Event Join us for the festivities that include dinner…" at bounding box center [595, 451] width 892 height 159
click at [436, 401] on textarea "13th Annual Celebration & Event Join us for the festivities that include dinner…" at bounding box center [595, 451] width 892 height 159
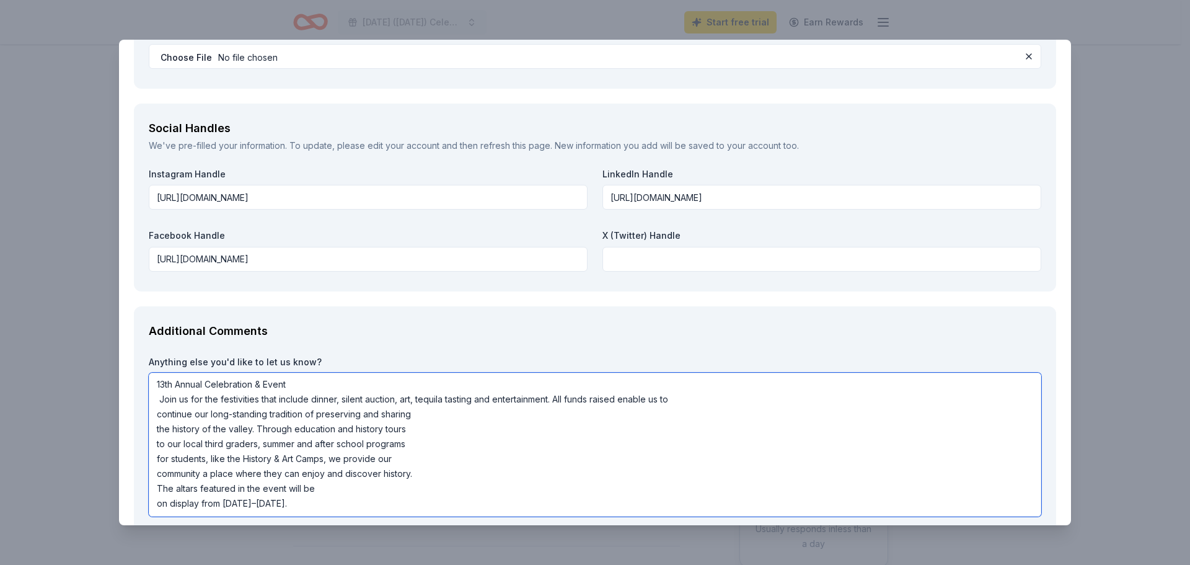
scroll to position [0, 0]
click at [719, 408] on textarea "13th Annual Celebration & Event Join us for the festivities that include dinner…" at bounding box center [595, 444] width 892 height 144
click at [710, 401] on textarea "13th Annual Celebration & Event Join us for the festivities that include dinner…" at bounding box center [595, 444] width 892 height 144
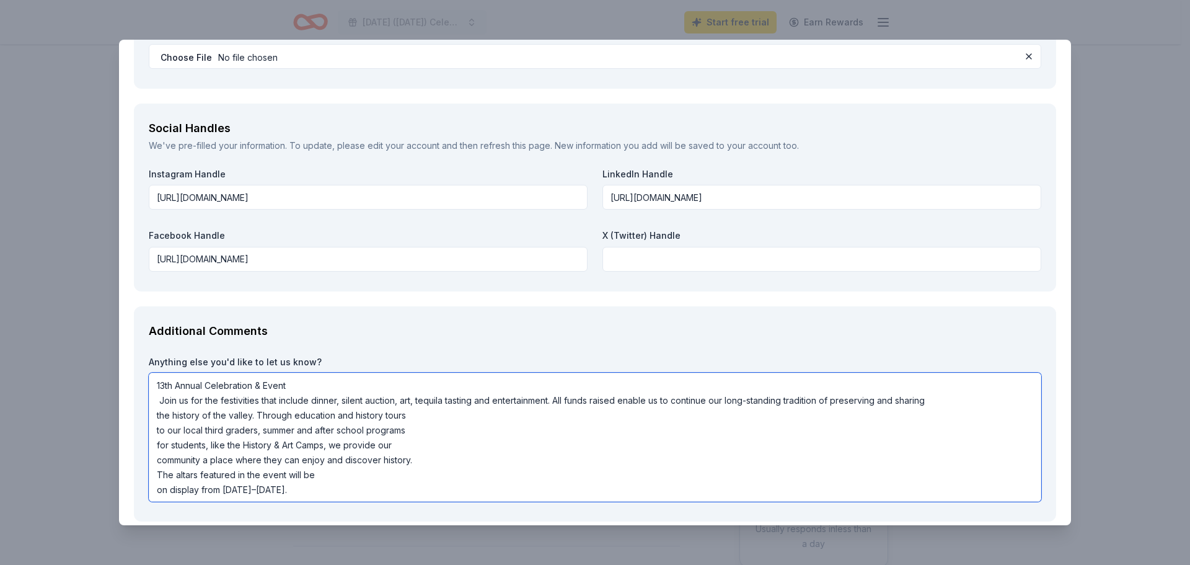
click at [453, 406] on textarea "13th Annual Celebration & Event Join us for the festivities that include dinner…" at bounding box center [595, 436] width 892 height 129
click at [445, 415] on textarea "13th Annual Celebration & Event Join us for the festivities that include dinner…" at bounding box center [595, 436] width 892 height 129
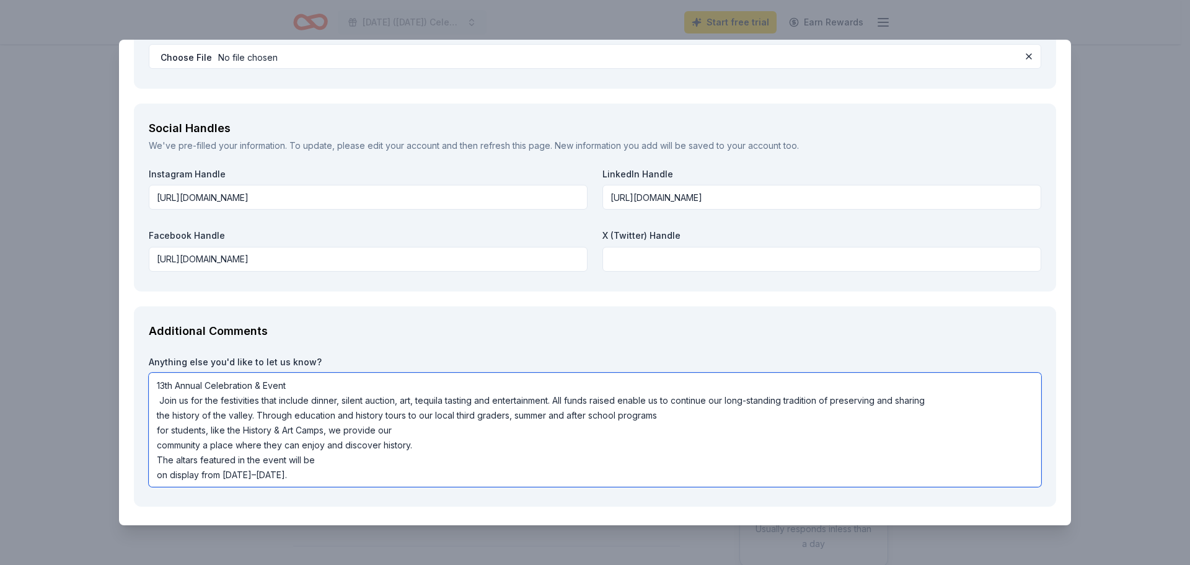
click at [688, 414] on textarea "13th Annual Celebration & Event Join us for the festivities that include dinner…" at bounding box center [595, 429] width 892 height 114
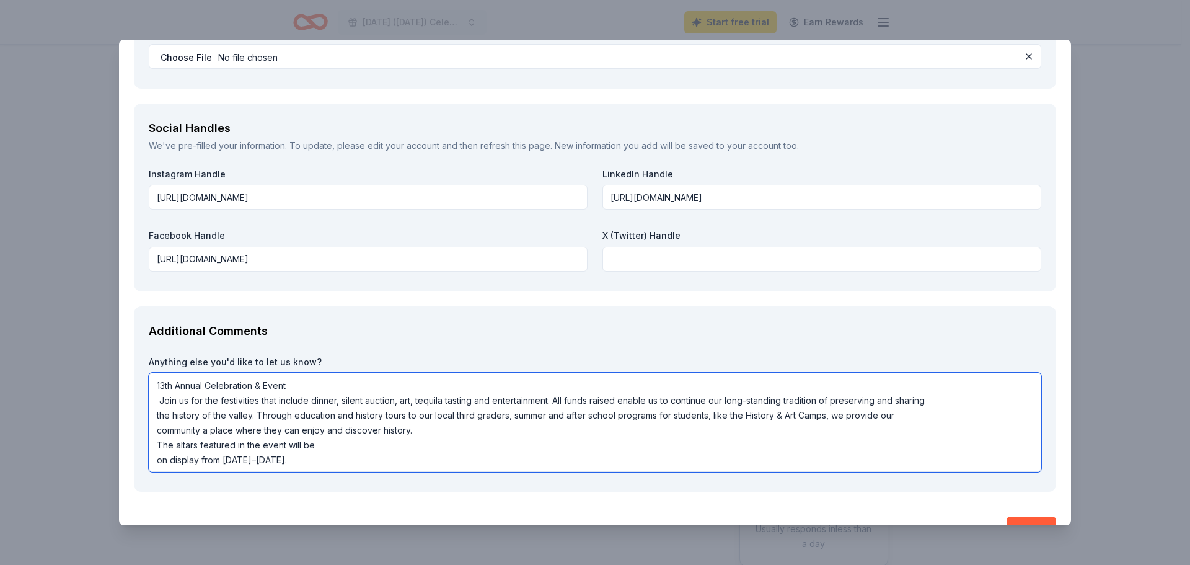
click at [266, 386] on textarea "13th Annual Celebration & Event Join us for the festivities that include dinner…" at bounding box center [595, 421] width 892 height 99
click at [438, 426] on textarea "13th Annual Celebration & Fundraiser Event Join us for the festivities that inc…" at bounding box center [595, 421] width 892 height 99
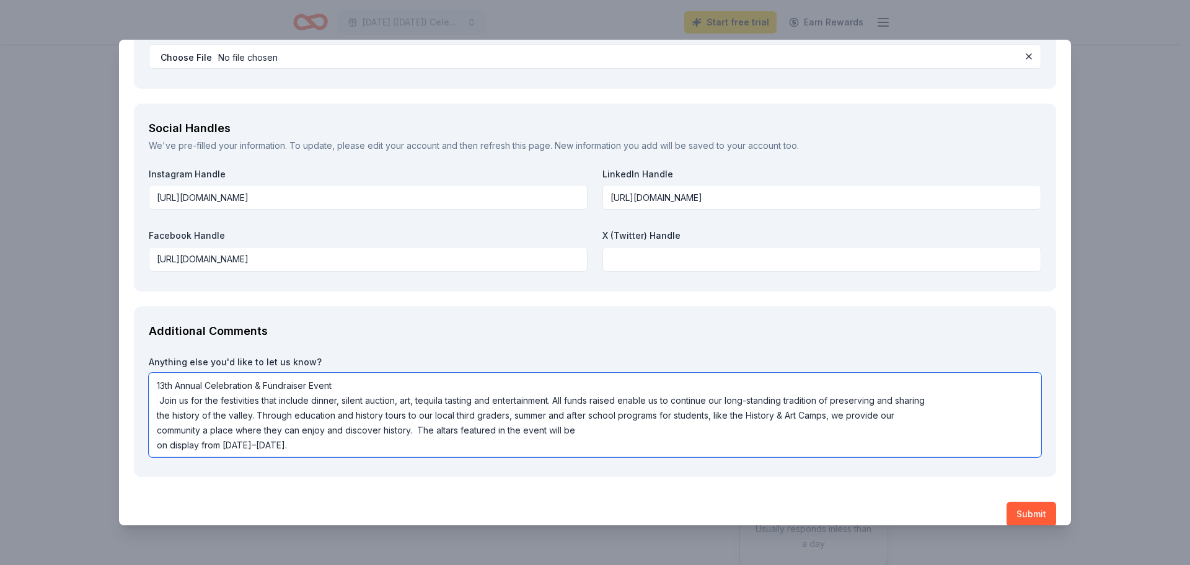
click at [633, 431] on textarea "13th Annual Celebration & Fundraiser Event Join us for the festivities that inc…" at bounding box center [595, 414] width 892 height 84
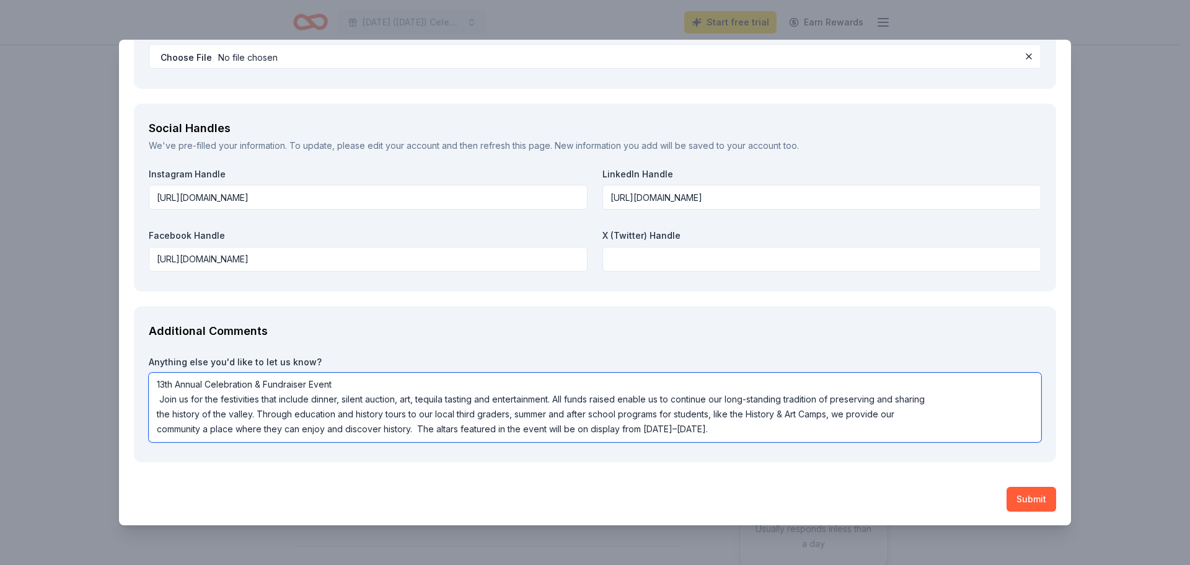
scroll to position [1859, 0]
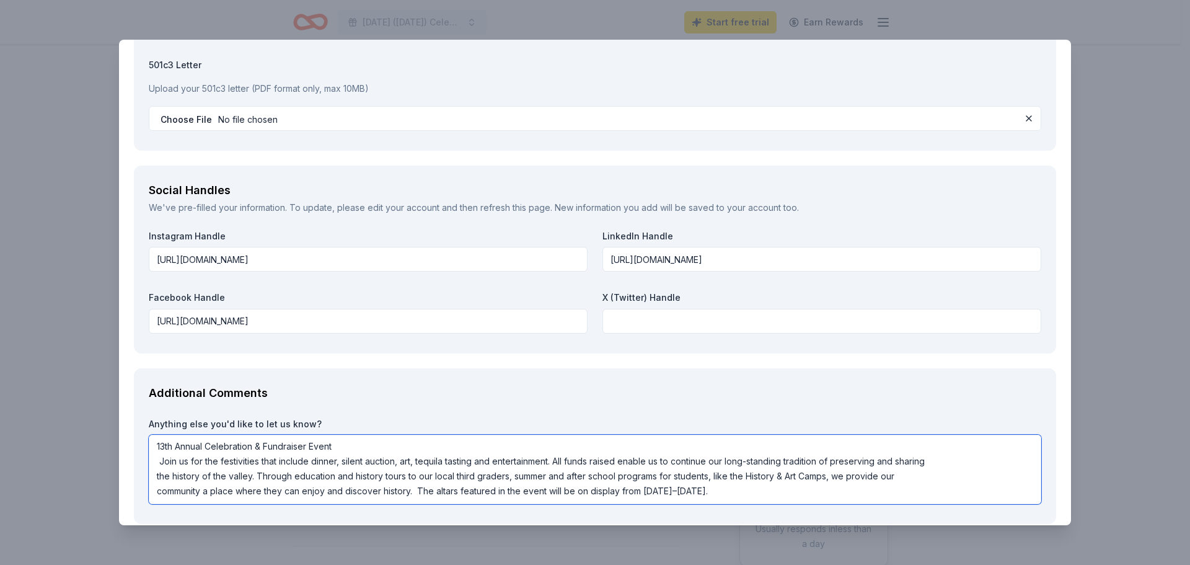
type textarea "13th Annual Celebration & Fundraiser Event Join us for the festivities that inc…"
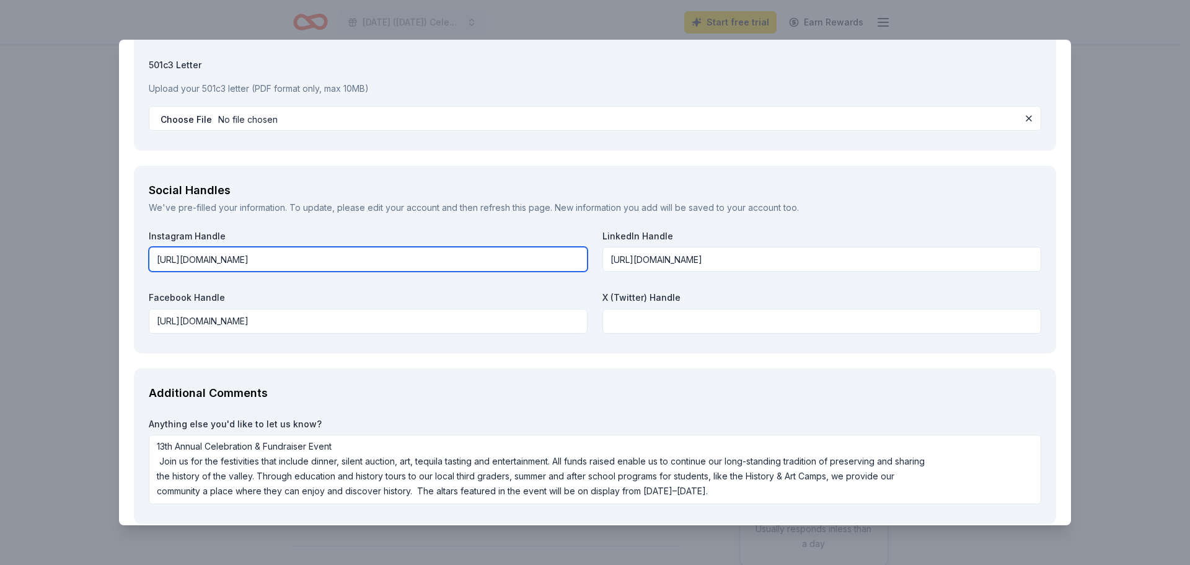
drag, startPoint x: 356, startPoint y: 260, endPoint x: 370, endPoint y: 263, distance: 14.0
click at [358, 260] on input "[URL][DOMAIN_NAME]" at bounding box center [368, 259] width 439 height 25
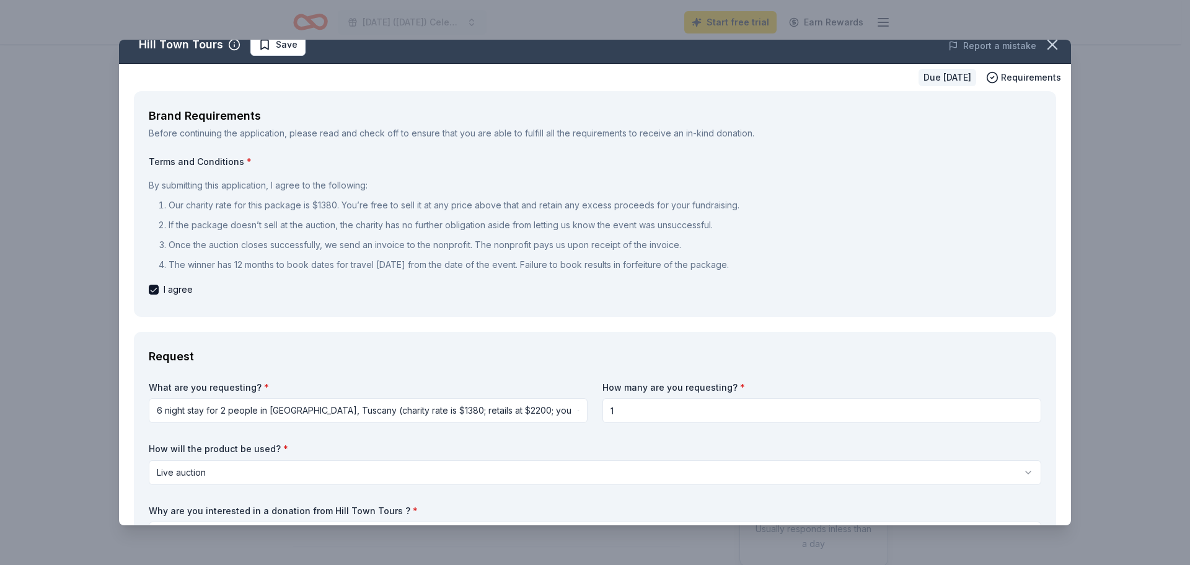
scroll to position [0, 0]
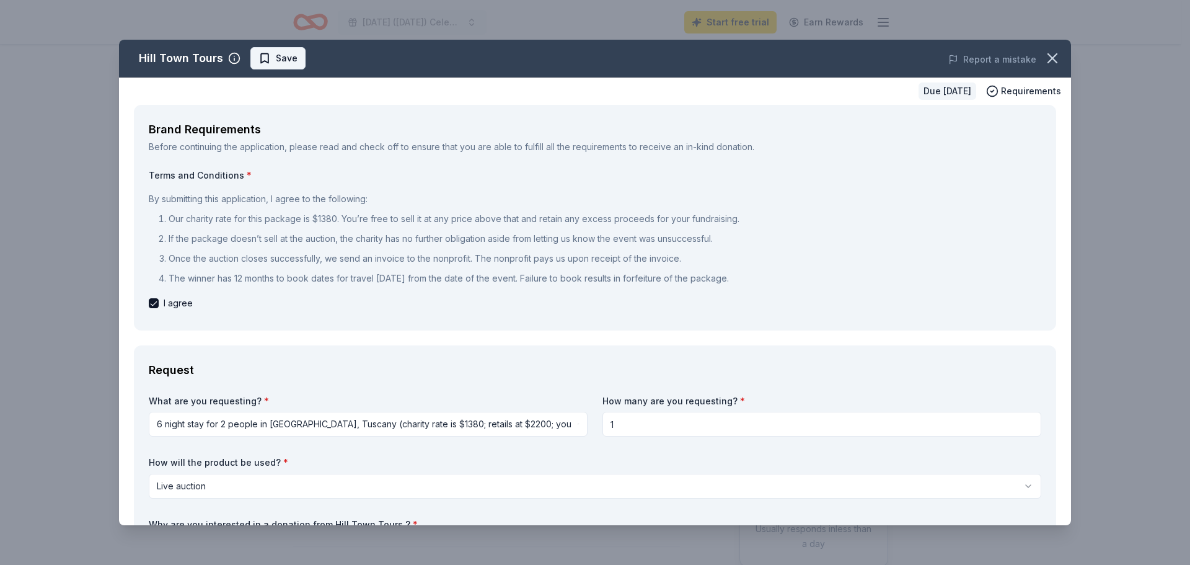
type input "[URL][DOMAIN_NAME]"
click at [278, 58] on span "Save" at bounding box center [287, 58] width 22 height 15
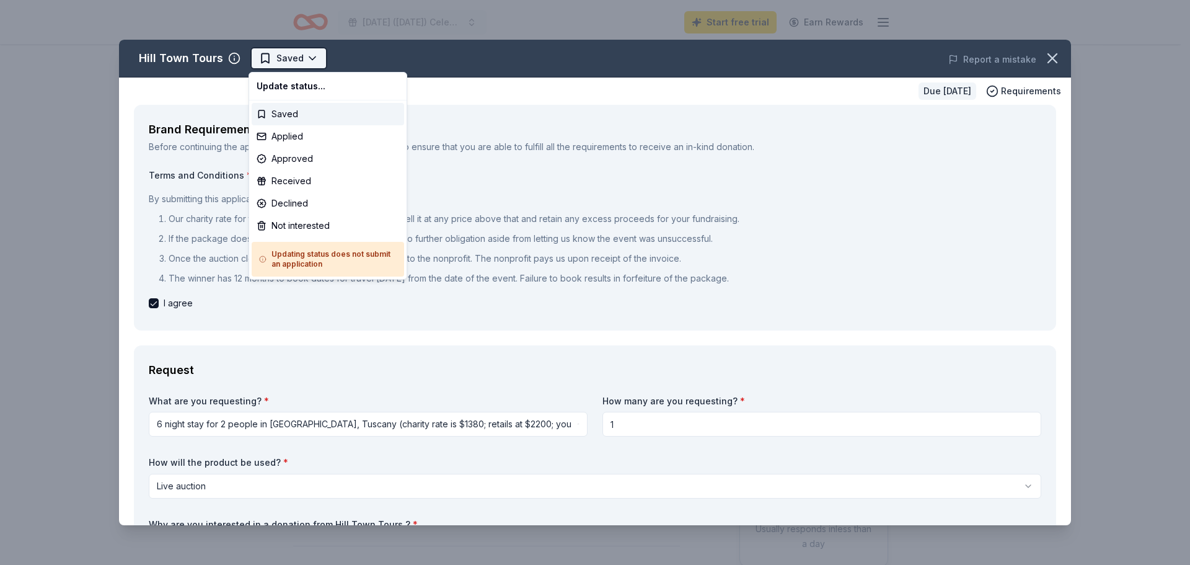
click at [309, 55] on html "[DATE] ([DATE]) Celebration & Festival Fundraiser Start free trial Earn Rewards…" at bounding box center [595, 282] width 1190 height 565
click at [849, 190] on html "[DATE] ([DATE]) Celebration & Festival Fundraiser Start free trial Earn Rewards…" at bounding box center [595, 282] width 1190 height 565
click at [278, 61] on html "[DATE] ([DATE]) Celebration & Festival Fundraiser Start free trial Earn Rewards…" at bounding box center [595, 282] width 1190 height 565
click at [900, 262] on html "[DATE] ([DATE]) Celebration & Festival Fundraiser Start free trial Earn Rewards…" at bounding box center [595, 282] width 1190 height 565
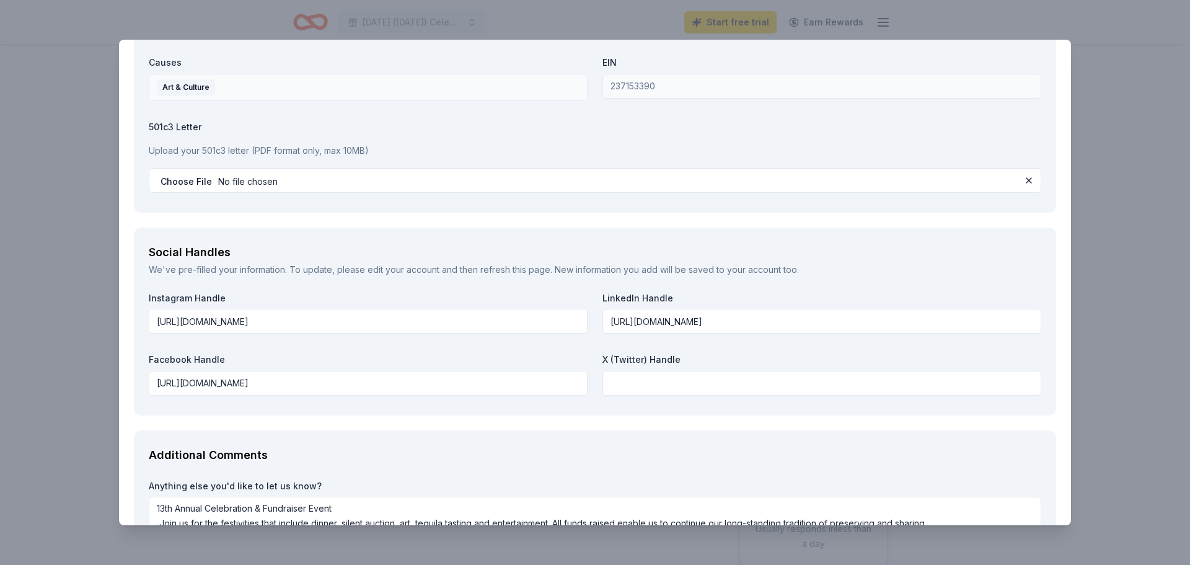
scroll to position [1922, 0]
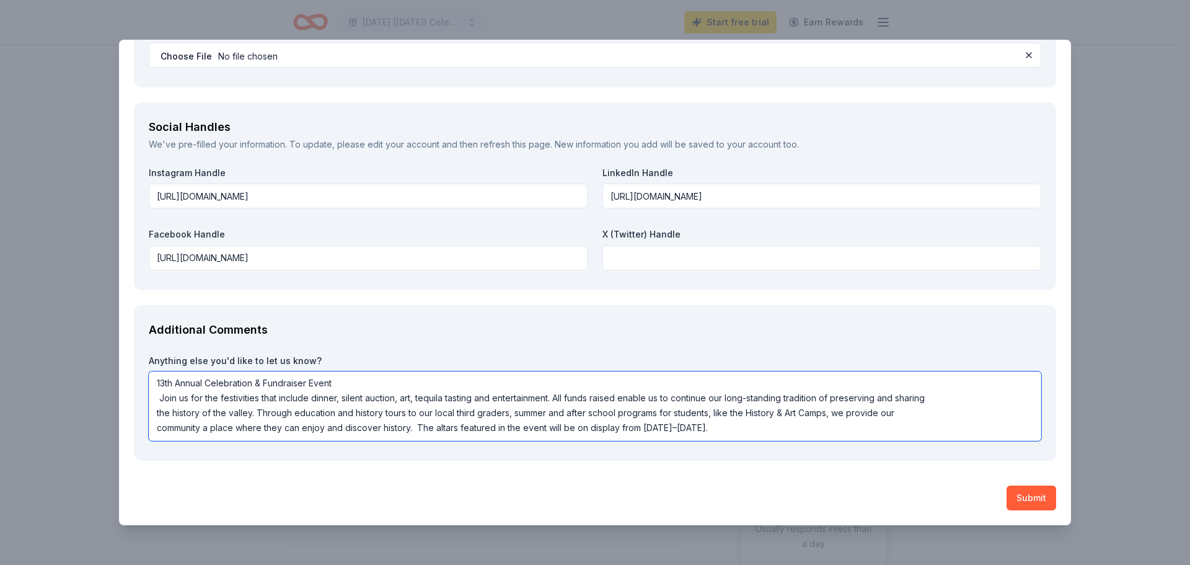
click at [384, 379] on textarea "13th Annual Celebration & Fundraiser Event Join us for the festivities that inc…" at bounding box center [595, 405] width 892 height 69
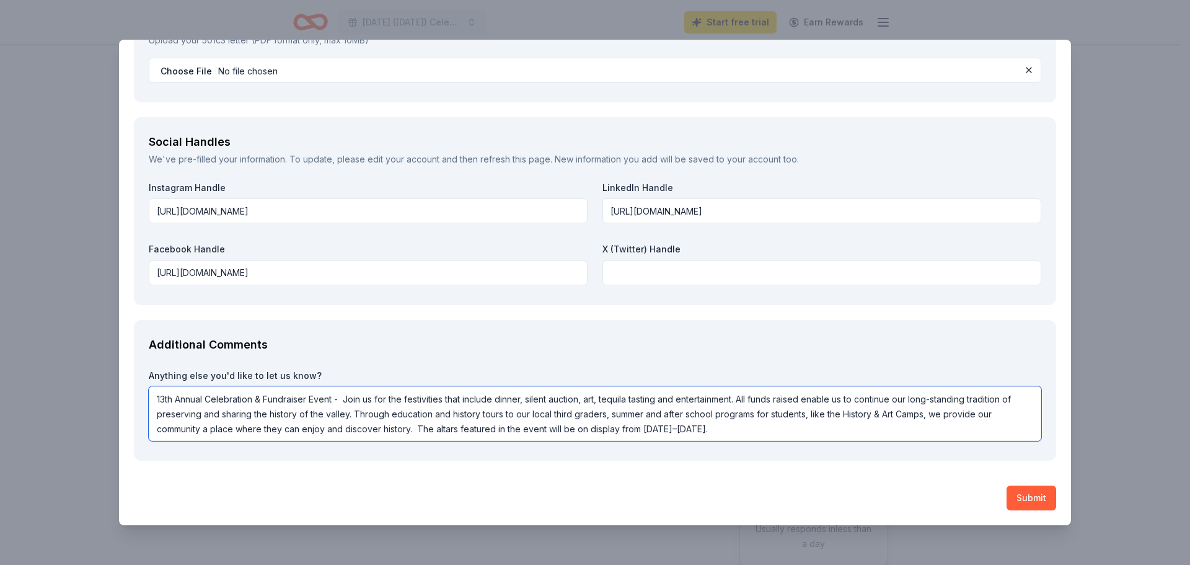
scroll to position [1, 0]
drag, startPoint x: 346, startPoint y: 398, endPoint x: 799, endPoint y: 436, distance: 454.6
click at [799, 436] on textarea "13th Annual Celebration & Fundraiser Event - Join us for the festivities that i…" at bounding box center [595, 413] width 892 height 55
paste textarea "This festive and meaningful evening honors ancestors and loved ones who have pa…"
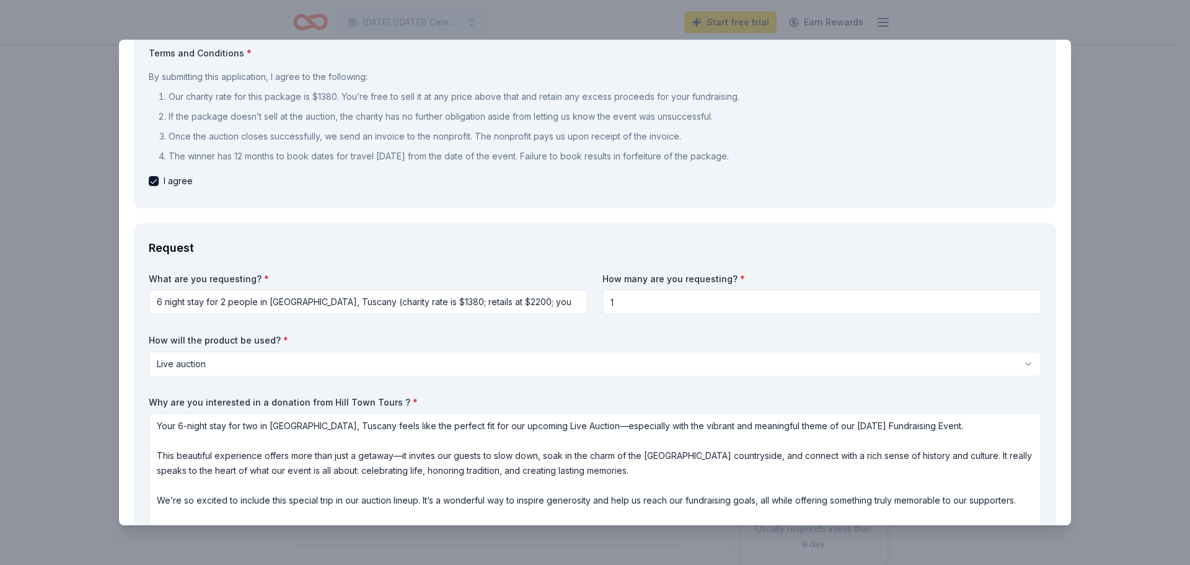
scroll to position [0, 0]
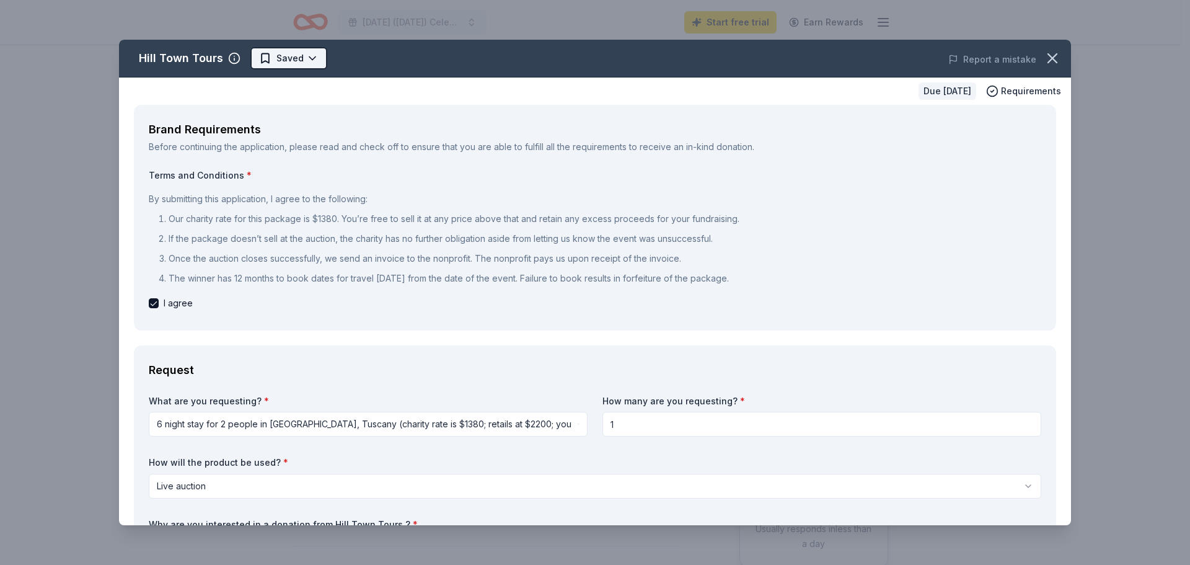
type textarea "13th Annual Celebration & Fundraiser Event - This festive and meaningful evenin…"
click at [279, 60] on html "[DATE] ([DATE]) Celebration & Festival Fundraiser Start free trial Earn Rewards…" at bounding box center [595, 282] width 1190 height 565
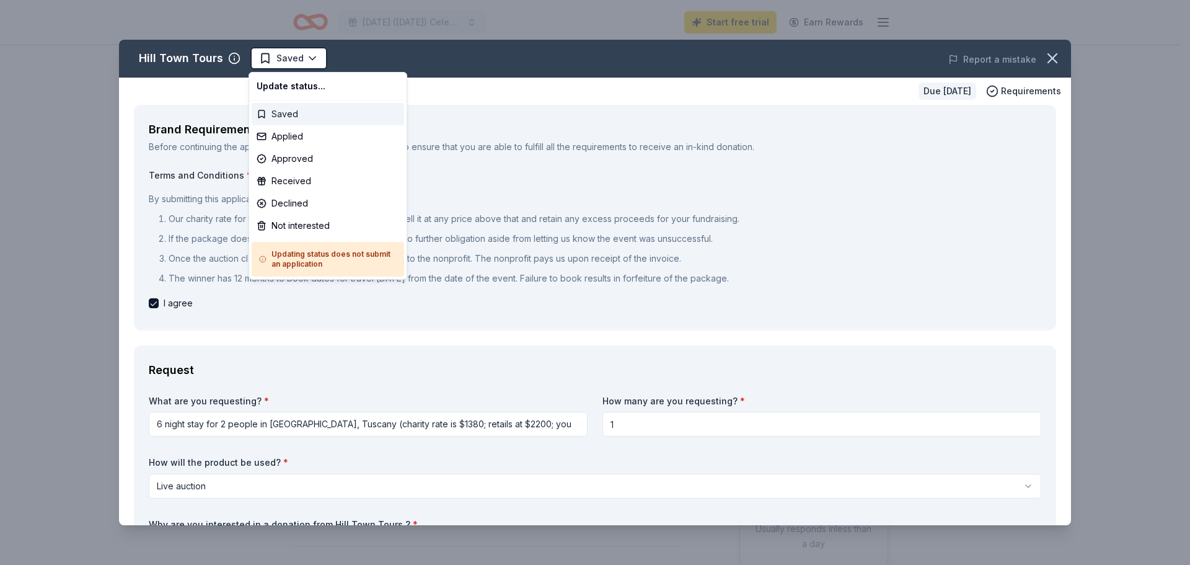
click at [299, 111] on div "Saved" at bounding box center [328, 114] width 152 height 22
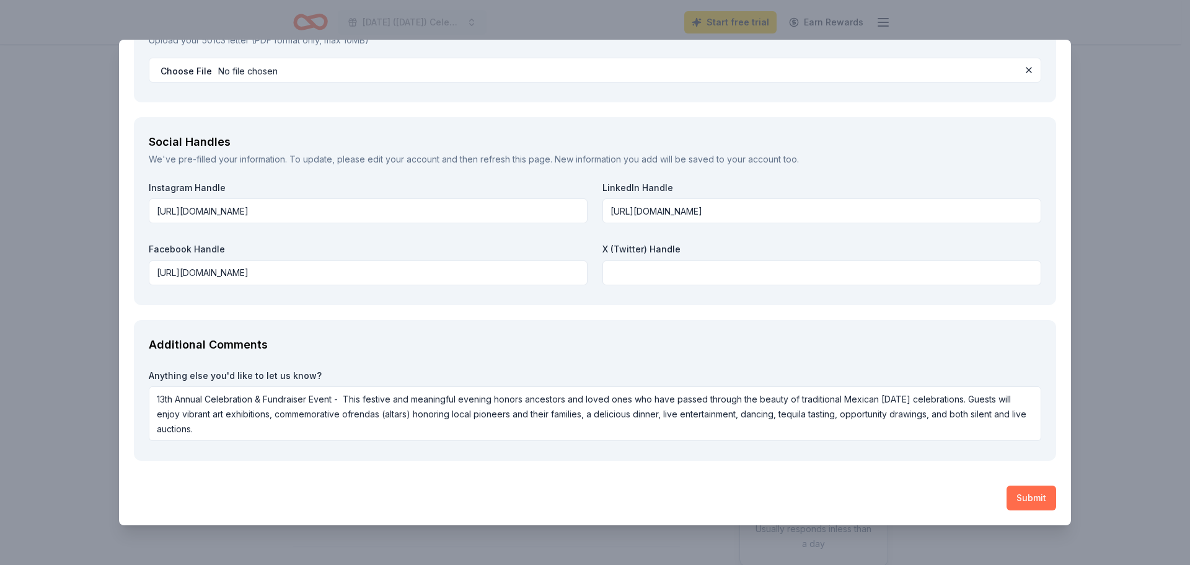
click at [1024, 494] on button "Submit" at bounding box center [1031, 497] width 50 height 25
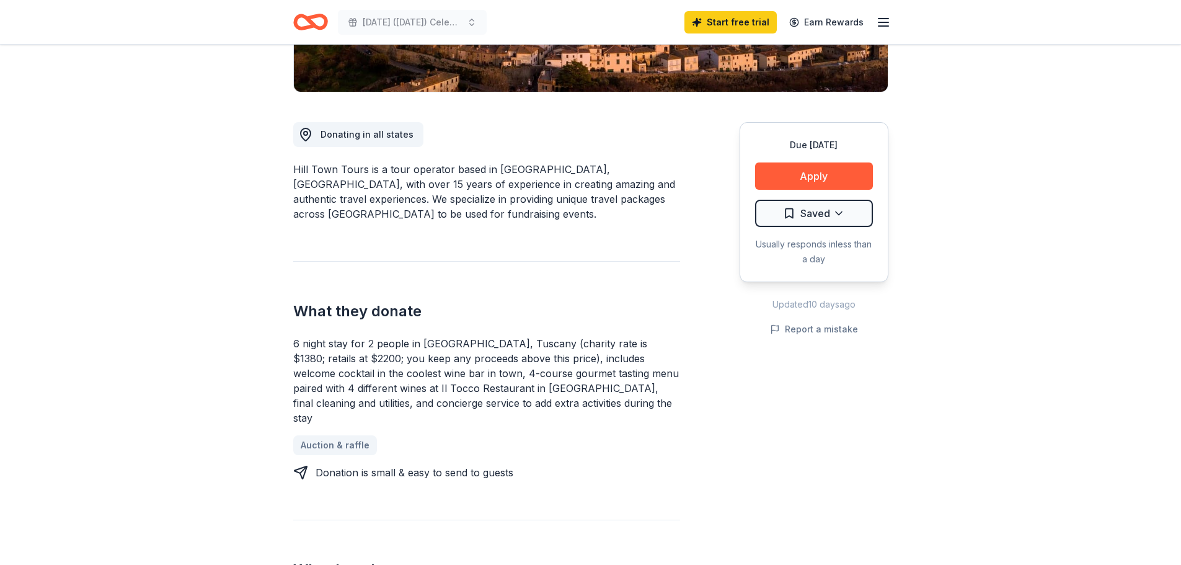
scroll to position [434, 0]
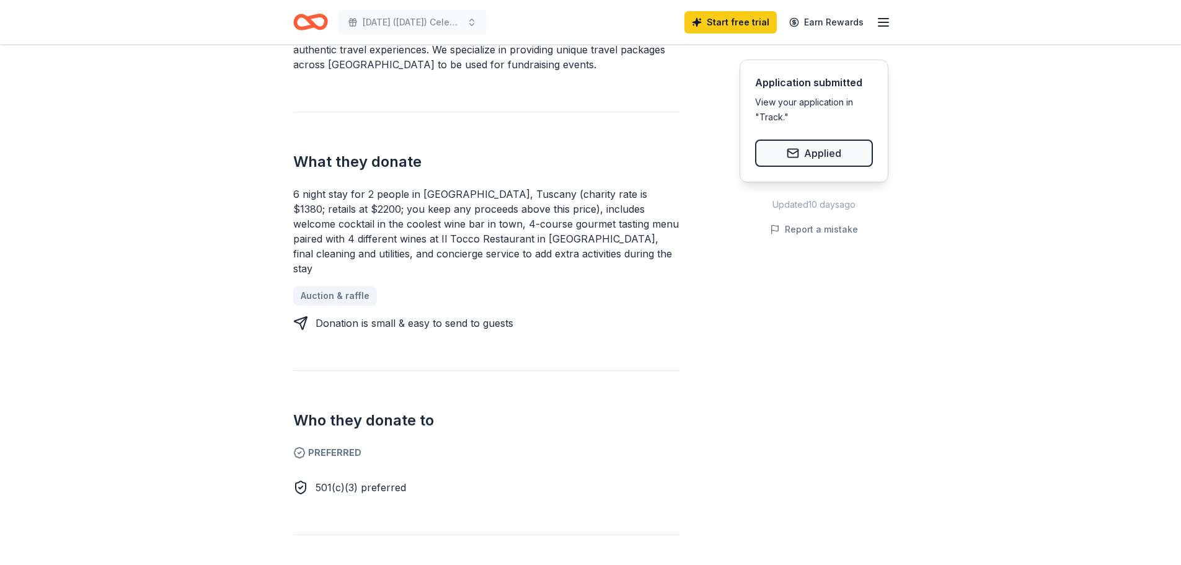
click at [881, 22] on line "button" at bounding box center [883, 22] width 10 height 0
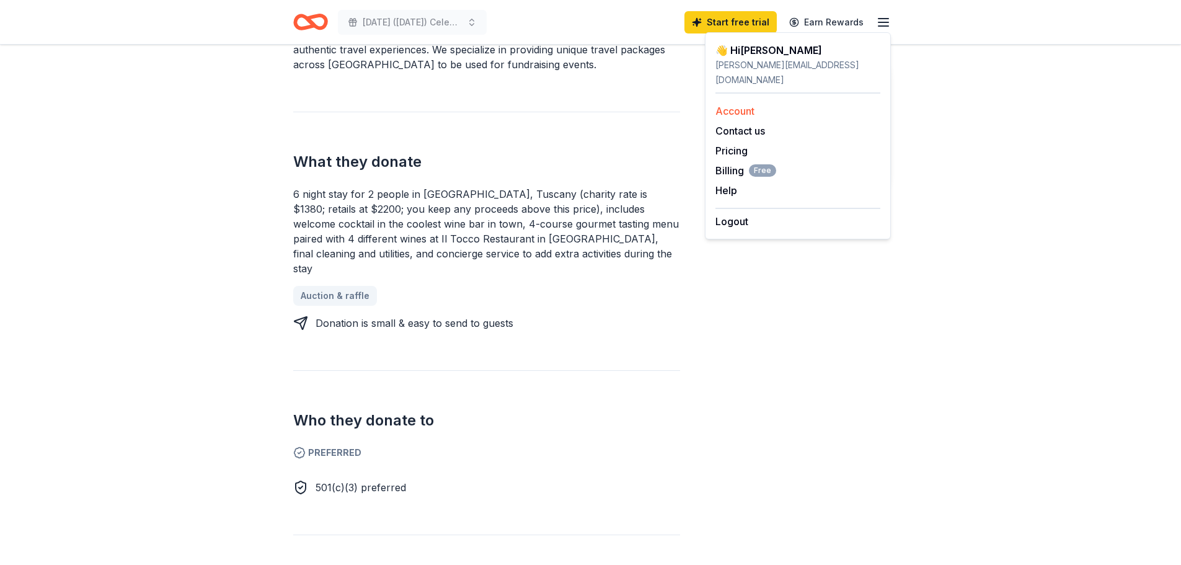
click at [747, 105] on link "Account" at bounding box center [734, 111] width 39 height 12
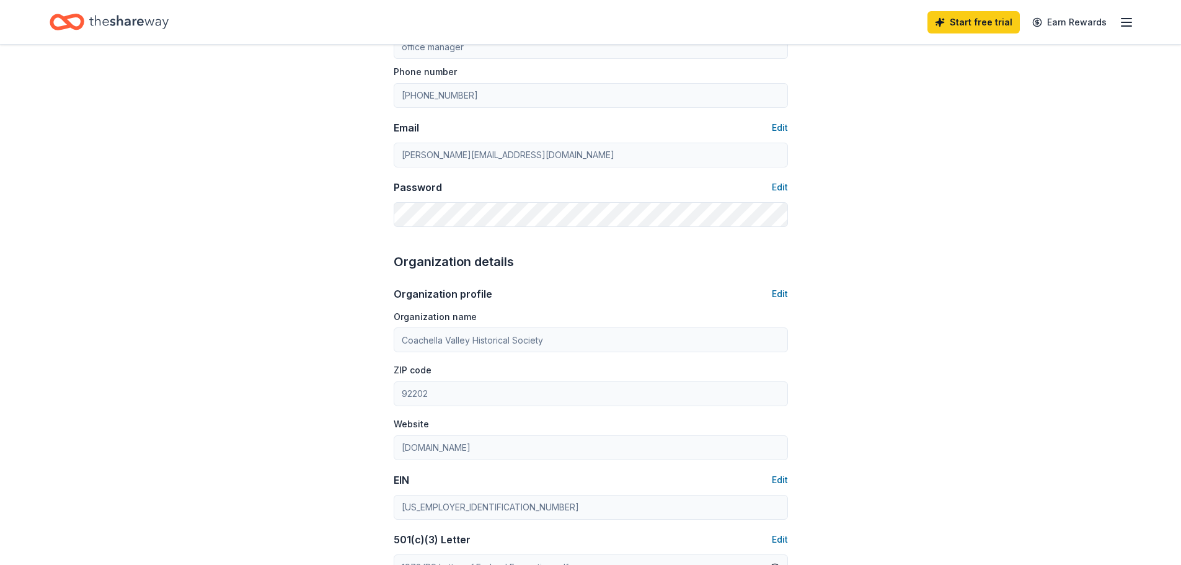
scroll to position [186, 0]
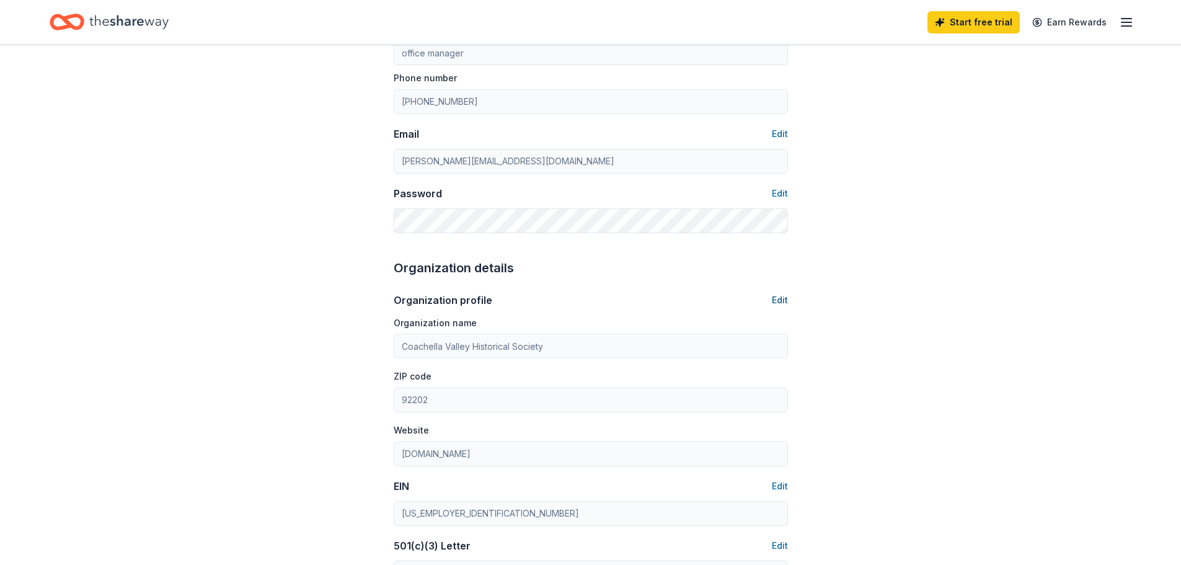
click at [776, 300] on button "Edit" at bounding box center [780, 299] width 16 height 15
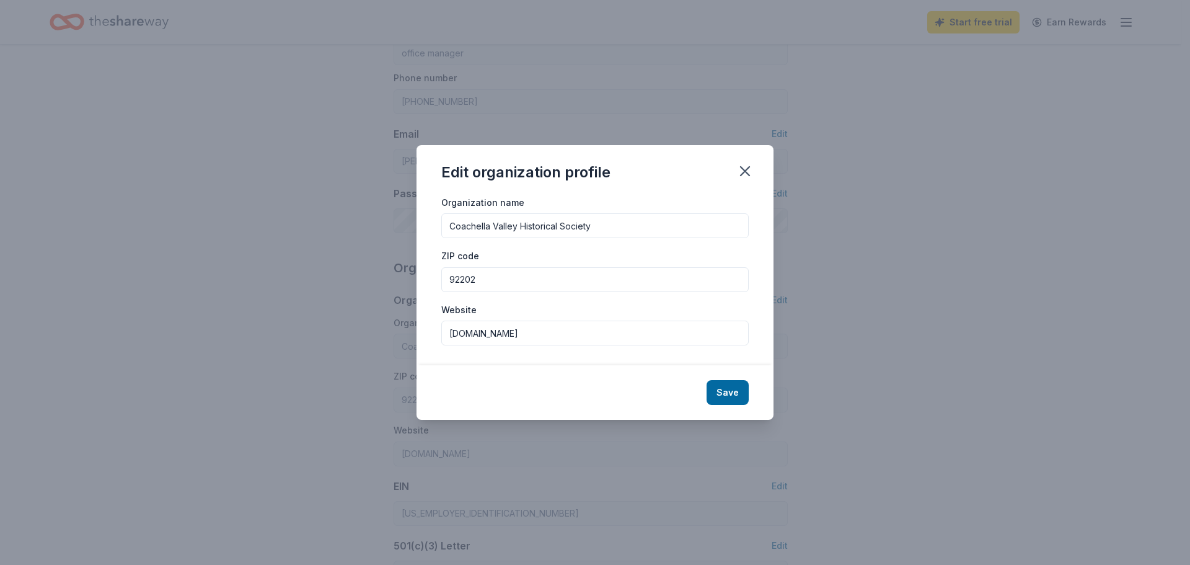
drag, startPoint x: 593, startPoint y: 330, endPoint x: 465, endPoint y: 278, distance: 138.4
click at [408, 317] on div "Edit organization profile Organization name Coachella Valley Historical Society…" at bounding box center [595, 282] width 1190 height 565
type input "[DOMAIN_NAME]"
click at [724, 390] on button "Save" at bounding box center [727, 392] width 42 height 25
type input "[DOMAIN_NAME]"
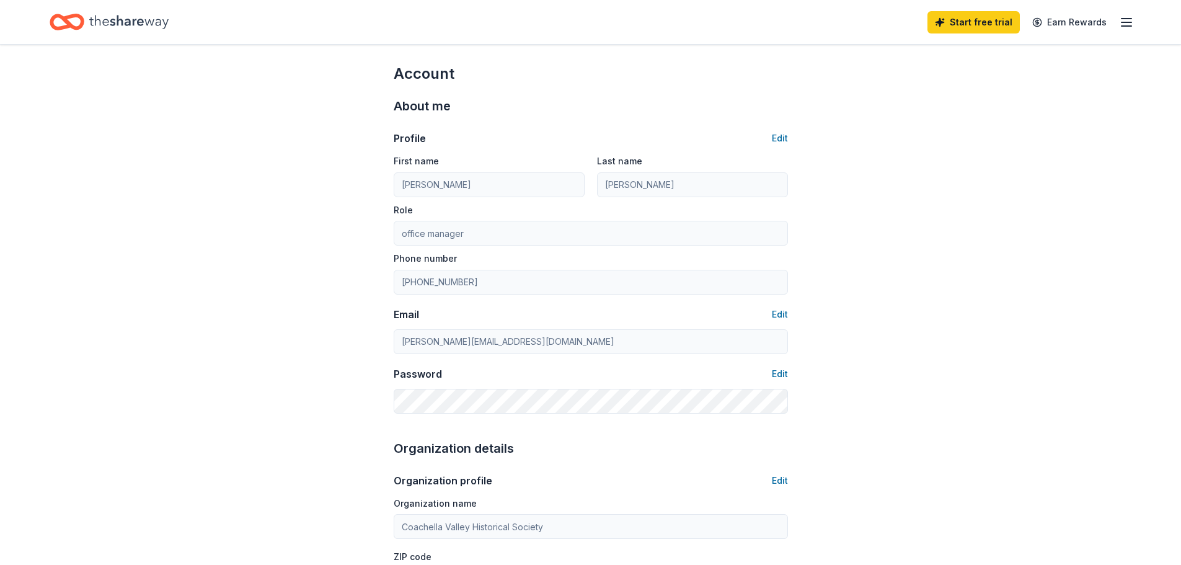
scroll to position [0, 0]
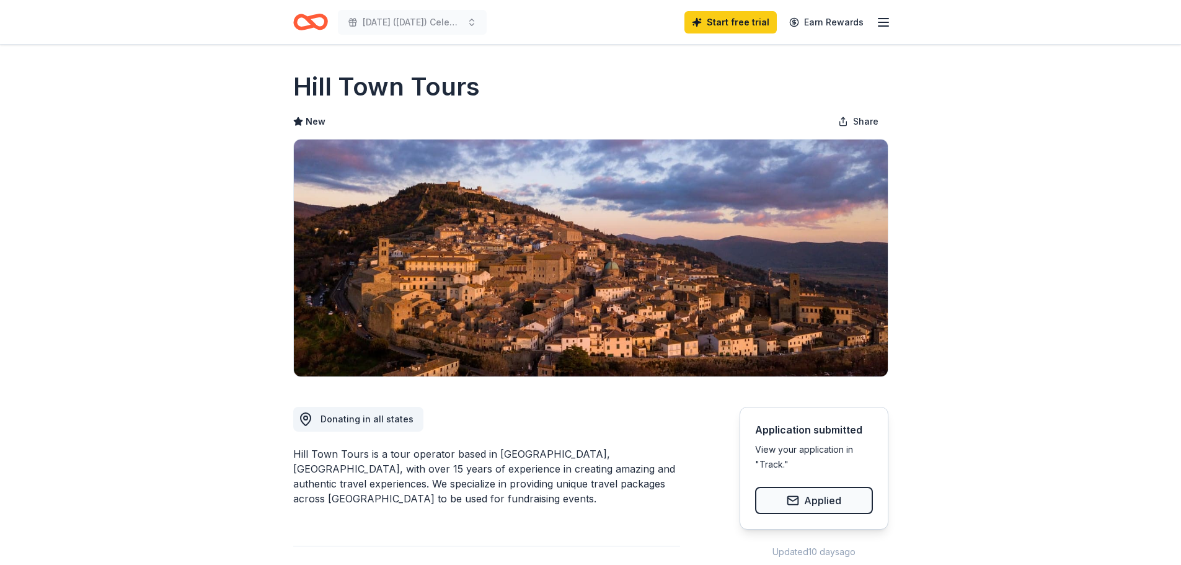
click at [886, 20] on icon "button" at bounding box center [883, 22] width 15 height 15
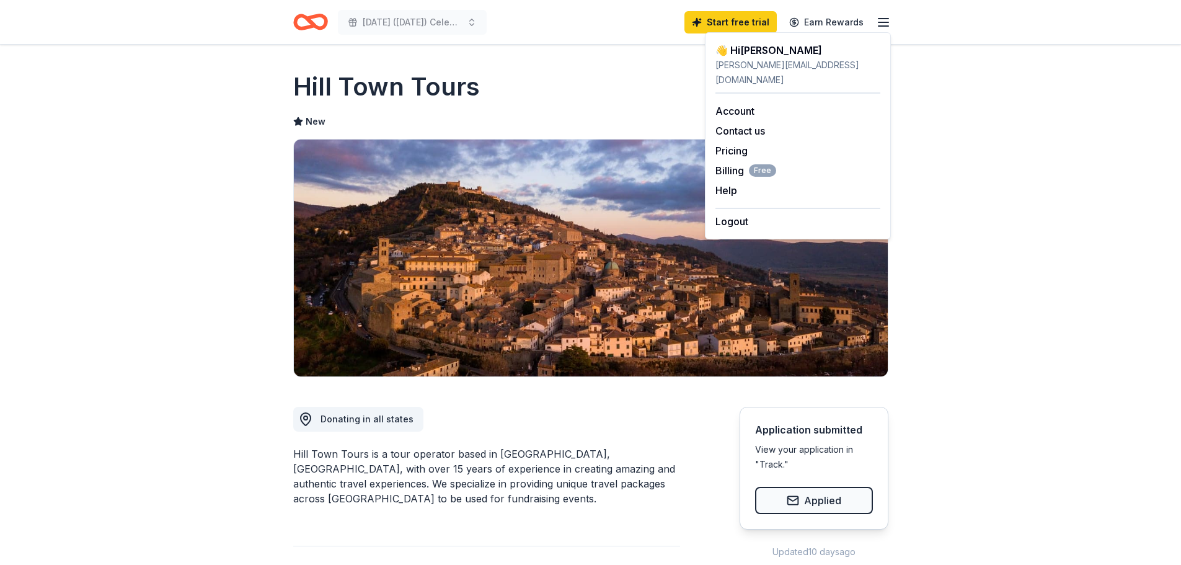
drag, startPoint x: 976, startPoint y: 166, endPoint x: 832, endPoint y: 7, distance: 215.0
